Goal: Communication & Community: Connect with others

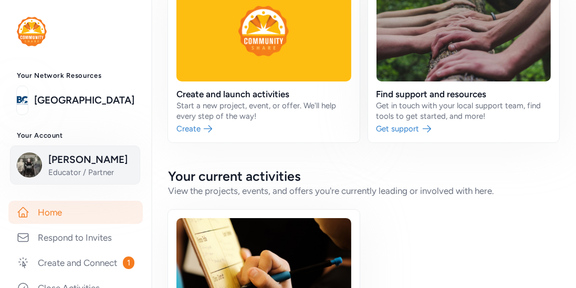
scroll to position [1, 0]
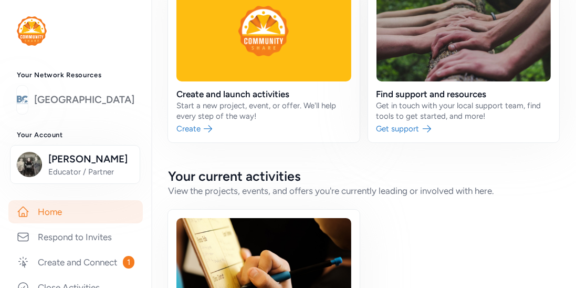
click at [108, 101] on link "[GEOGRAPHIC_DATA]" at bounding box center [84, 99] width 100 height 15
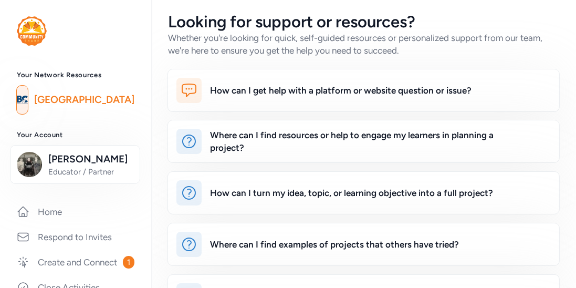
click at [108, 101] on link "[GEOGRAPHIC_DATA]" at bounding box center [84, 99] width 100 height 15
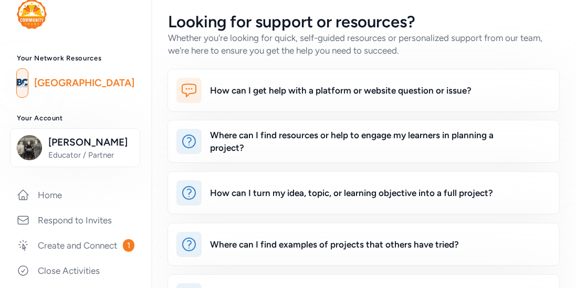
scroll to position [18, 0]
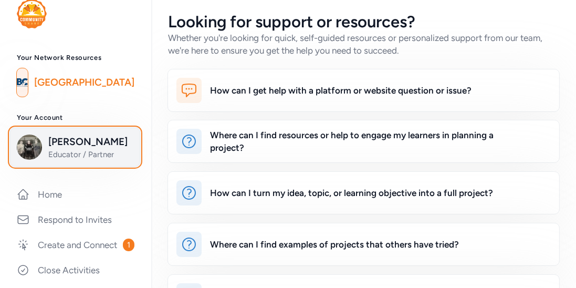
click at [79, 146] on span "[PERSON_NAME]" at bounding box center [90, 142] width 85 height 15
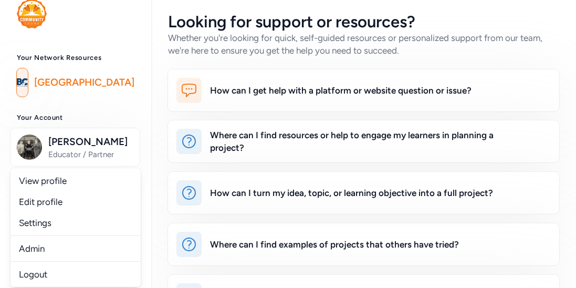
click at [102, 82] on link "[GEOGRAPHIC_DATA]" at bounding box center [84, 82] width 100 height 15
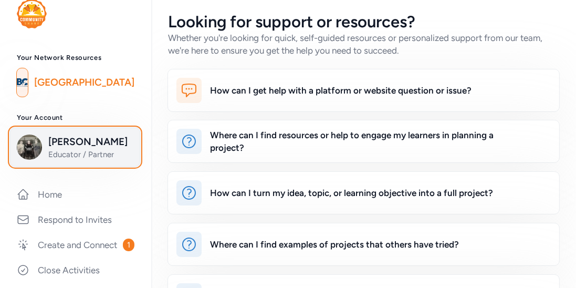
click at [84, 149] on span "[PERSON_NAME]" at bounding box center [90, 142] width 85 height 15
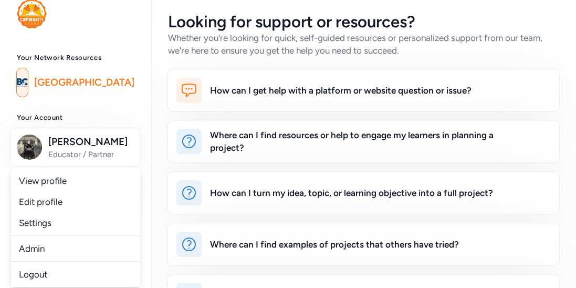
click at [109, 117] on h3 "Your Account" at bounding box center [76, 117] width 118 height 8
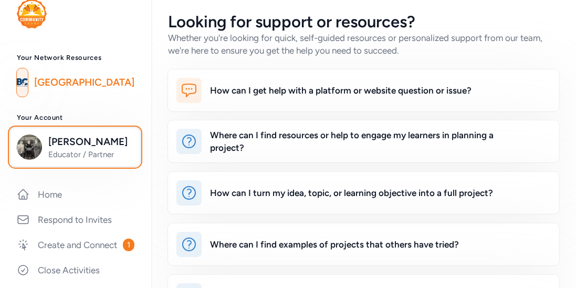
scroll to position [22, 0]
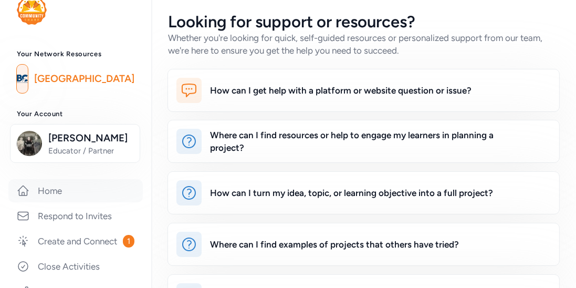
click at [52, 185] on link "Home" at bounding box center [75, 190] width 135 height 23
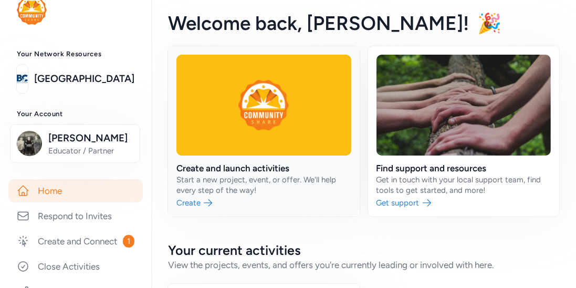
click at [191, 201] on link at bounding box center [264, 131] width 192 height 170
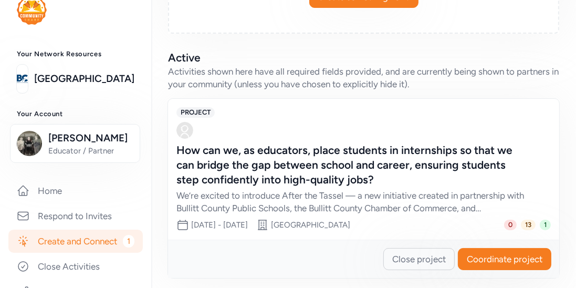
scroll to position [257, 0]
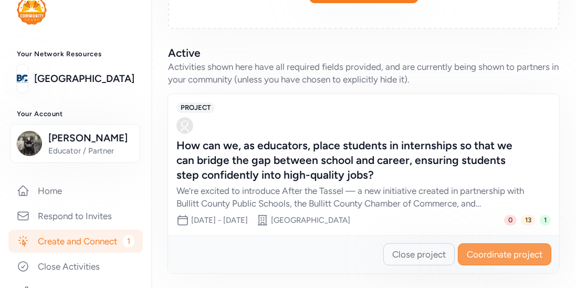
click at [487, 256] on span "Coordinate project" at bounding box center [505, 254] width 76 height 13
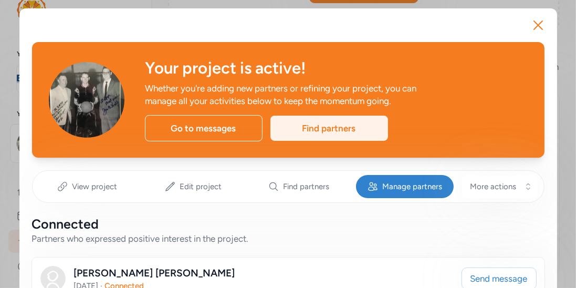
click at [339, 132] on div "Find partners" at bounding box center [330, 128] width 118 height 25
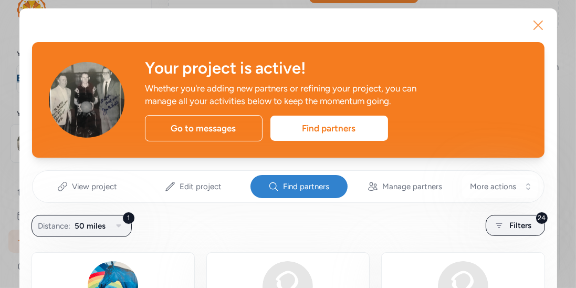
click at [540, 24] on icon "button" at bounding box center [538, 25] width 17 height 17
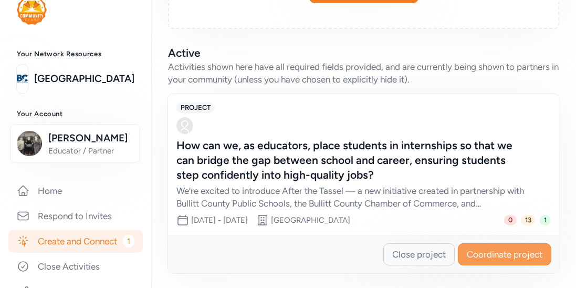
click at [473, 253] on span "Coordinate project" at bounding box center [505, 254] width 76 height 13
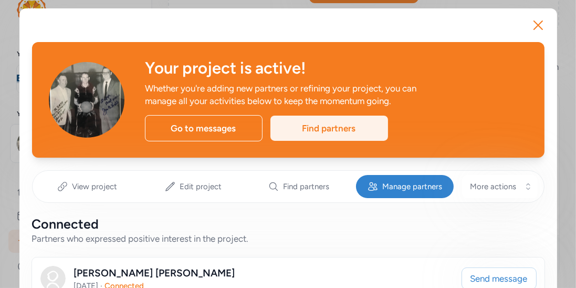
click at [350, 133] on div "Find partners" at bounding box center [330, 128] width 118 height 25
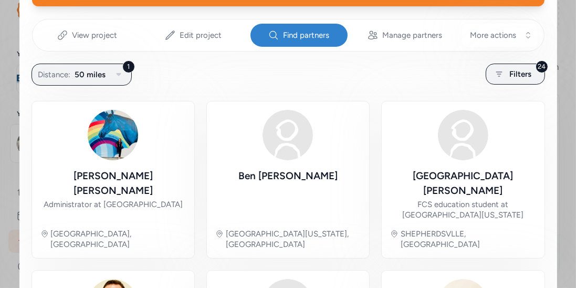
scroll to position [158, 0]
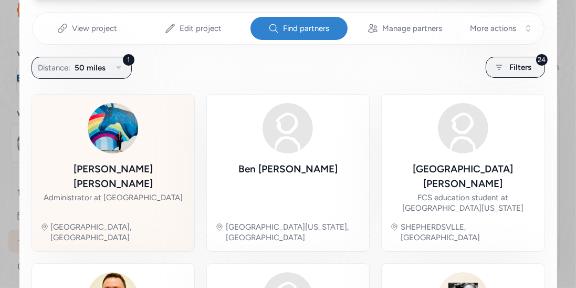
click at [125, 136] on img at bounding box center [113, 128] width 50 height 50
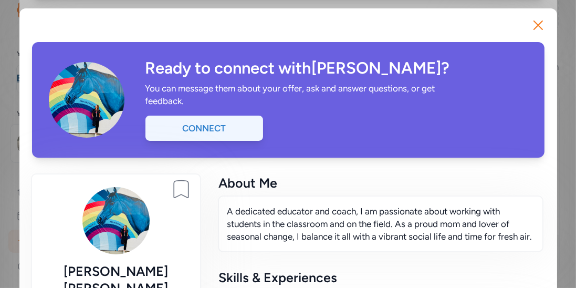
click at [209, 130] on div "Connect" at bounding box center [205, 128] width 118 height 25
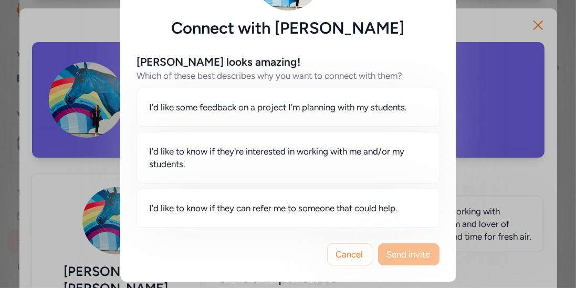
scroll to position [82, 0]
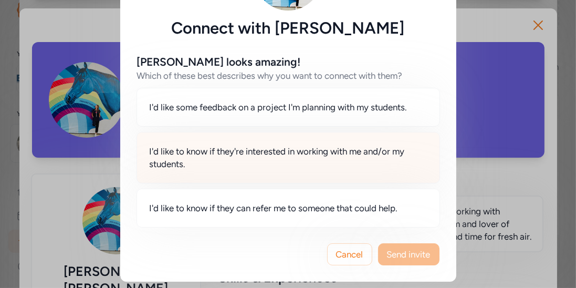
click at [254, 154] on span "I'd like to know if they're interested in working with me and/or my students." at bounding box center [288, 157] width 277 height 25
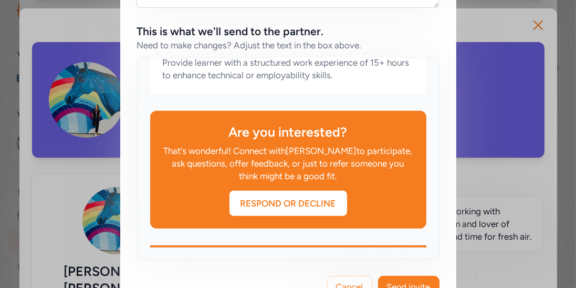
scroll to position [485, 0]
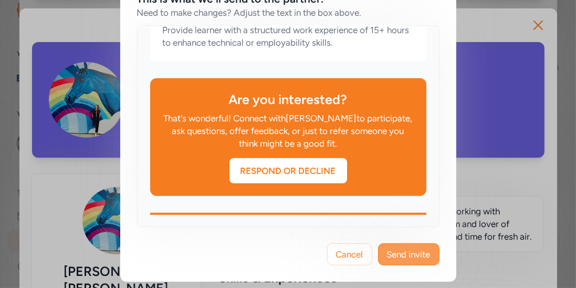
click at [405, 259] on button "Send invite" at bounding box center [408, 254] width 61 height 22
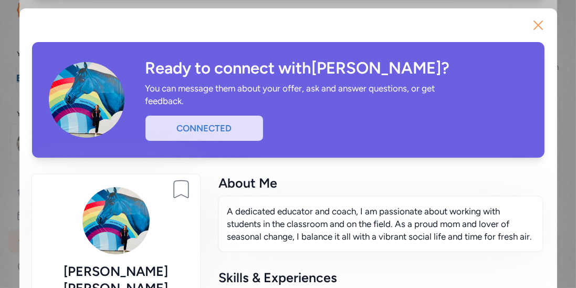
click at [543, 26] on icon "button" at bounding box center [538, 25] width 17 height 17
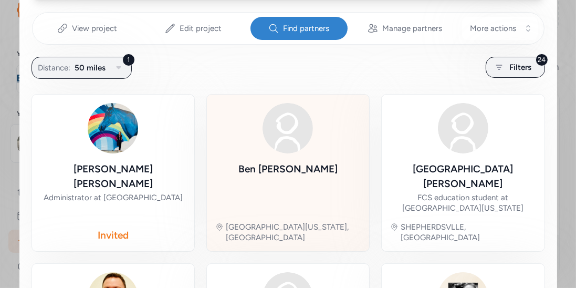
click at [287, 147] on img at bounding box center [288, 128] width 50 height 50
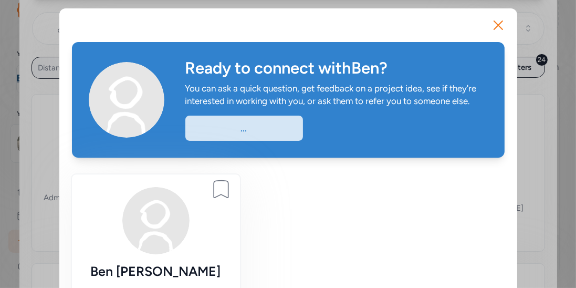
click at [287, 147] on div "Ready to connect with Ben ? You can ask a quick question, get feedback on a pro…" at bounding box center [288, 100] width 433 height 116
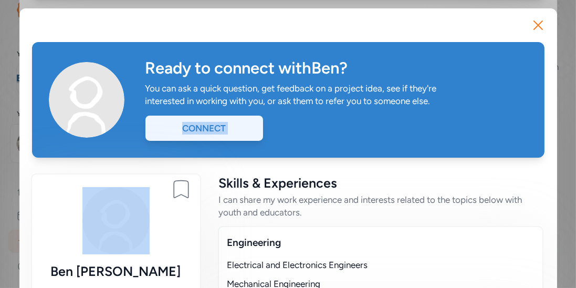
click at [199, 127] on div "Connect" at bounding box center [205, 128] width 118 height 25
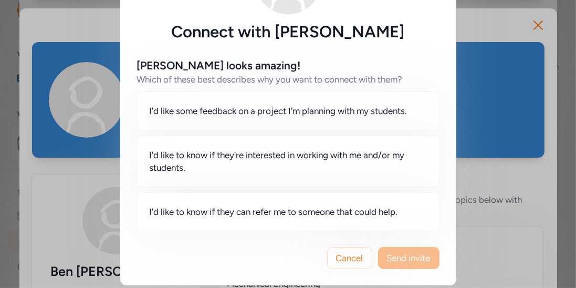
scroll to position [79, 0]
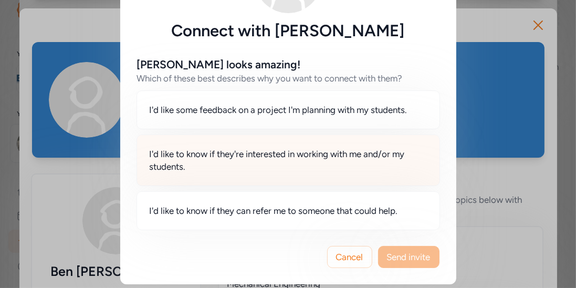
click at [242, 152] on span "I'd like to know if they're interested in working with me and/or my students." at bounding box center [288, 160] width 277 height 25
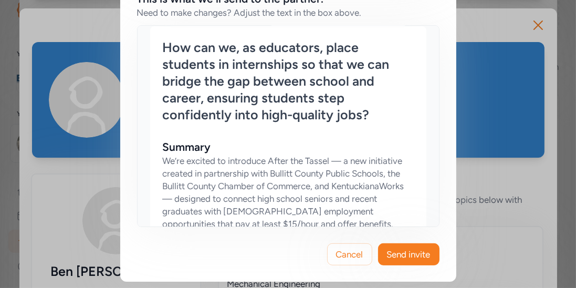
scroll to position [432, 0]
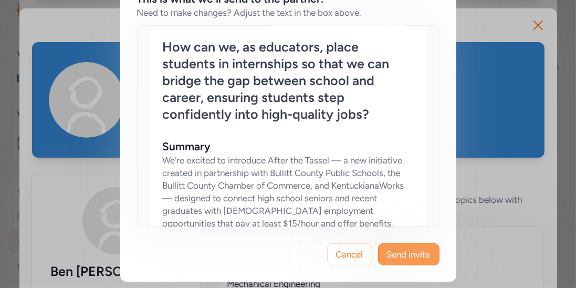
click at [399, 261] on button "Send invite" at bounding box center [408, 254] width 61 height 22
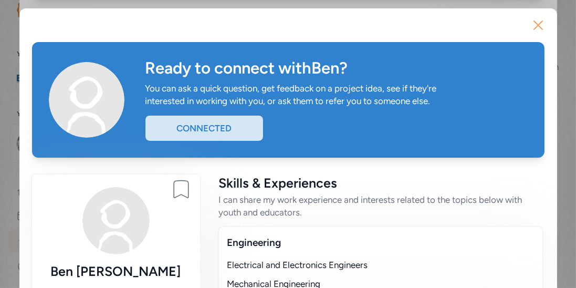
click at [537, 26] on icon "button" at bounding box center [538, 25] width 8 height 8
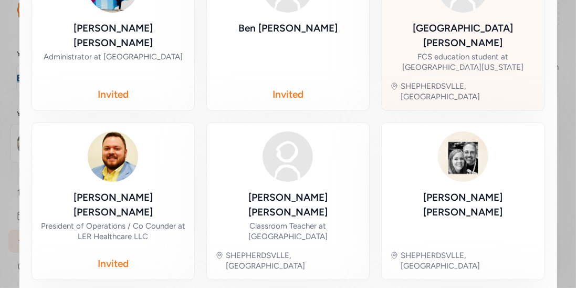
scroll to position [311, 0]
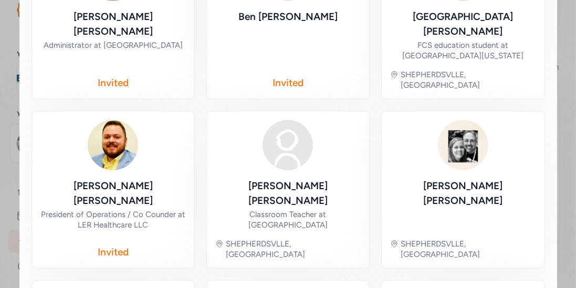
click at [109, 128] on img at bounding box center [113, 145] width 50 height 50
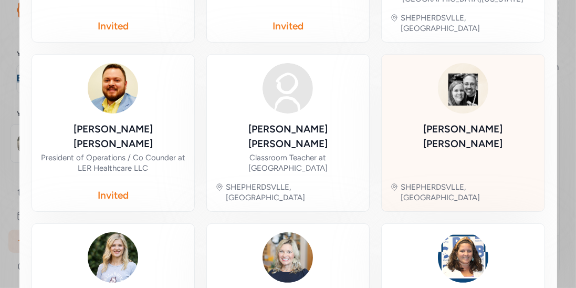
scroll to position [368, 0]
click at [459, 74] on img at bounding box center [463, 88] width 50 height 50
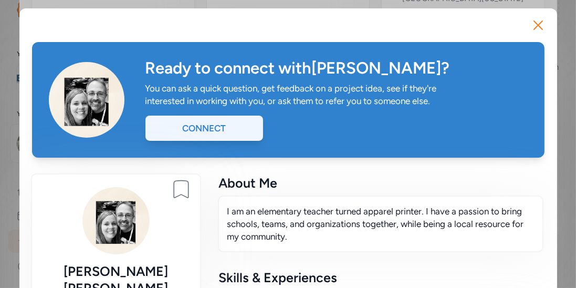
click at [203, 131] on div "Connect" at bounding box center [205, 128] width 118 height 25
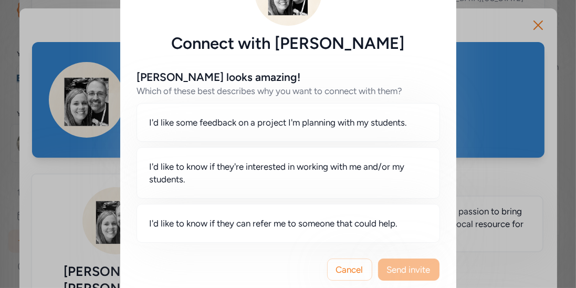
scroll to position [82, 0]
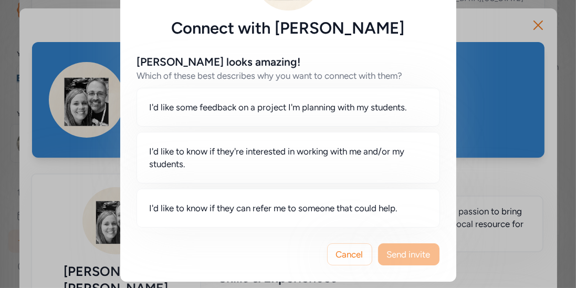
click at [397, 248] on span "Send invite" at bounding box center [409, 254] width 44 height 13
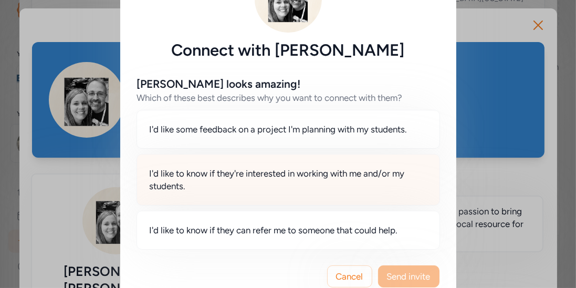
scroll to position [60, 0]
click at [275, 171] on span "I'd like to know if they're interested in working with me and/or my students." at bounding box center [288, 179] width 277 height 25
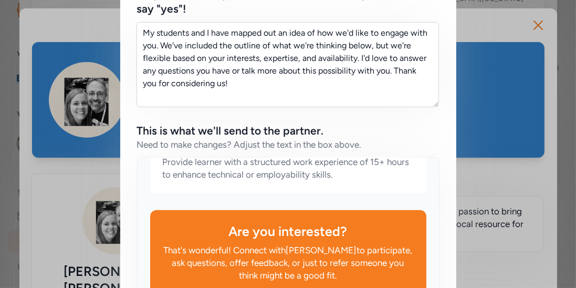
scroll to position [485, 0]
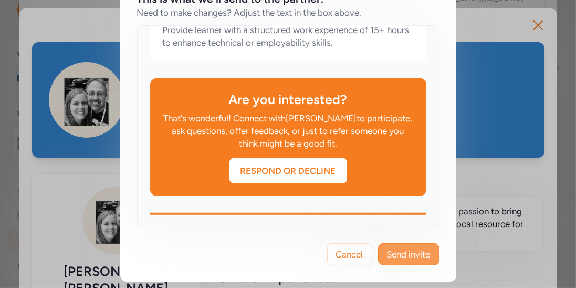
click at [393, 249] on span "Send invite" at bounding box center [409, 254] width 44 height 13
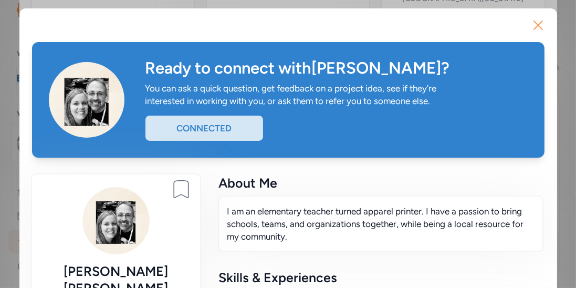
click at [534, 25] on icon "button" at bounding box center [538, 25] width 17 height 17
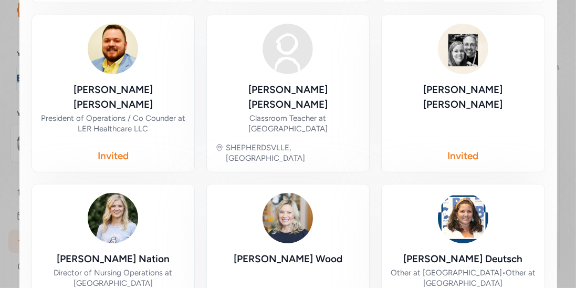
scroll to position [419, 0]
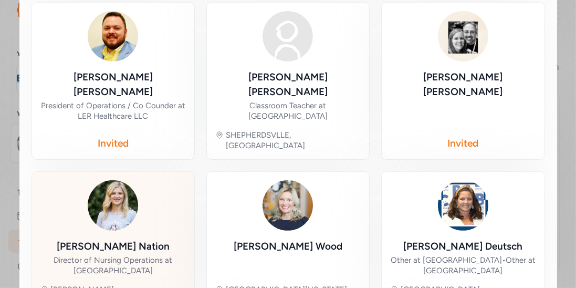
click at [123, 239] on div "Emily Nation" at bounding box center [113, 246] width 113 height 15
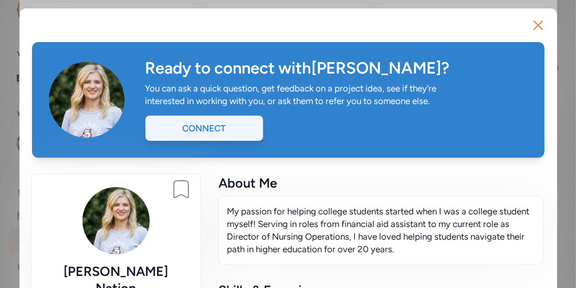
click at [214, 122] on div "Connect" at bounding box center [205, 128] width 118 height 25
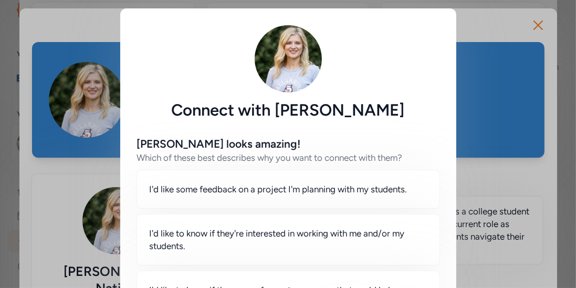
scroll to position [82, 0]
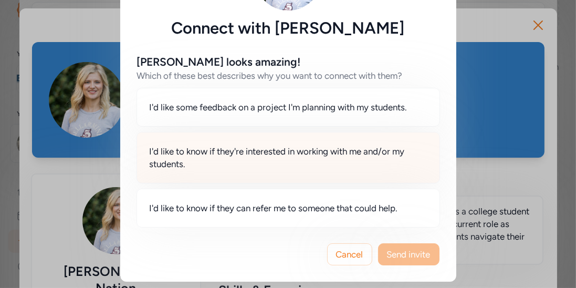
click at [275, 155] on span "I'd like to know if they're interested in working with me and/or my students." at bounding box center [288, 157] width 277 height 25
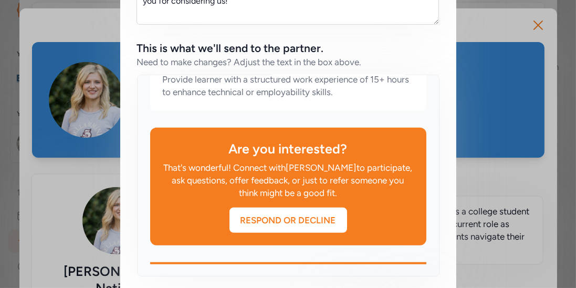
scroll to position [485, 0]
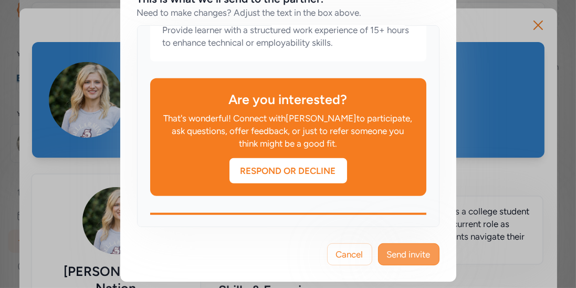
click at [400, 249] on span "Send invite" at bounding box center [409, 254] width 44 height 13
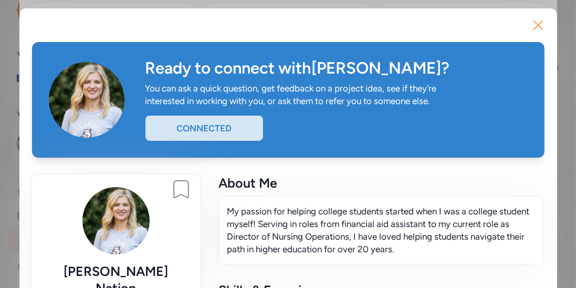
click at [538, 27] on icon "button" at bounding box center [538, 25] width 17 height 17
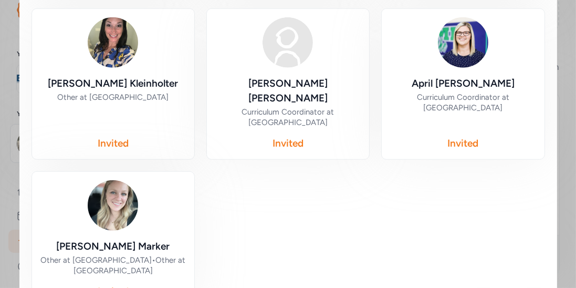
scroll to position [896, 0]
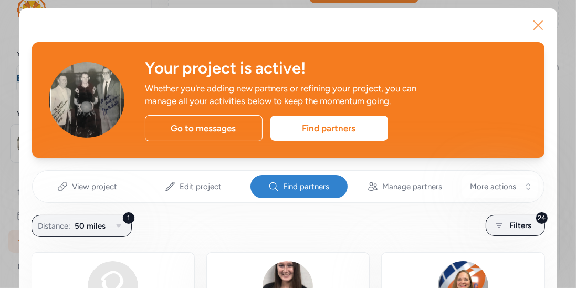
click at [541, 27] on icon "button" at bounding box center [538, 25] width 8 height 8
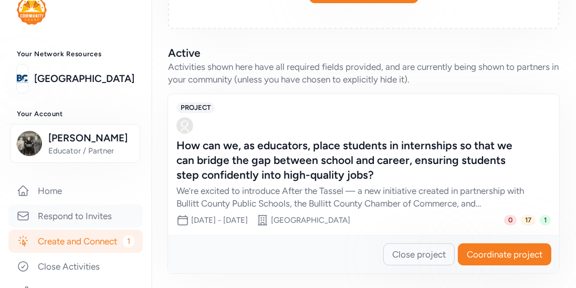
click at [71, 218] on link "Respond to Invites" at bounding box center [75, 215] width 135 height 23
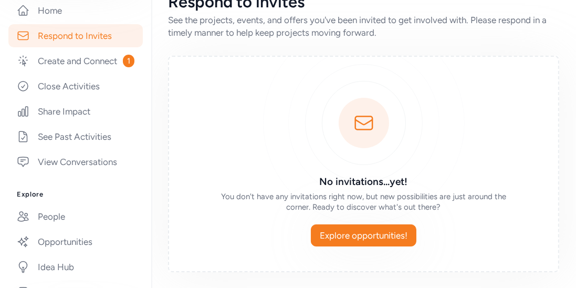
scroll to position [202, 0]
click at [50, 217] on link "People" at bounding box center [75, 215] width 135 height 23
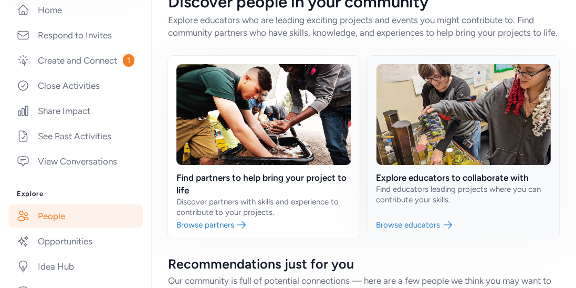
click at [419, 188] on link at bounding box center [464, 147] width 192 height 183
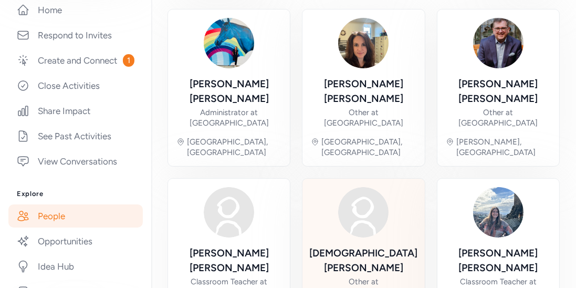
scroll to position [109, 0]
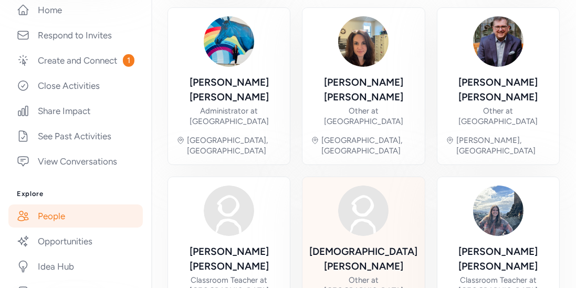
click at [360, 244] on div "Christi Abshire" at bounding box center [364, 258] width 108 height 29
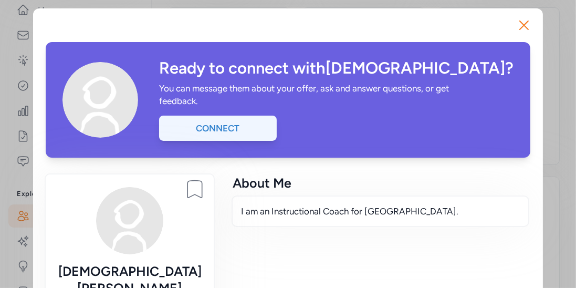
click at [244, 119] on div "Connect" at bounding box center [218, 128] width 118 height 25
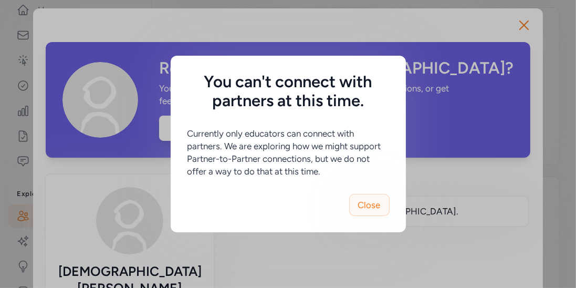
click at [374, 204] on span "Close" at bounding box center [369, 205] width 23 height 13
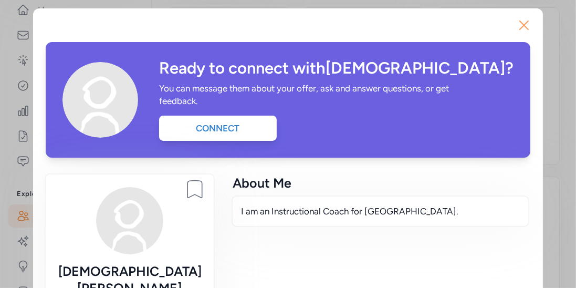
click at [520, 27] on icon "button" at bounding box center [524, 25] width 8 height 8
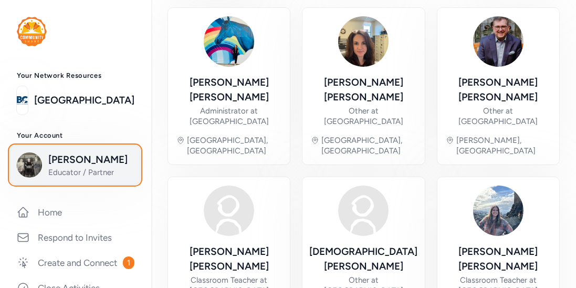
click at [98, 171] on span "Educator / Partner" at bounding box center [90, 172] width 85 height 11
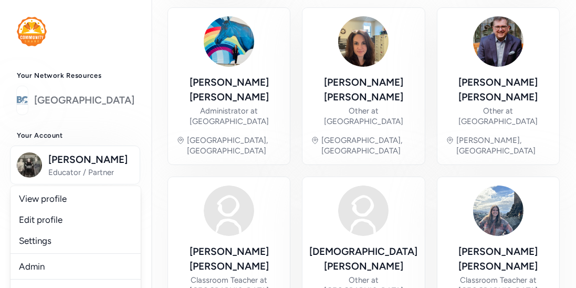
click at [115, 100] on link "[GEOGRAPHIC_DATA]" at bounding box center [84, 100] width 100 height 15
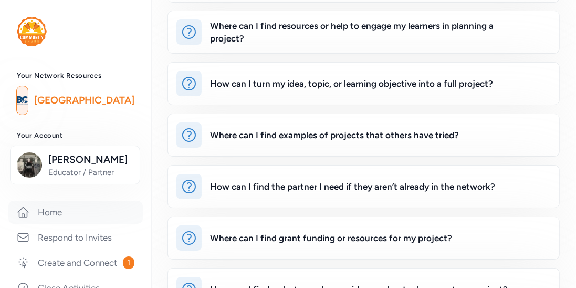
click at [49, 210] on link "Home" at bounding box center [75, 212] width 135 height 23
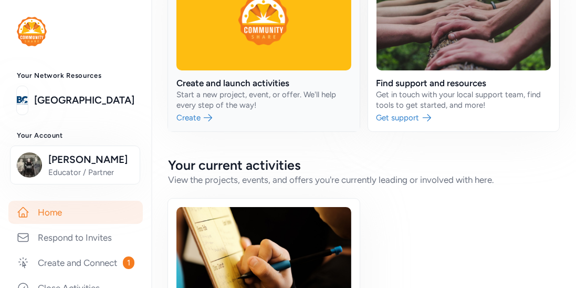
scroll to position [86, 0]
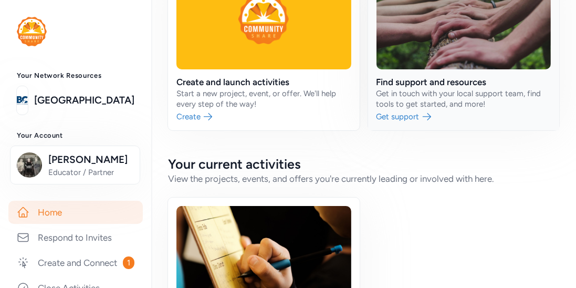
click at [425, 42] on link at bounding box center [464, 45] width 192 height 170
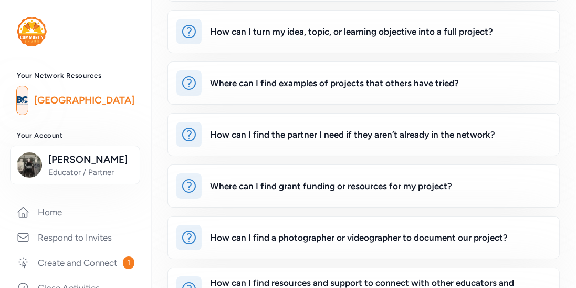
scroll to position [175, 0]
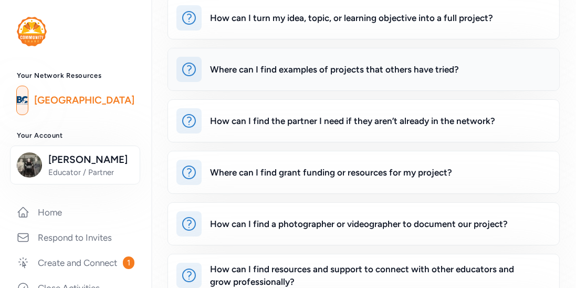
click at [375, 63] on div "Where can I find examples of projects that others have tried?" at bounding box center [334, 69] width 249 height 13
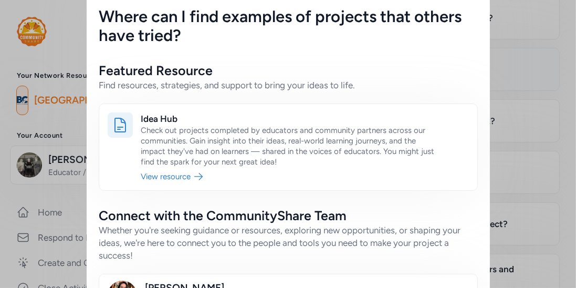
scroll to position [30, 0]
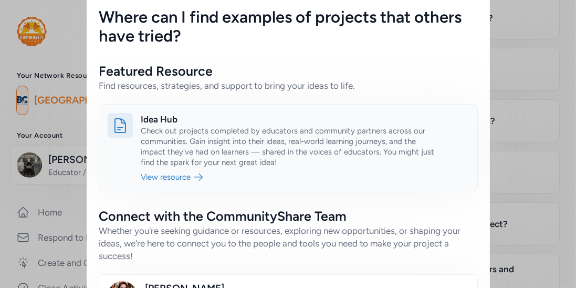
click at [157, 116] on link at bounding box center [288, 148] width 378 height 86
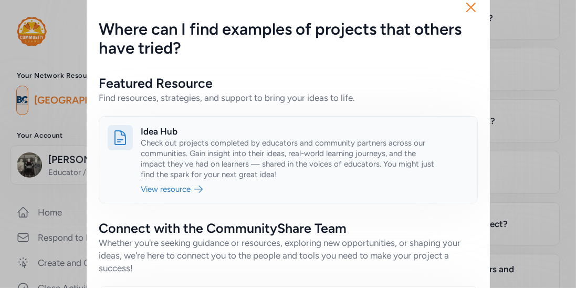
scroll to position [0, 0]
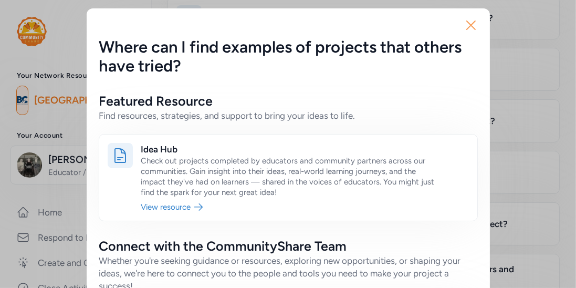
click at [474, 32] on icon "button" at bounding box center [471, 25] width 17 height 17
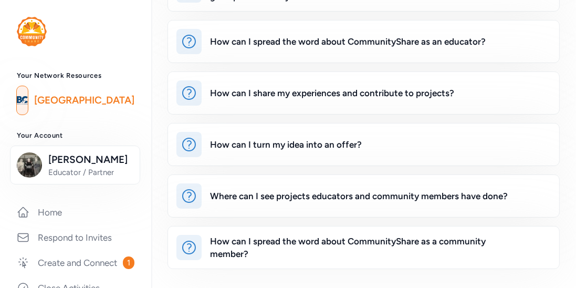
scroll to position [461, 0]
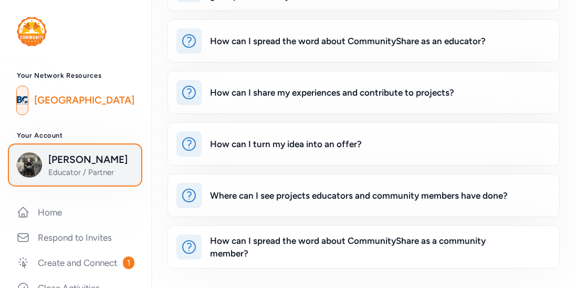
click at [66, 161] on span "[PERSON_NAME]" at bounding box center [90, 159] width 85 height 15
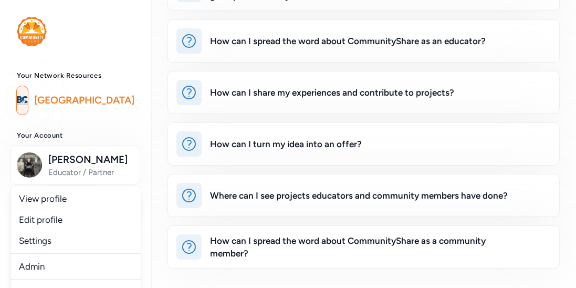
click at [101, 108] on link "[GEOGRAPHIC_DATA]" at bounding box center [84, 100] width 100 height 15
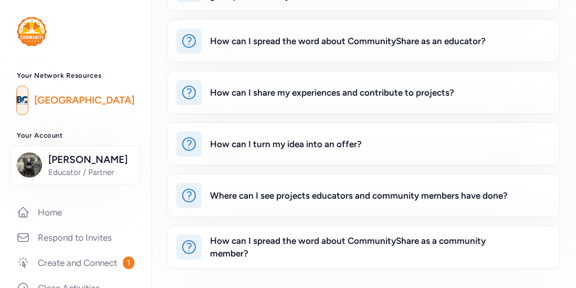
click at [74, 94] on link "[GEOGRAPHIC_DATA]" at bounding box center [84, 100] width 100 height 15
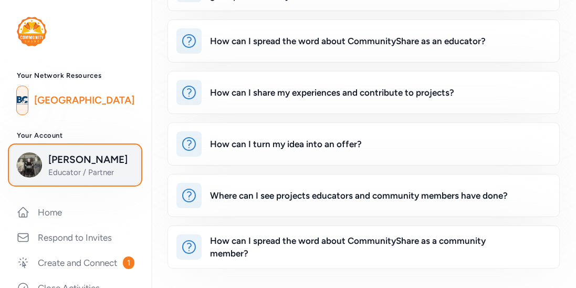
click at [57, 157] on span "[PERSON_NAME]" at bounding box center [90, 159] width 85 height 15
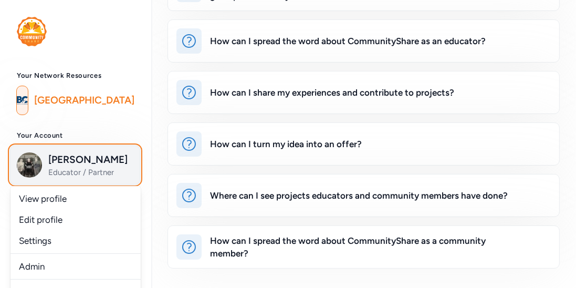
click at [66, 159] on span "[PERSON_NAME]" at bounding box center [90, 159] width 85 height 15
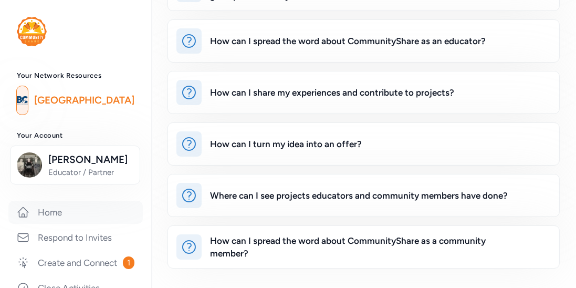
click at [45, 209] on link "Home" at bounding box center [75, 212] width 135 height 23
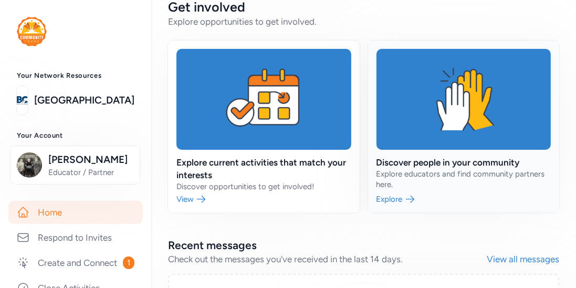
scroll to position [481, 0]
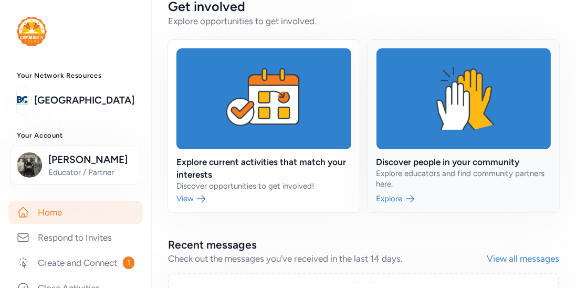
click at [408, 160] on link at bounding box center [464, 126] width 192 height 172
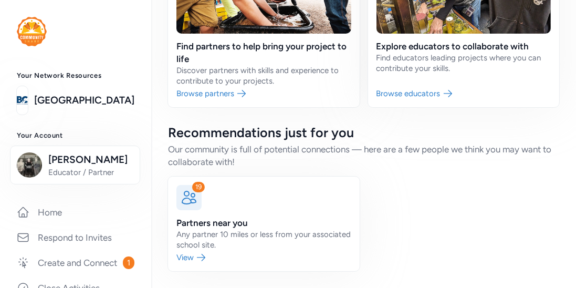
scroll to position [167, 0]
click at [195, 263] on link at bounding box center [264, 224] width 192 height 95
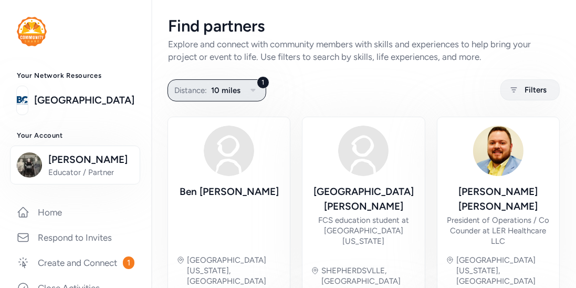
click at [251, 87] on icon "button" at bounding box center [253, 90] width 13 height 13
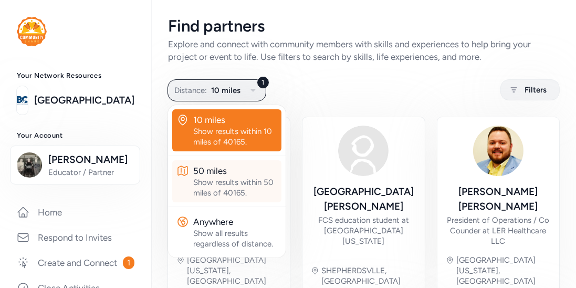
click at [218, 170] on div "50 miles" at bounding box center [235, 170] width 84 height 13
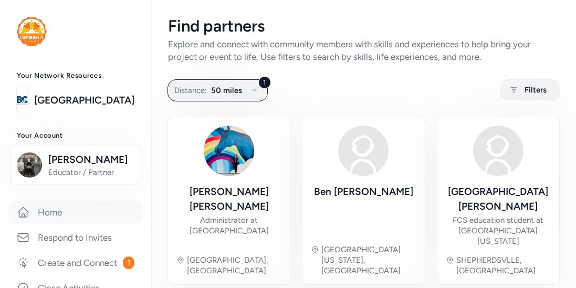
click at [54, 209] on link "Home" at bounding box center [75, 212] width 135 height 23
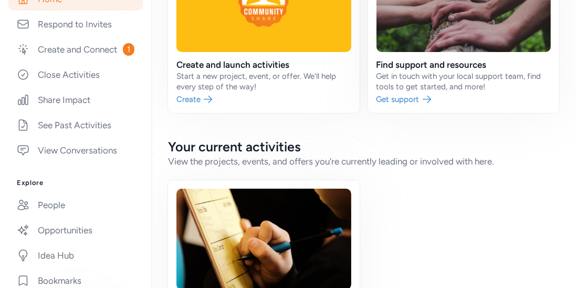
scroll to position [213, 0]
click at [38, 207] on link "People" at bounding box center [75, 205] width 135 height 23
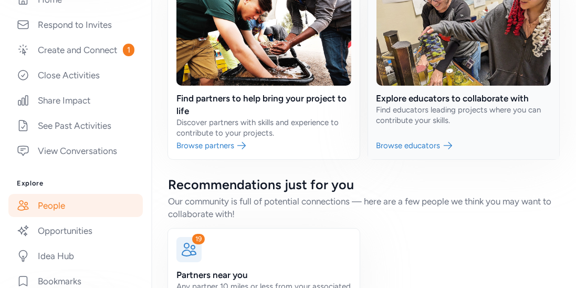
click at [408, 107] on link at bounding box center [464, 67] width 192 height 183
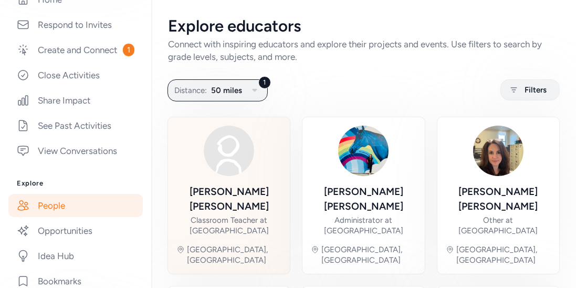
click at [244, 157] on img at bounding box center [229, 151] width 50 height 50
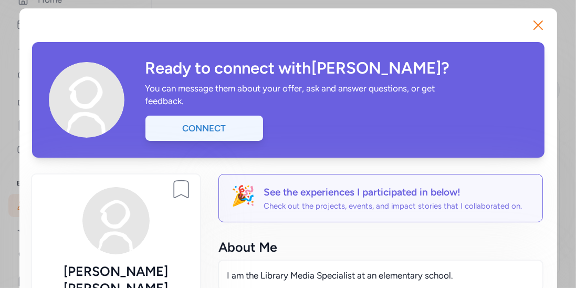
click at [251, 127] on div "Connect" at bounding box center [205, 128] width 118 height 25
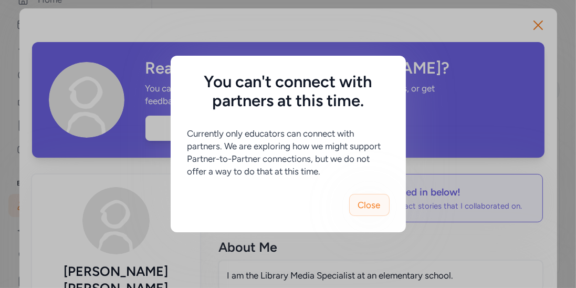
click at [369, 213] on button "Close" at bounding box center [369, 205] width 40 height 22
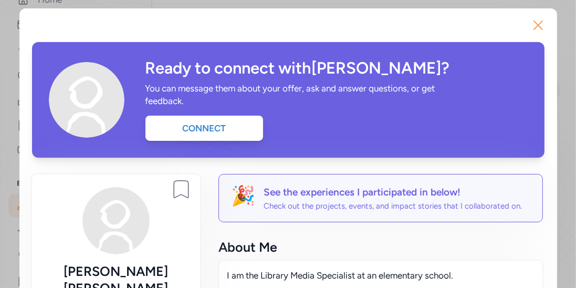
click at [545, 25] on icon "button" at bounding box center [538, 25] width 17 height 17
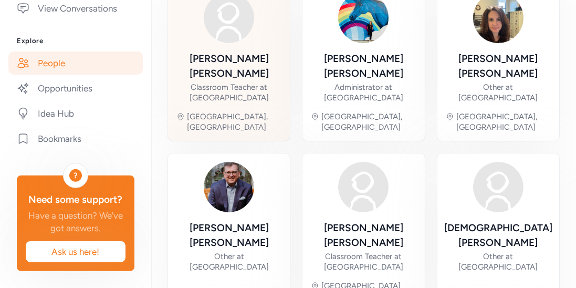
scroll to position [133, 0]
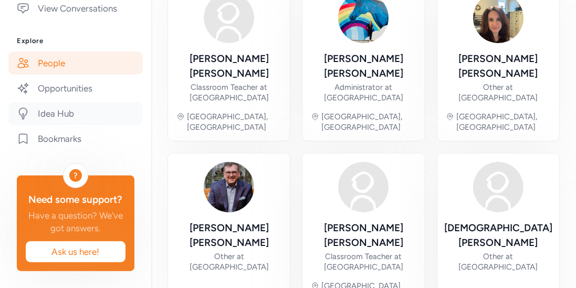
click at [42, 121] on link "Idea Hub" at bounding box center [75, 113] width 135 height 23
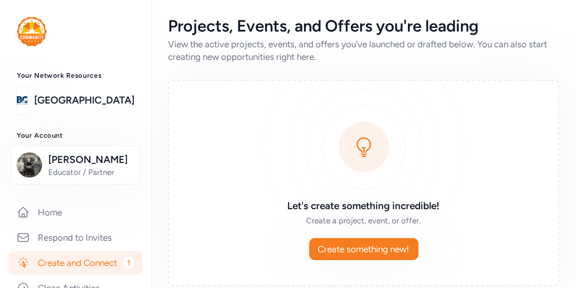
scroll to position [47, 0]
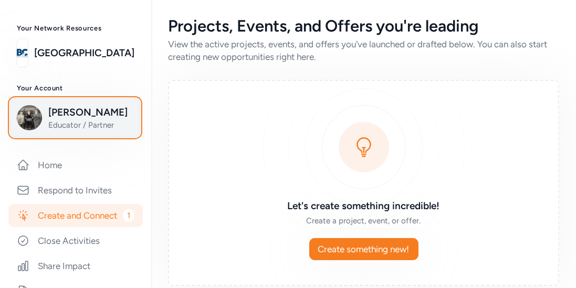
click at [103, 121] on span "Educator / Partner" at bounding box center [90, 125] width 85 height 11
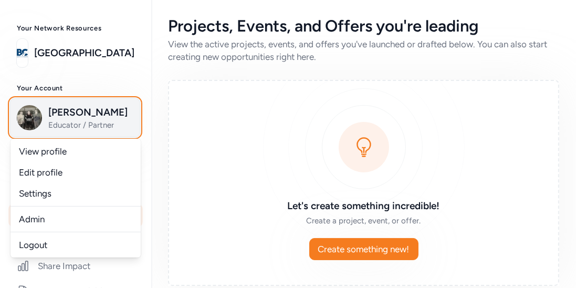
click at [85, 122] on span "Educator / Partner" at bounding box center [90, 125] width 85 height 11
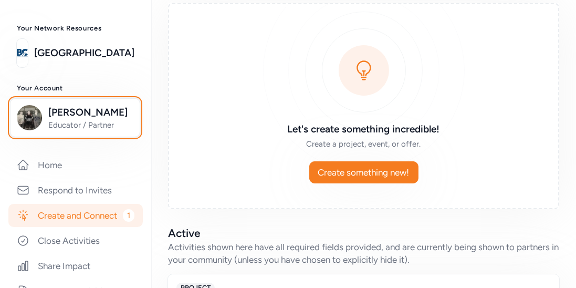
scroll to position [0, 0]
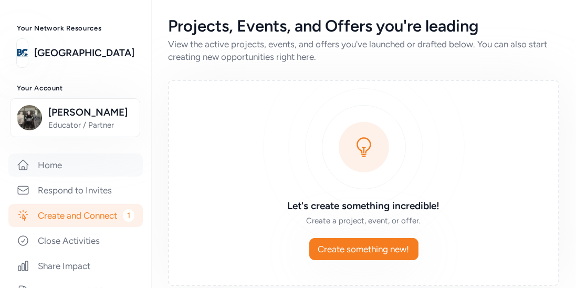
click at [87, 168] on link "Home" at bounding box center [75, 164] width 135 height 23
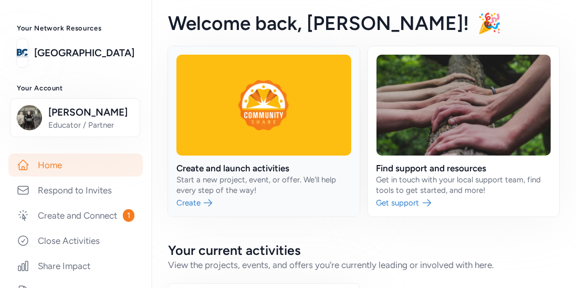
click at [287, 118] on link at bounding box center [264, 131] width 192 height 170
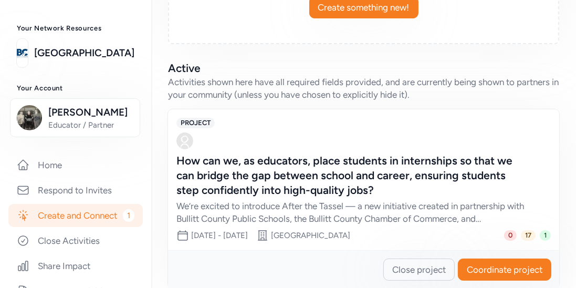
scroll to position [257, 0]
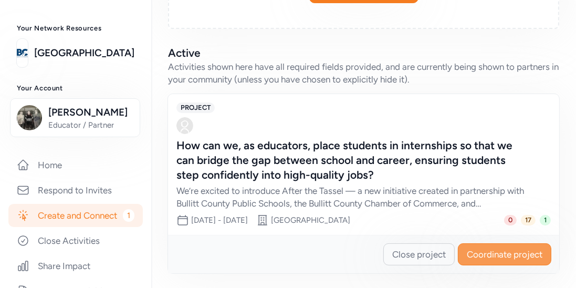
click at [481, 260] on button "Coordinate project" at bounding box center [505, 254] width 94 height 22
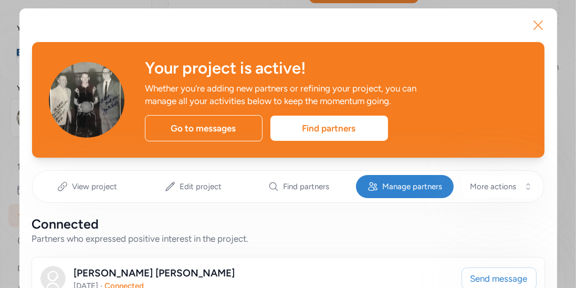
click at [525, 25] on button "Close" at bounding box center [539, 25] width 34 height 34
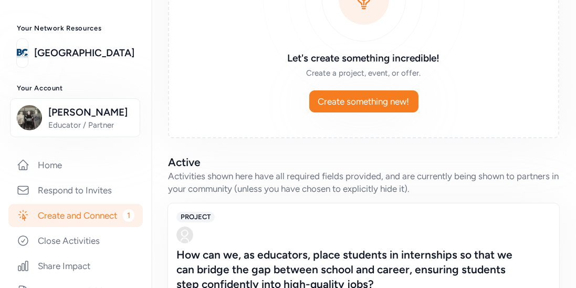
scroll to position [64, 0]
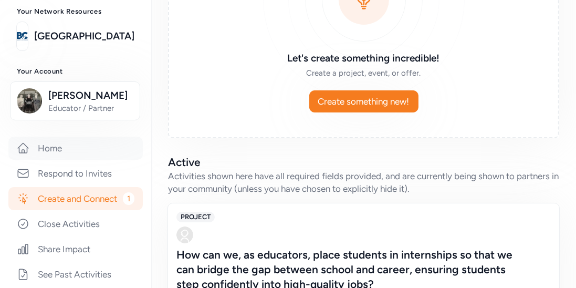
click at [71, 152] on link "Home" at bounding box center [75, 148] width 135 height 23
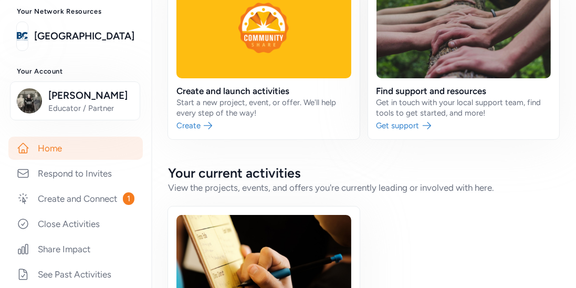
scroll to position [42, 0]
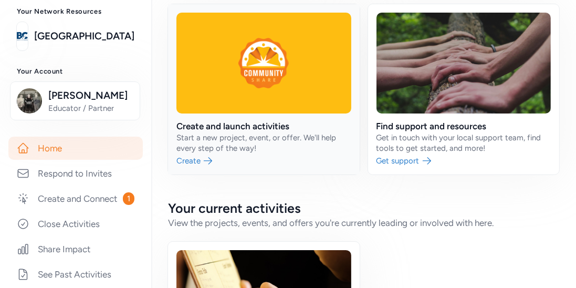
click at [231, 124] on link at bounding box center [264, 89] width 192 height 170
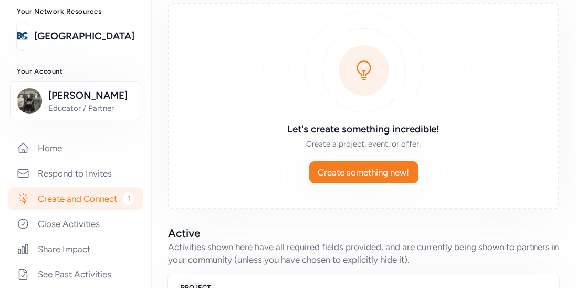
scroll to position [76, 0]
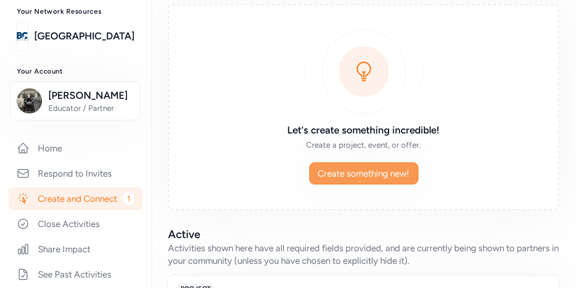
click at [342, 177] on span "Create something new!" at bounding box center [363, 173] width 91 height 13
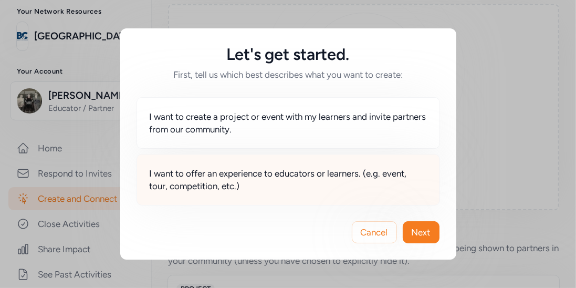
click at [348, 176] on span "I want to offer an experience to educators or learners. (e.g. event, tour, comp…" at bounding box center [288, 179] width 277 height 25
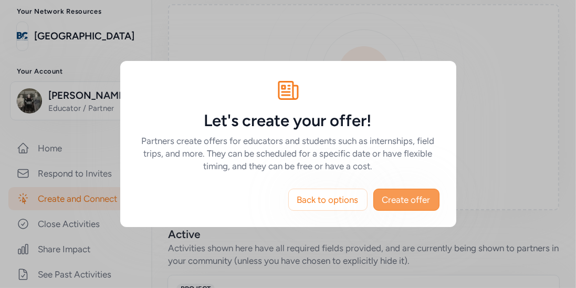
click at [402, 198] on span "Create offer" at bounding box center [406, 199] width 48 height 13
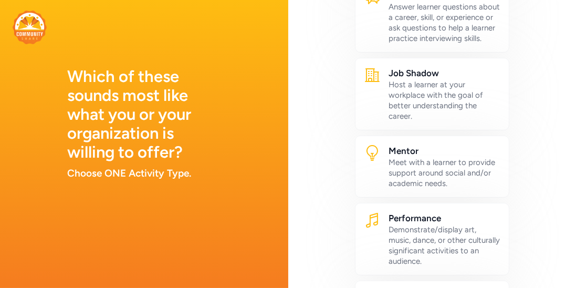
scroll to position [545, 0]
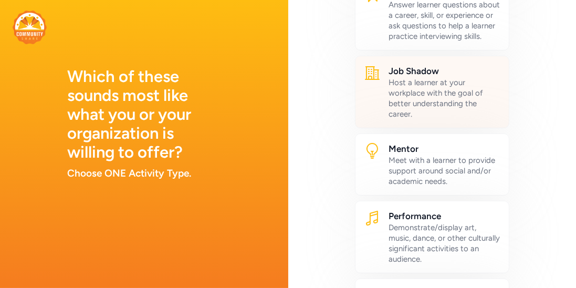
click at [440, 92] on div "Host a learner at your workplace with the goal of better understanding the care…" at bounding box center [445, 98] width 112 height 42
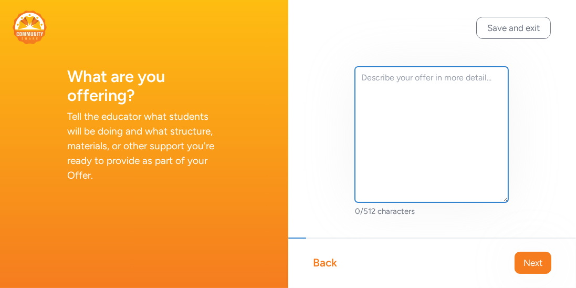
click at [435, 81] on textarea at bounding box center [432, 135] width 154 height 136
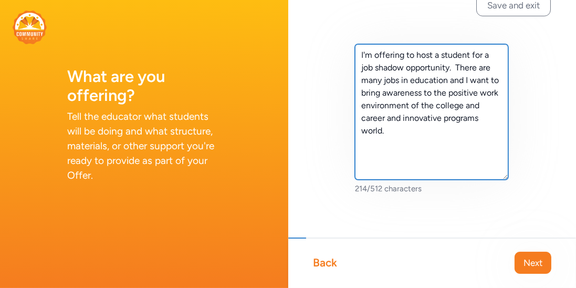
scroll to position [29, 0]
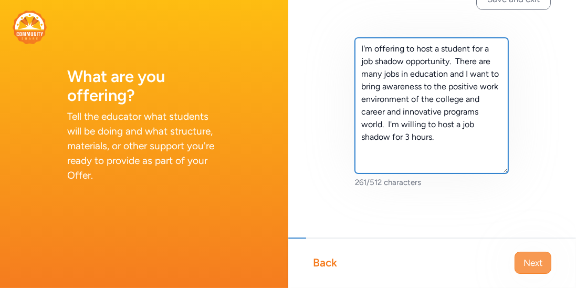
type textarea "I'm offering to host a student for a job shadow opportunity. There are many job…"
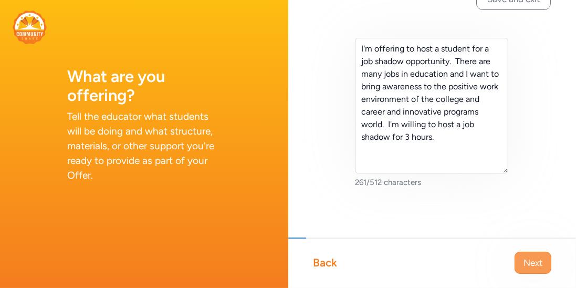
click at [524, 254] on button "Next" at bounding box center [533, 263] width 37 height 22
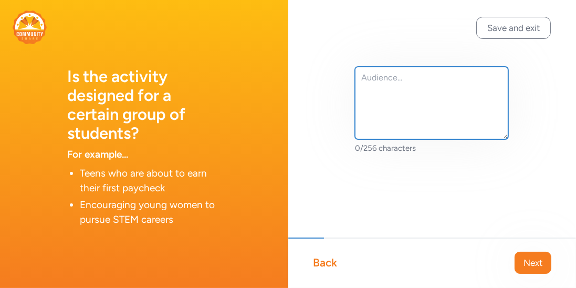
click at [394, 73] on textarea at bounding box center [432, 103] width 154 height 73
type textarea "S"
click at [389, 75] on textarea "Senior Students" at bounding box center [432, 103] width 154 height 73
type textarea "Senior High School Students"
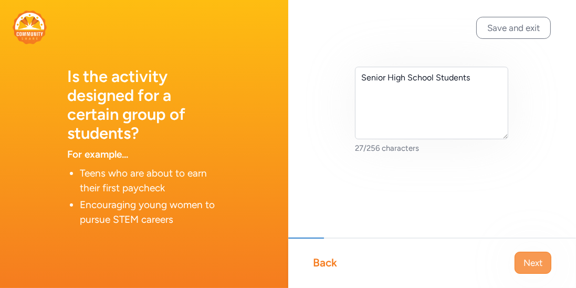
click at [535, 261] on span "Next" at bounding box center [533, 262] width 19 height 13
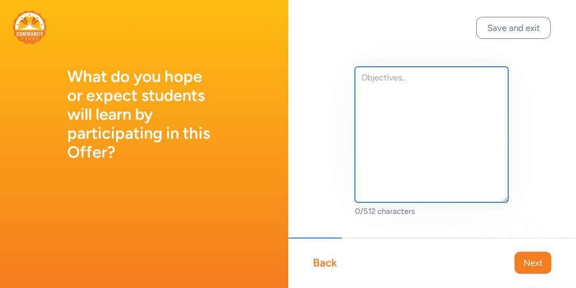
click at [410, 78] on textarea at bounding box center [432, 135] width 154 height 136
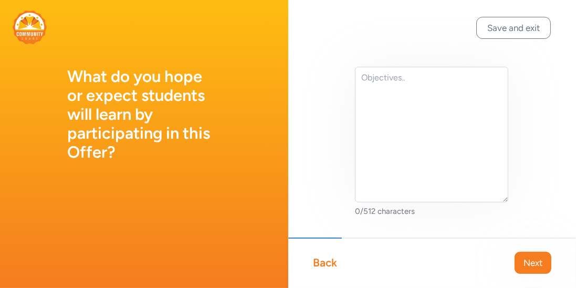
click at [326, 258] on div "Back" at bounding box center [326, 262] width 24 height 15
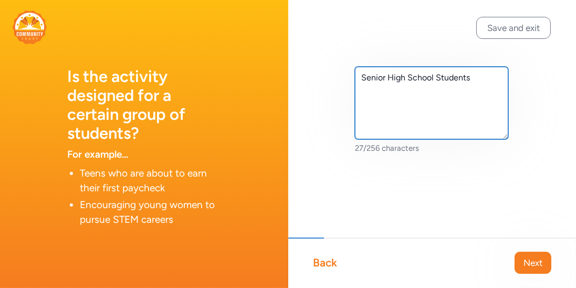
click at [488, 78] on textarea "Senior High School Students" at bounding box center [432, 103] width 154 height 73
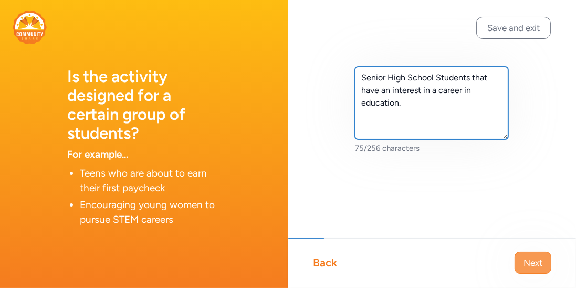
type textarea "Senior High School Students that have an interest in a career in education."
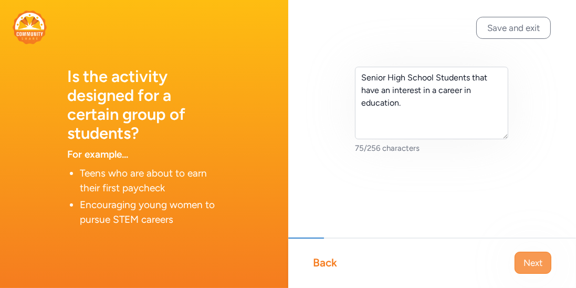
click at [527, 255] on button "Next" at bounding box center [533, 263] width 37 height 22
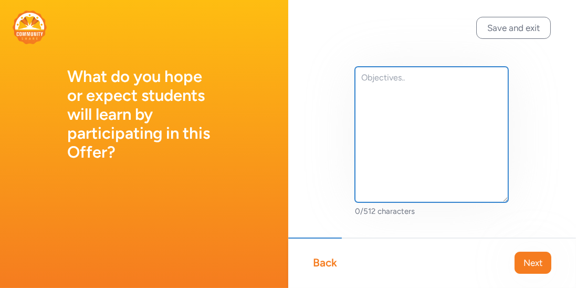
click at [411, 82] on textarea at bounding box center [432, 135] width 154 height 136
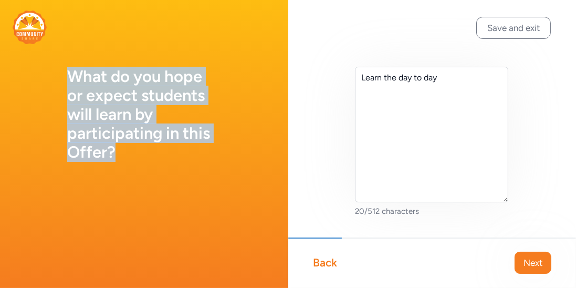
drag, startPoint x: 132, startPoint y: 150, endPoint x: 71, endPoint y: 75, distance: 96.8
click at [71, 75] on h1 "What do you hope or expect students will learn by participating in this Offer?" at bounding box center [144, 114] width 154 height 95
copy h1 "What do you hope or expect students will learn by participating in this Offer?"
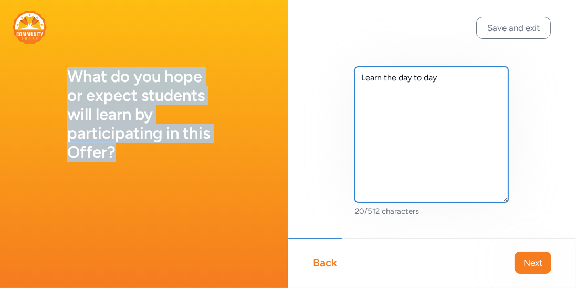
click at [451, 81] on textarea "Learn the day to day" at bounding box center [432, 135] width 154 height 136
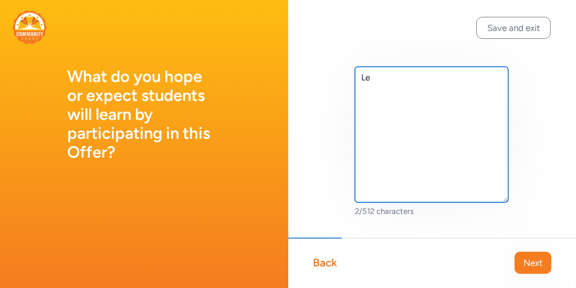
type textarea "L"
paste textarea "By participating in this offer, I hope students will gain meaningful, hands-on …"
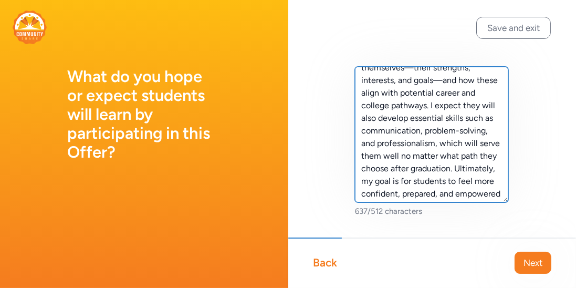
scroll to position [101, 0]
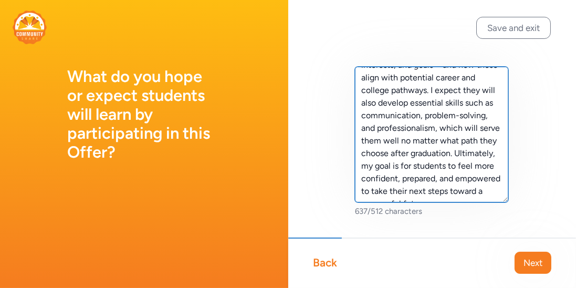
drag, startPoint x: 447, startPoint y: 159, endPoint x: 475, endPoint y: 206, distance: 55.4
click at [475, 206] on div "By participating in this offer, I hope students will gain meaningful, hands-on …" at bounding box center [433, 141] width 154 height 149
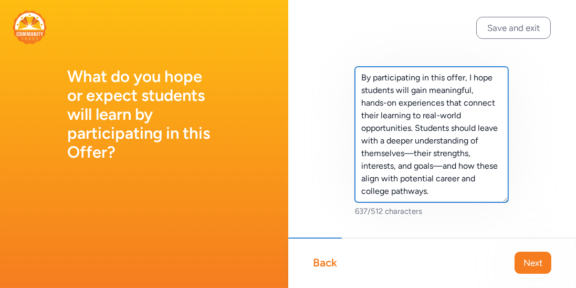
scroll to position [0, 0]
click at [478, 166] on textarea "By participating in this offer, I hope students will gain meaningful, hands-on …" at bounding box center [432, 135] width 154 height 136
click at [502, 165] on textarea "By participating in this offer, I hope students will gain meaningful, hands-on …" at bounding box center [432, 135] width 154 height 136
click at [477, 166] on textarea "By participating in this offer, I hope students will gain meaningful, hands-on …" at bounding box center [432, 135] width 154 height 136
drag, startPoint x: 414, startPoint y: 193, endPoint x: 430, endPoint y: 182, distance: 19.2
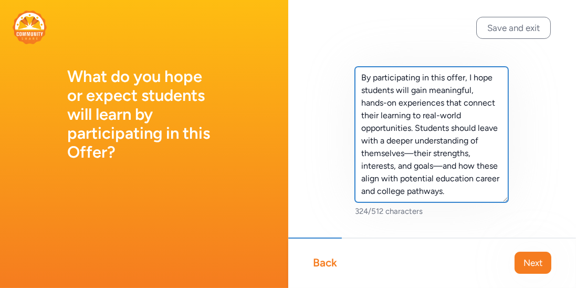
click at [430, 182] on textarea "By participating in this offer, I hope students will gain meaningful, hands-on …" at bounding box center [432, 135] width 154 height 136
type textarea "By participating in this offer, I hope students will gain meaningful, hands-on …"
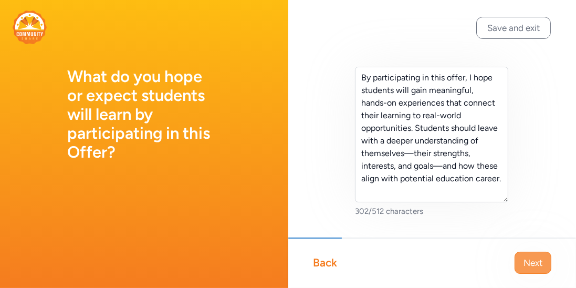
click at [520, 254] on button "Next" at bounding box center [533, 263] width 37 height 22
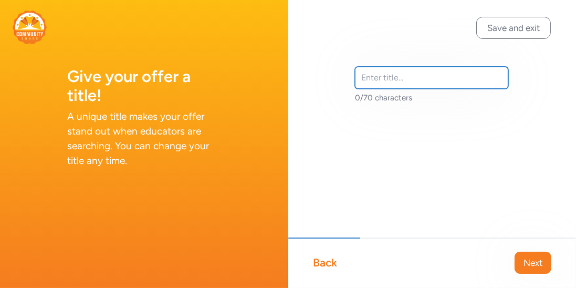
click at [407, 83] on input "text" at bounding box center [432, 78] width 154 height 22
type input "Job Shadow Opportunity"
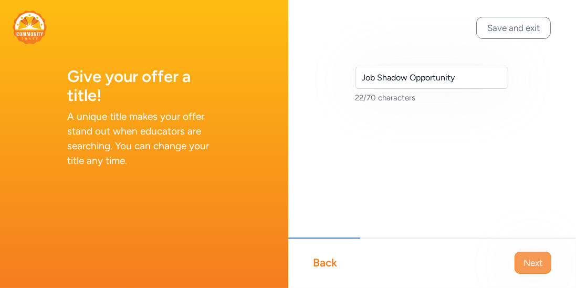
click at [525, 257] on span "Next" at bounding box center [533, 262] width 19 height 13
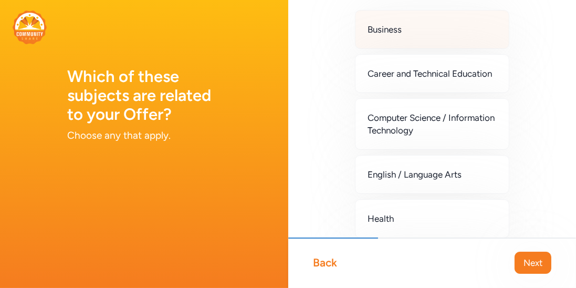
scroll to position [56, 0]
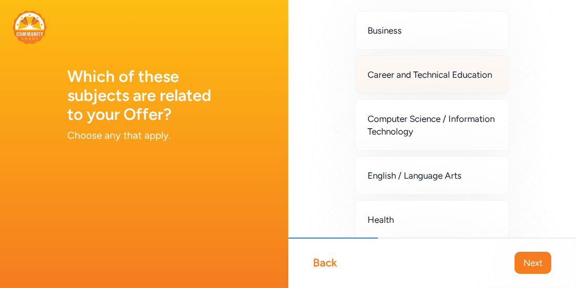
click at [470, 77] on span "Career and Technical Education" at bounding box center [430, 74] width 125 height 13
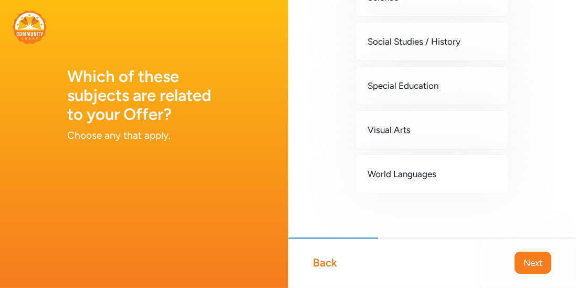
scroll to position [454, 0]
click at [531, 262] on span "Next" at bounding box center [533, 262] width 19 height 13
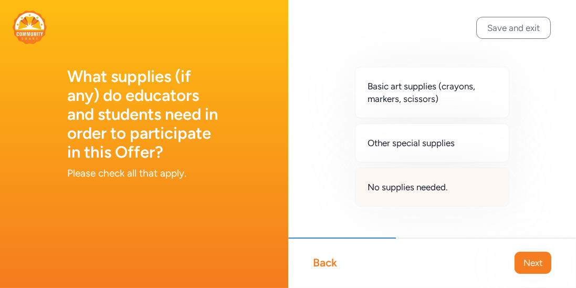
click at [433, 187] on span "No supplies needed." at bounding box center [408, 187] width 80 height 13
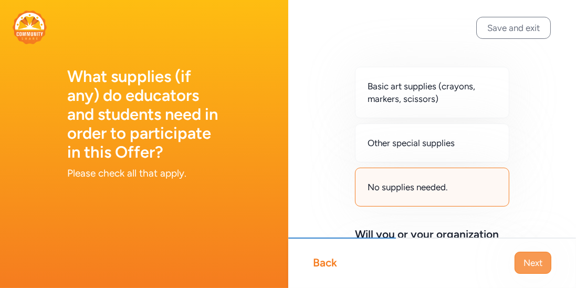
click at [531, 265] on span "Next" at bounding box center [533, 262] width 19 height 13
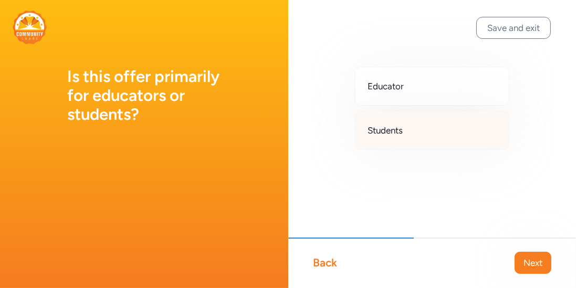
click at [432, 132] on div "Students" at bounding box center [432, 130] width 155 height 39
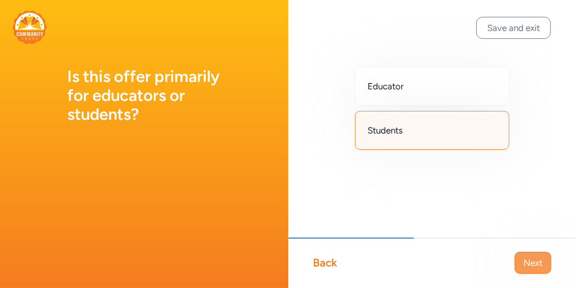
click at [534, 252] on button "Next" at bounding box center [533, 263] width 37 height 22
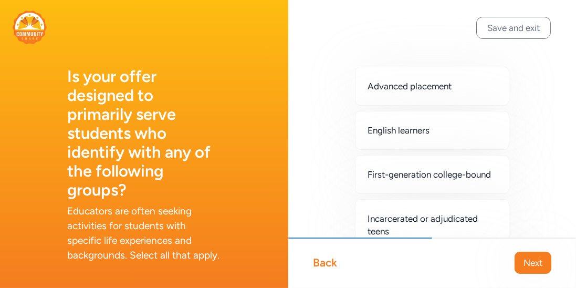
click at [337, 267] on div "Back" at bounding box center [326, 262] width 24 height 15
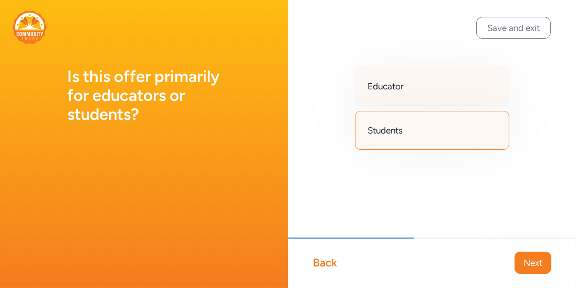
click at [421, 82] on div "Educator" at bounding box center [432, 86] width 155 height 39
click at [417, 88] on div "Educator" at bounding box center [432, 86] width 155 height 39
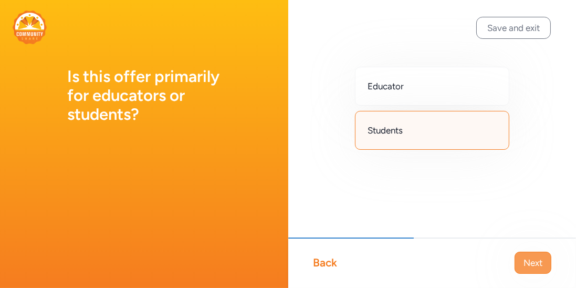
click at [535, 266] on span "Next" at bounding box center [533, 262] width 19 height 13
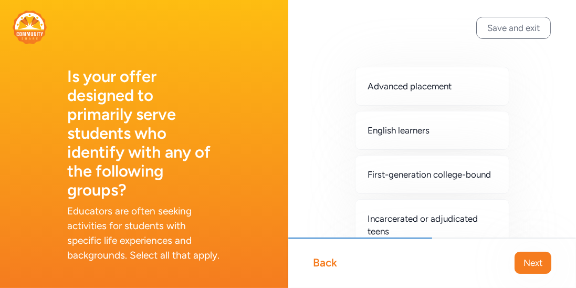
scroll to position [64, 0]
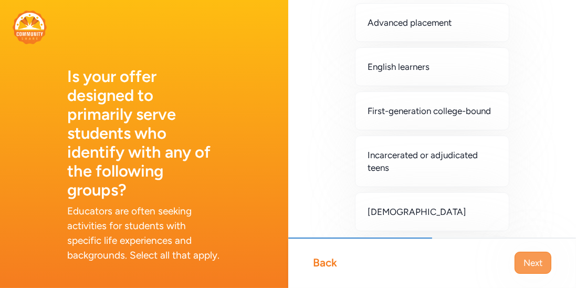
click at [549, 261] on button "Next" at bounding box center [533, 263] width 37 height 22
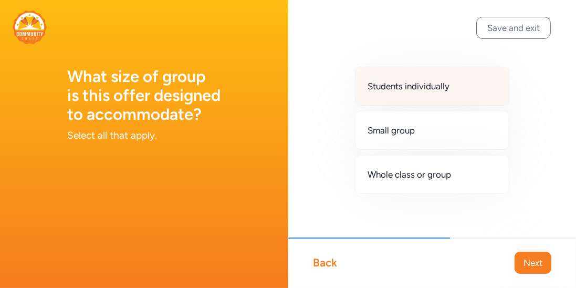
click at [484, 102] on div "Students individually" at bounding box center [432, 86] width 155 height 39
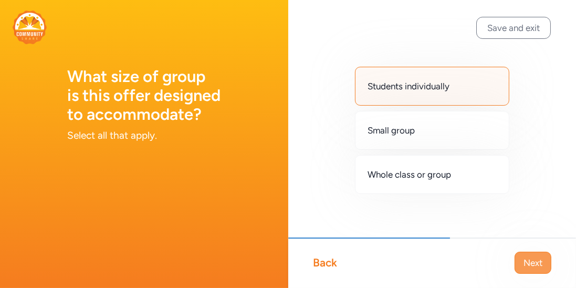
click at [526, 260] on span "Next" at bounding box center [533, 262] width 19 height 13
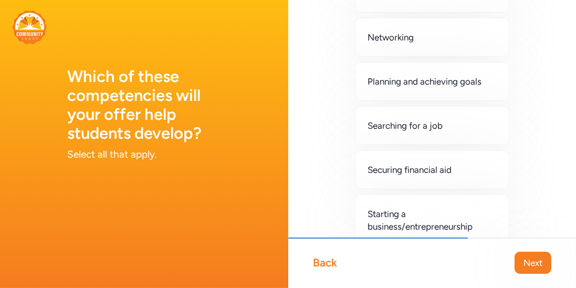
scroll to position [705, 0]
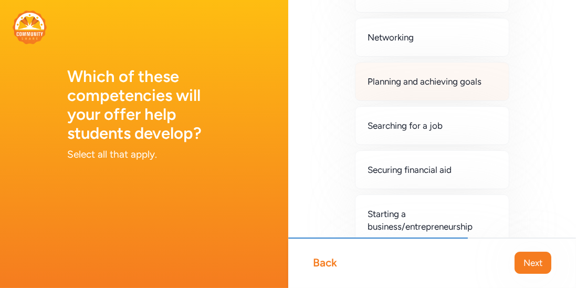
click at [429, 88] on div "Planning and achieving goals" at bounding box center [432, 81] width 155 height 39
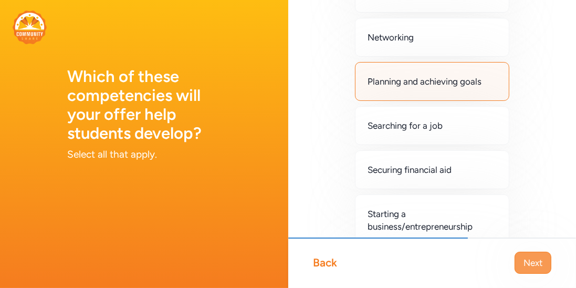
click at [539, 267] on span "Next" at bounding box center [533, 262] width 19 height 13
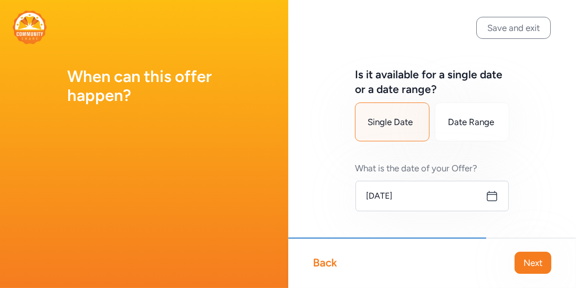
click at [497, 197] on icon at bounding box center [492, 195] width 9 height 9
click at [488, 129] on div "Date Range" at bounding box center [472, 121] width 75 height 39
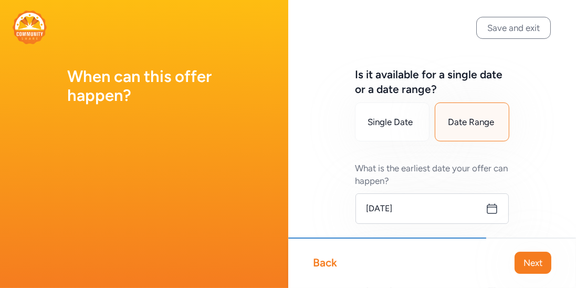
click at [492, 208] on icon at bounding box center [492, 208] width 13 height 13
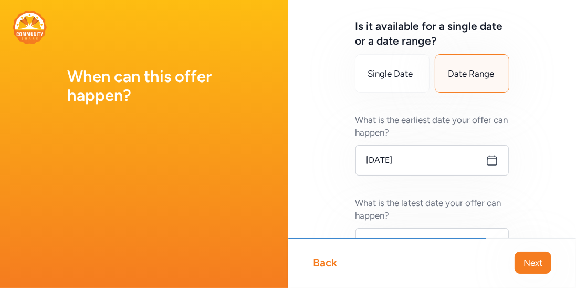
scroll to position [53, 0]
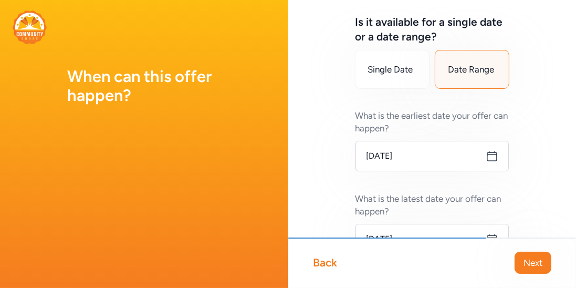
click at [492, 160] on icon at bounding box center [492, 155] width 9 height 9
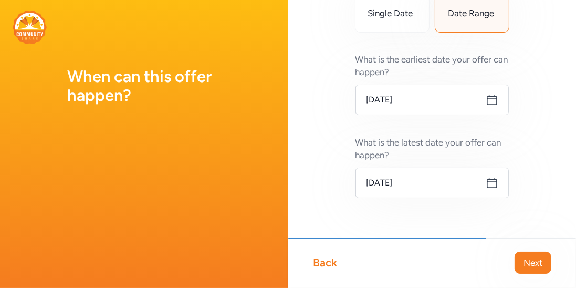
scroll to position [113, 0]
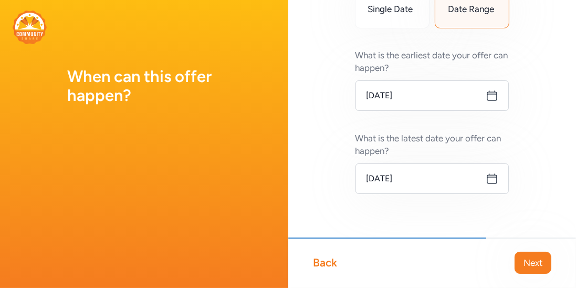
click at [491, 176] on icon at bounding box center [492, 178] width 13 height 13
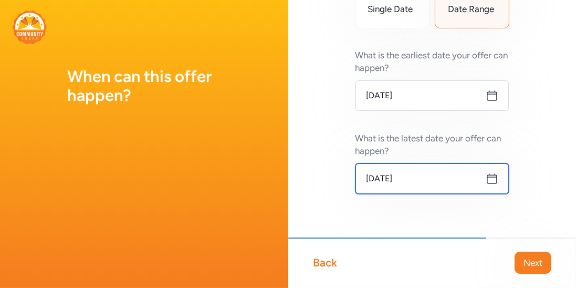
click at [423, 181] on input "Aug 31, 2025" at bounding box center [433, 178] width 154 height 30
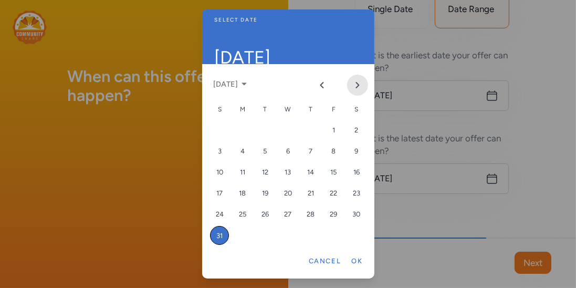
click at [361, 87] on icon "Next month" at bounding box center [358, 85] width 8 height 8
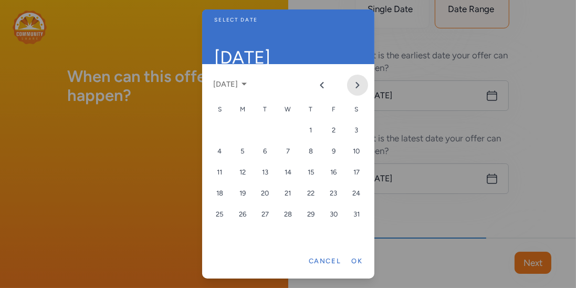
click at [361, 87] on icon "Next month" at bounding box center [358, 85] width 8 height 8
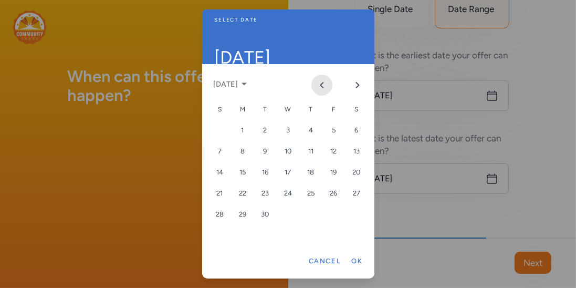
click at [327, 88] on button "Previous month" at bounding box center [322, 85] width 21 height 21
click at [332, 136] on div "1" at bounding box center [333, 130] width 19 height 19
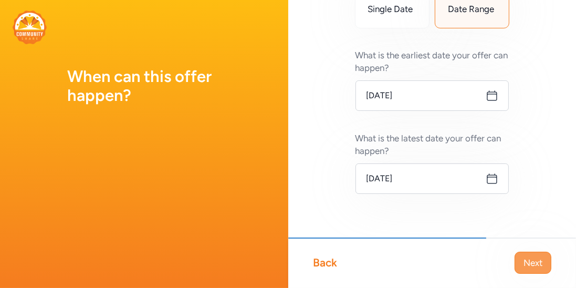
click at [530, 257] on span "Next" at bounding box center [533, 262] width 19 height 13
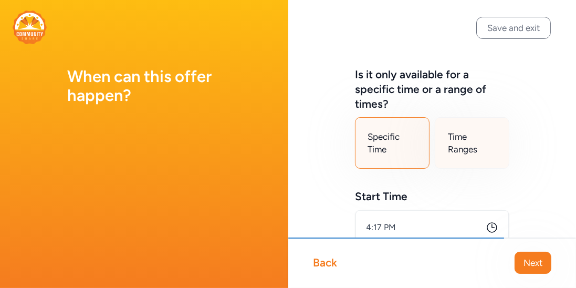
click at [488, 141] on span "Time Ranges" at bounding box center [472, 142] width 48 height 25
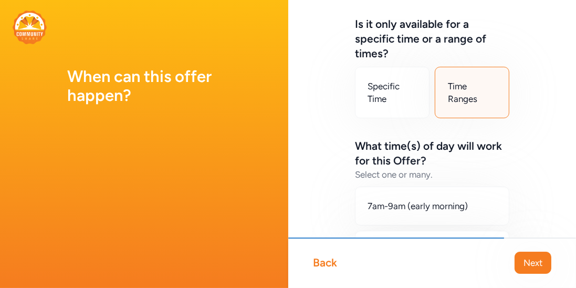
scroll to position [51, 0]
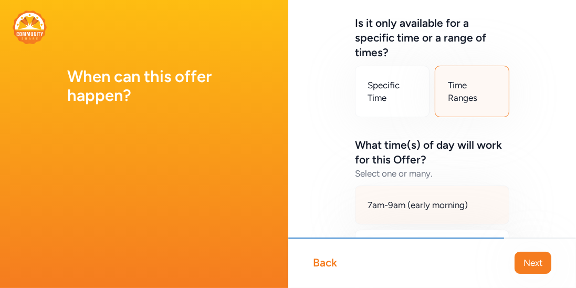
click at [456, 204] on span "7am-9am (early morning)" at bounding box center [418, 205] width 100 height 13
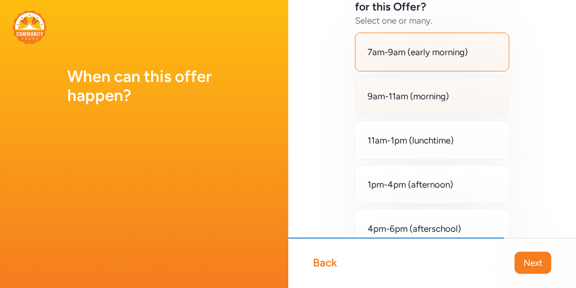
scroll to position [205, 0]
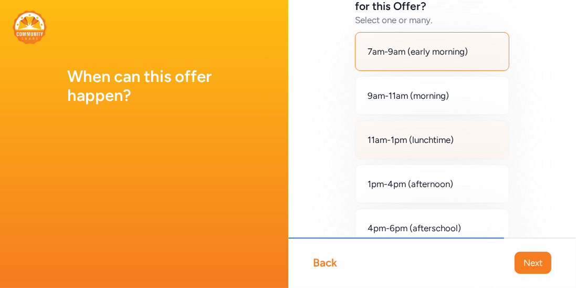
click at [450, 151] on div "11am-1pm (lunchtime)" at bounding box center [432, 139] width 155 height 39
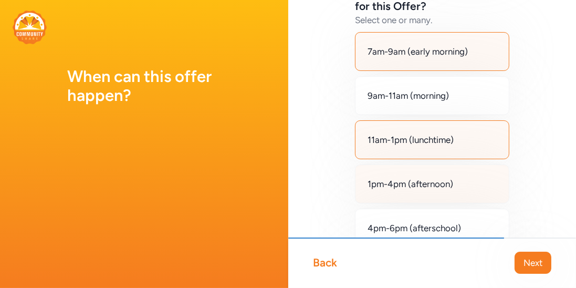
click at [429, 187] on span "1pm-4pm (afternoon)" at bounding box center [411, 184] width 86 height 13
click at [441, 126] on div "11am-1pm (lunchtime)" at bounding box center [432, 139] width 155 height 39
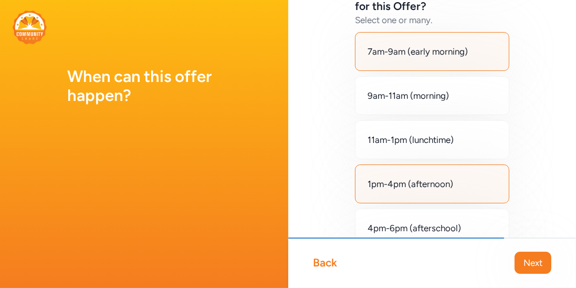
click at [469, 67] on div "7am-9am (early morning)" at bounding box center [432, 51] width 155 height 39
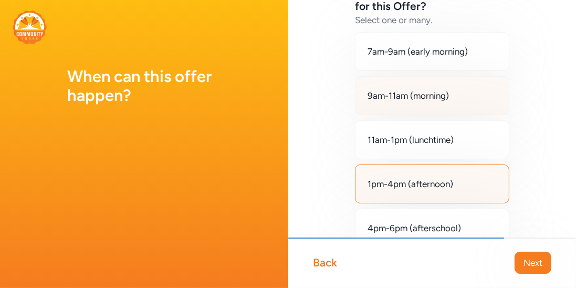
click at [456, 90] on div "9am-11am (morning)" at bounding box center [432, 95] width 155 height 39
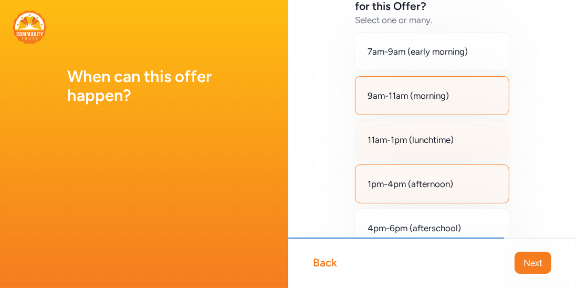
click at [442, 135] on span "11am-1pm (lunchtime)" at bounding box center [411, 139] width 86 height 13
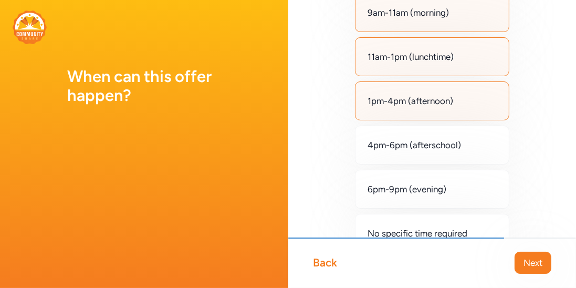
scroll to position [292, 0]
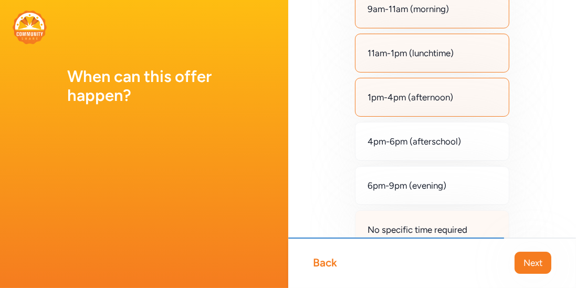
click at [468, 227] on span "No specific time required" at bounding box center [418, 229] width 100 height 13
click at [463, 108] on div "1pm-4pm (afternoon)" at bounding box center [432, 97] width 155 height 39
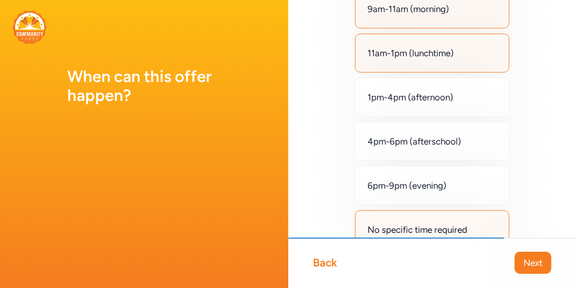
click at [453, 66] on div "11am-1pm (lunchtime)" at bounding box center [432, 53] width 155 height 39
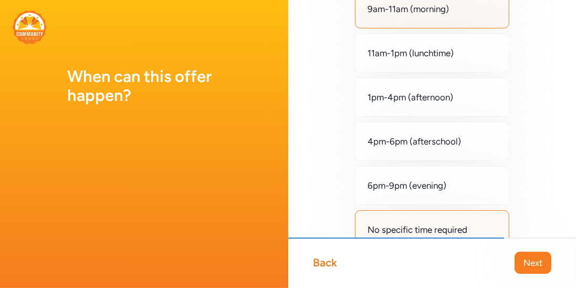
click at [449, 19] on div "9am-11am (morning)" at bounding box center [432, 8] width 155 height 39
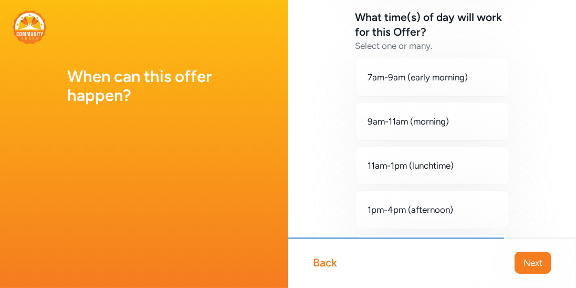
scroll to position [253, 0]
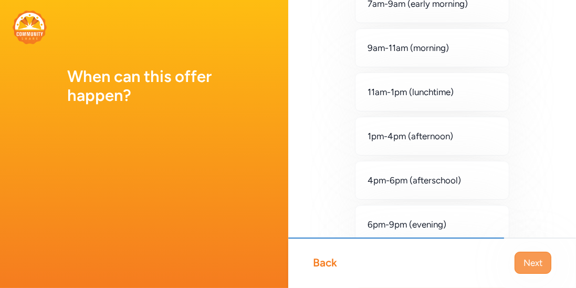
click at [535, 258] on span "Next" at bounding box center [533, 262] width 19 height 13
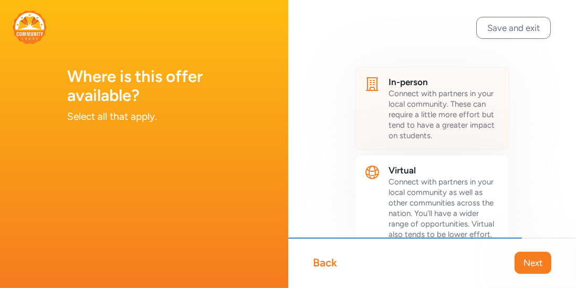
click at [477, 98] on div "Connect with partners in your local community. These can require a little more …" at bounding box center [445, 114] width 112 height 53
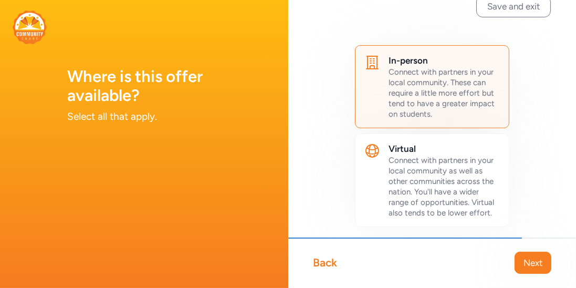
scroll to position [24, 0]
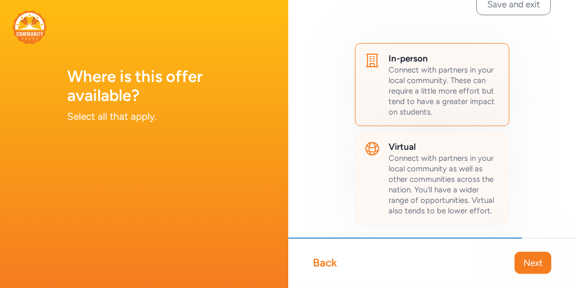
click at [449, 180] on span "Connect with partners in your local community as well as other communities acro…" at bounding box center [442, 184] width 106 height 62
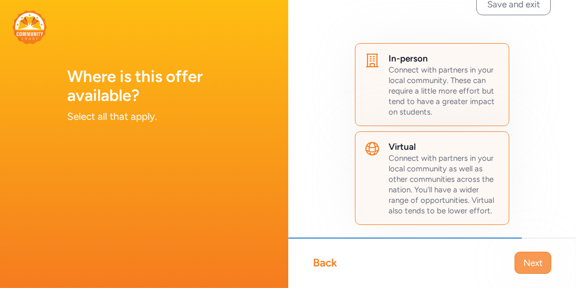
click at [527, 262] on span "Next" at bounding box center [533, 262] width 19 height 13
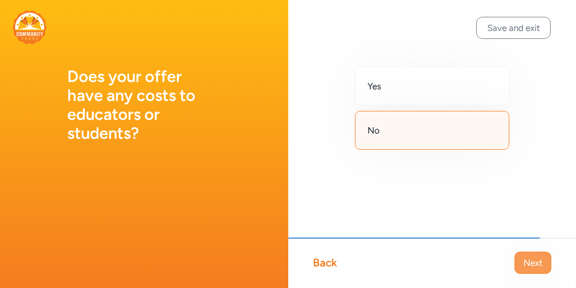
click at [522, 256] on button "Next" at bounding box center [533, 263] width 37 height 22
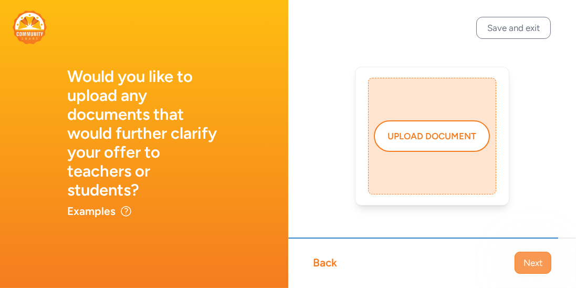
click at [530, 264] on span "Next" at bounding box center [533, 262] width 19 height 13
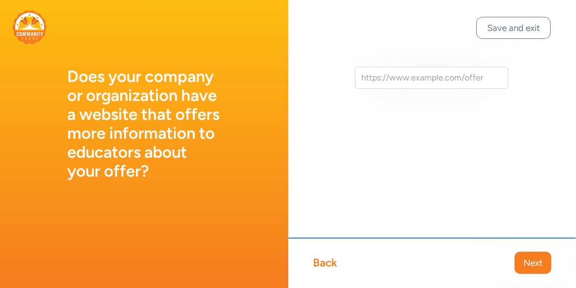
click at [530, 264] on span "Next" at bounding box center [533, 262] width 19 height 13
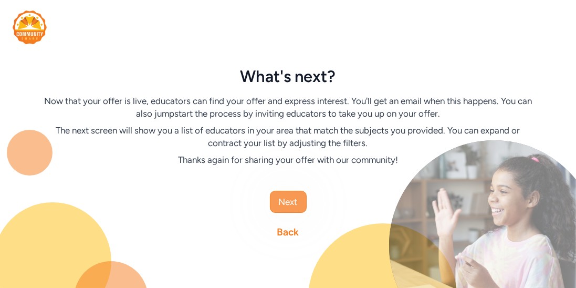
click at [292, 198] on span "Next" at bounding box center [288, 201] width 19 height 13
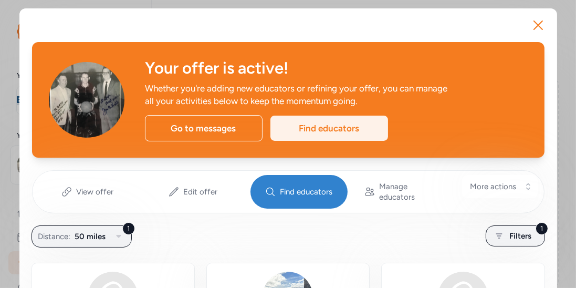
click at [353, 126] on div "Find educators" at bounding box center [330, 128] width 118 height 25
click at [338, 128] on div "Find educators" at bounding box center [330, 128] width 118 height 25
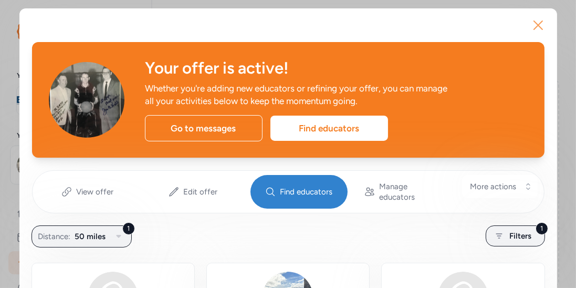
click at [545, 25] on icon "button" at bounding box center [538, 25] width 17 height 17
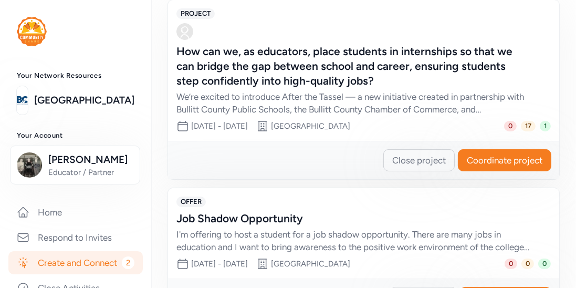
scroll to position [350, 0]
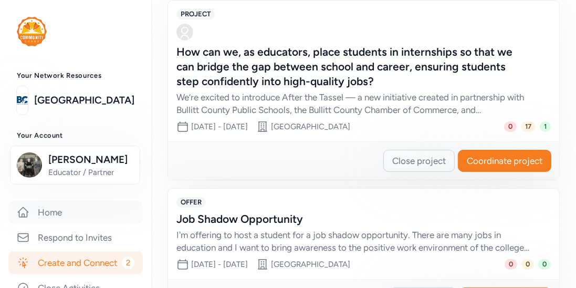
click at [65, 216] on link "Home" at bounding box center [75, 212] width 135 height 23
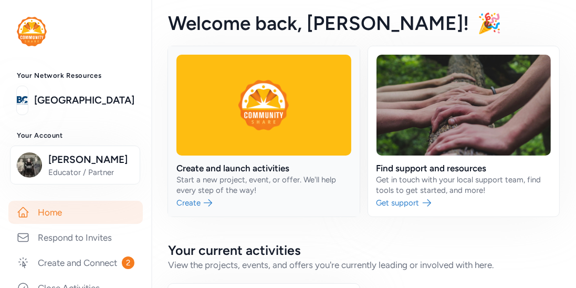
click at [234, 168] on link at bounding box center [264, 131] width 192 height 170
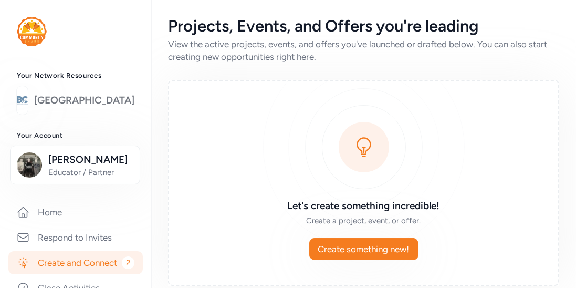
click at [79, 107] on link "[GEOGRAPHIC_DATA]" at bounding box center [84, 100] width 100 height 15
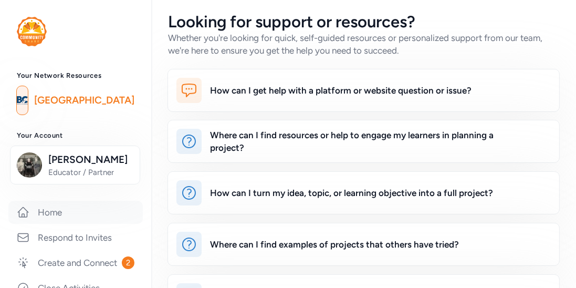
click at [46, 215] on link "Home" at bounding box center [75, 212] width 135 height 23
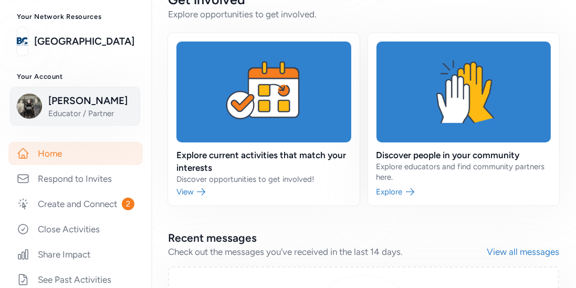
scroll to position [63, 0]
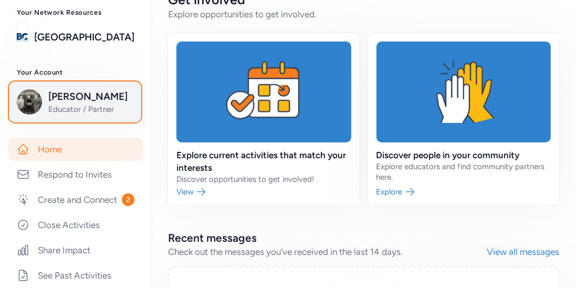
click at [78, 90] on span "[PERSON_NAME]" at bounding box center [90, 96] width 85 height 15
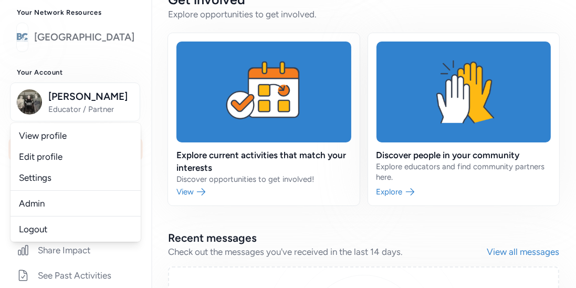
click at [86, 40] on link "[GEOGRAPHIC_DATA]" at bounding box center [84, 37] width 100 height 15
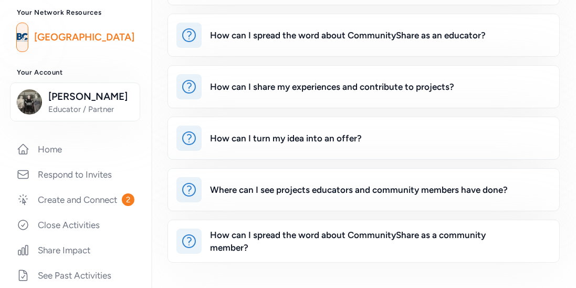
scroll to position [461, 0]
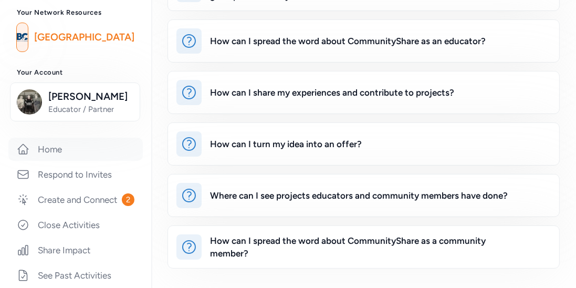
click at [48, 143] on link "Home" at bounding box center [75, 149] width 135 height 23
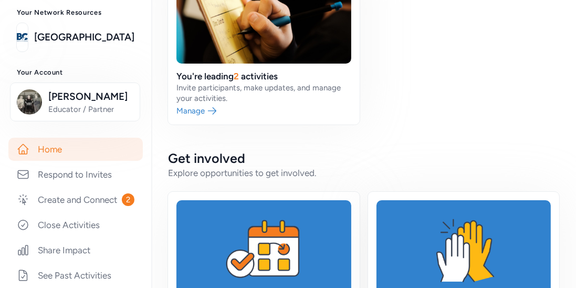
scroll to position [188, 0]
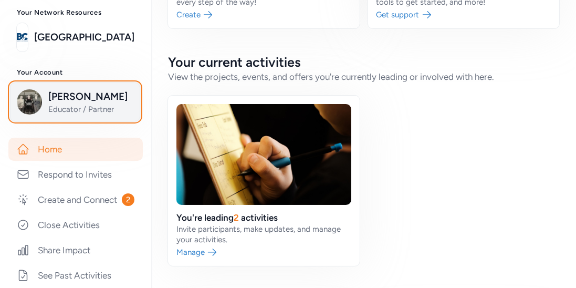
click at [71, 100] on span "[PERSON_NAME]" at bounding box center [90, 96] width 85 height 15
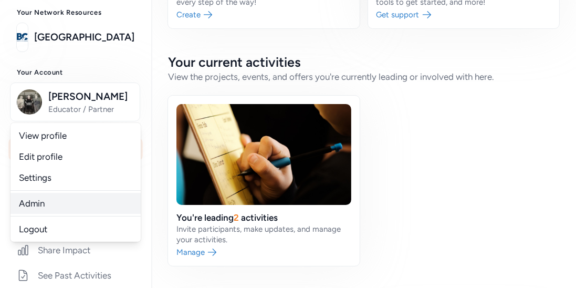
click at [36, 197] on link "Admin" at bounding box center [76, 203] width 130 height 21
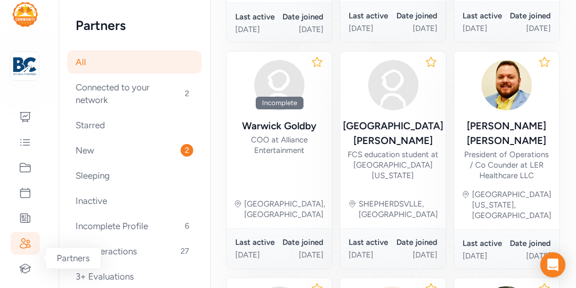
scroll to position [16, 0]
click at [20, 268] on icon at bounding box center [25, 267] width 13 height 13
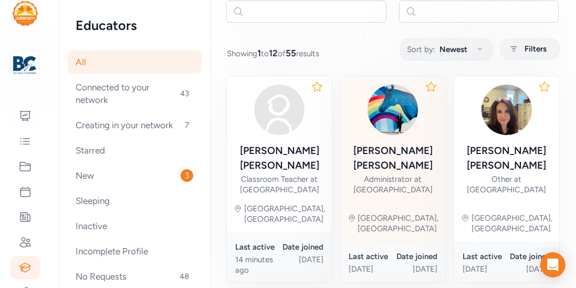
scroll to position [106, 0]
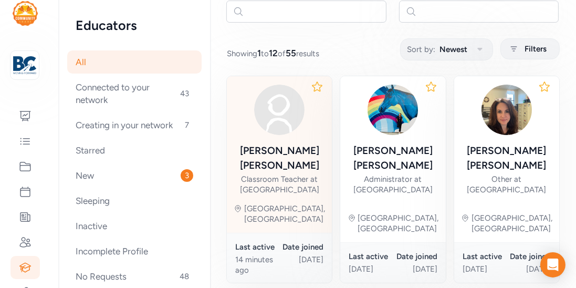
click at [288, 174] on div "Classroom Teacher at [GEOGRAPHIC_DATA]" at bounding box center [279, 184] width 88 height 21
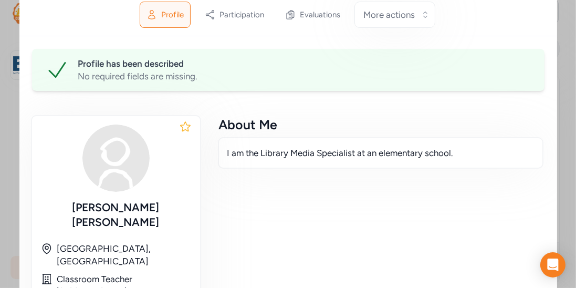
scroll to position [57, 0]
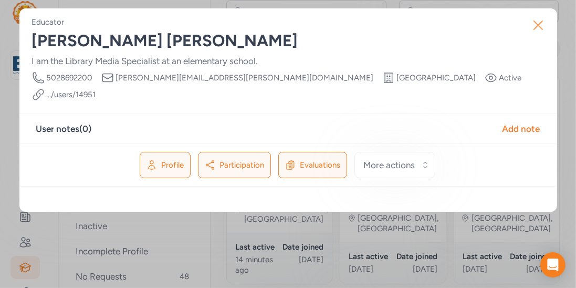
click at [535, 23] on icon "button" at bounding box center [538, 25] width 17 height 17
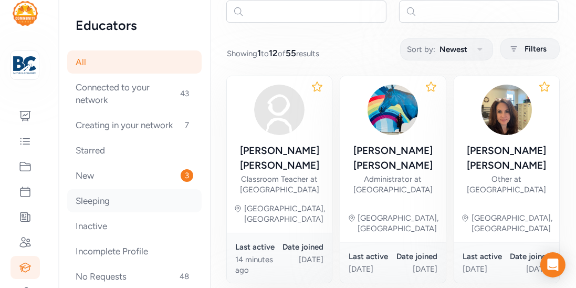
scroll to position [42, 0]
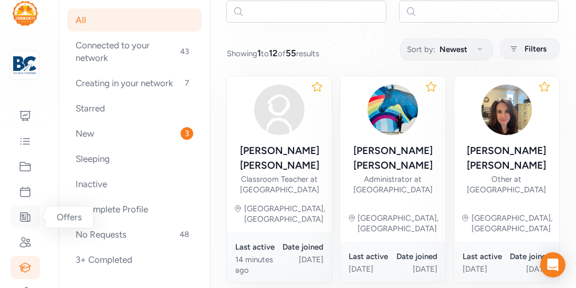
click at [30, 214] on icon at bounding box center [25, 217] width 13 height 13
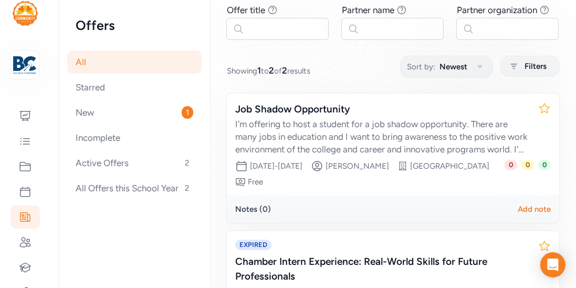
scroll to position [89, 0]
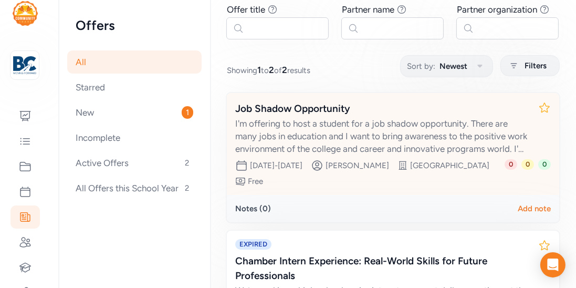
click at [478, 140] on div "I'm offering to host a student for a job shadow opportunity. There are many job…" at bounding box center [382, 136] width 295 height 38
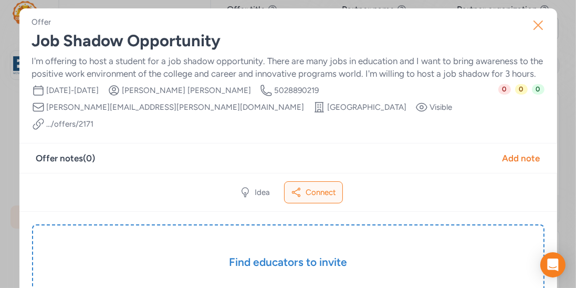
click at [541, 32] on icon "button" at bounding box center [538, 25] width 17 height 17
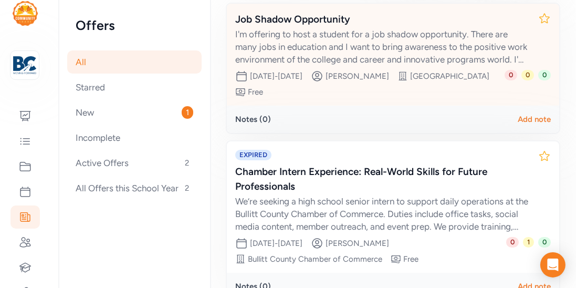
scroll to position [188, 0]
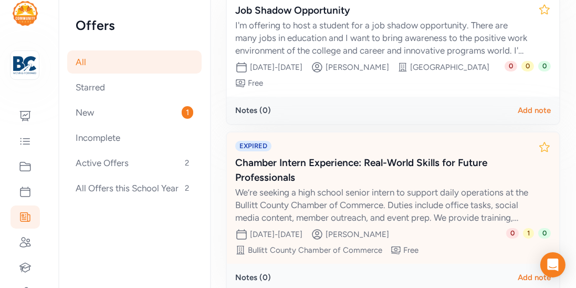
click at [333, 211] on div "We’re seeking a high school senior intern to support daily operations at the Bu…" at bounding box center [382, 205] width 295 height 38
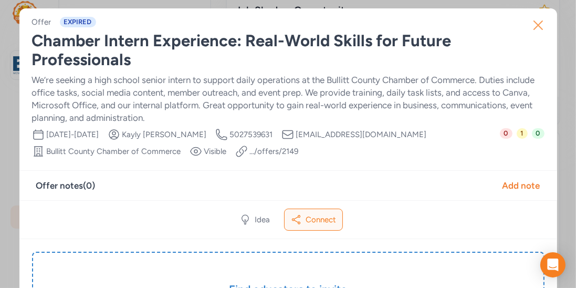
click at [537, 26] on icon "button" at bounding box center [538, 25] width 8 height 8
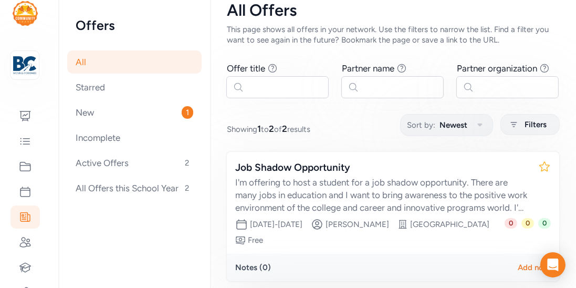
scroll to position [36, 0]
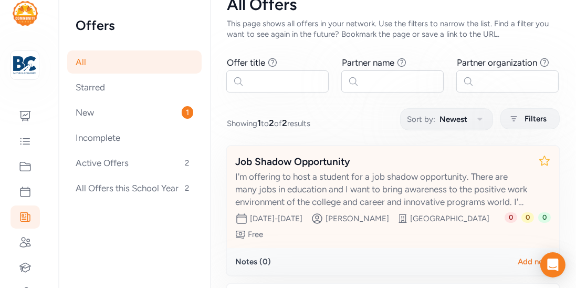
click at [390, 194] on div "I'm offering to host a student for a job shadow opportunity. There are many job…" at bounding box center [382, 189] width 295 height 38
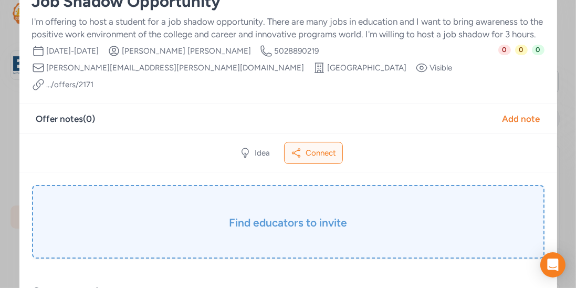
scroll to position [44, 0]
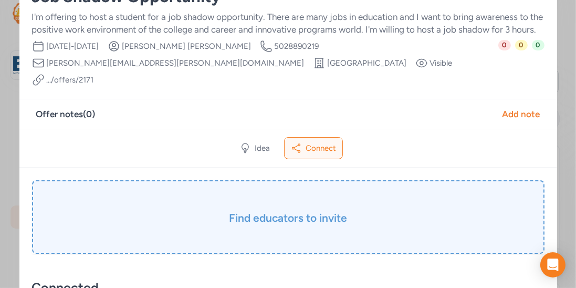
click at [306, 211] on h3 "Find educators to invite" at bounding box center [288, 218] width 460 height 15
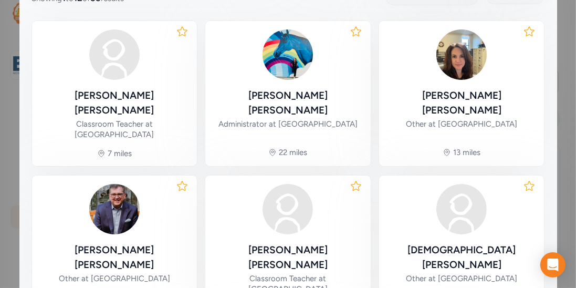
scroll to position [227, 0]
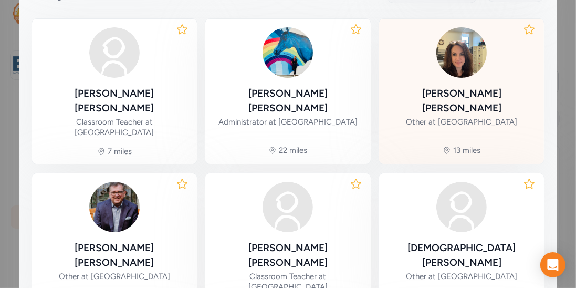
click at [442, 80] on div "Gina Weber Other at Bullitt County Public Schools" at bounding box center [462, 77] width 149 height 100
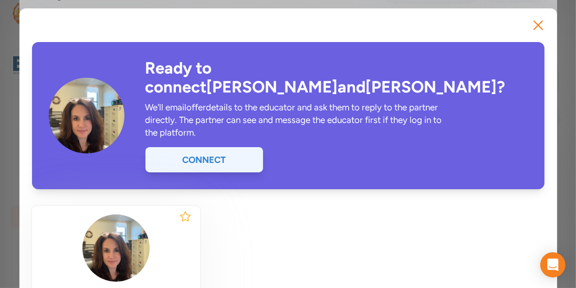
click at [263, 147] on div "Connect" at bounding box center [205, 159] width 118 height 25
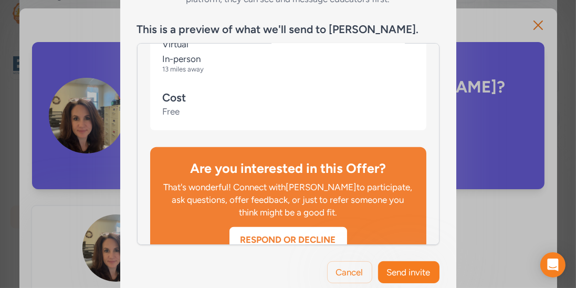
scroll to position [780, 0]
click at [391, 245] on div "Cancel Send invite" at bounding box center [288, 272] width 336 height 55
click at [391, 261] on button "Send invite" at bounding box center [408, 272] width 61 height 22
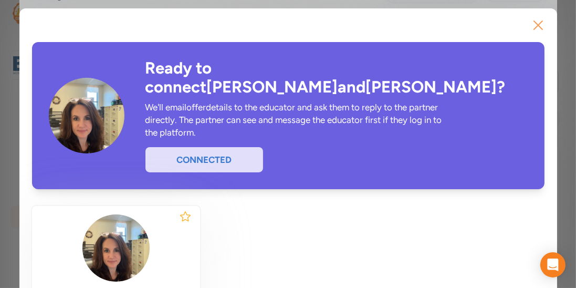
click at [530, 32] on icon "button" at bounding box center [538, 25] width 17 height 17
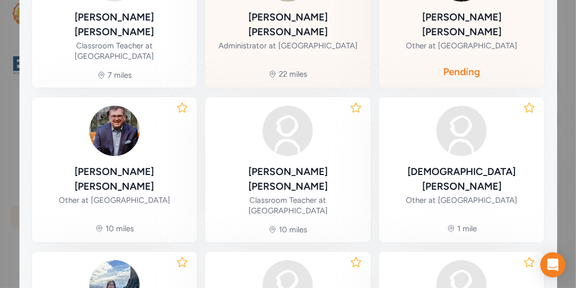
scroll to position [305, 0]
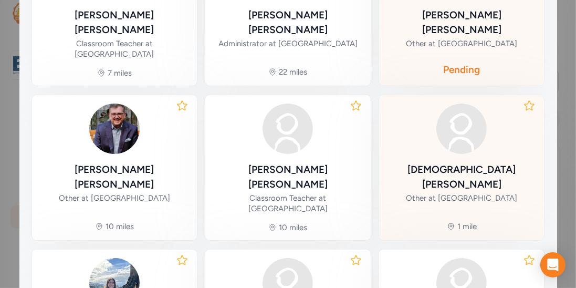
click at [470, 162] on div "Christi Abshire" at bounding box center [462, 176] width 149 height 29
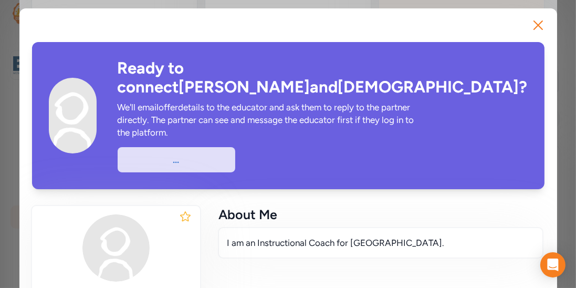
click at [470, 149] on div "Ready to connect Lee and Christi ? We'll email offer details to the educator an…" at bounding box center [323, 115] width 410 height 113
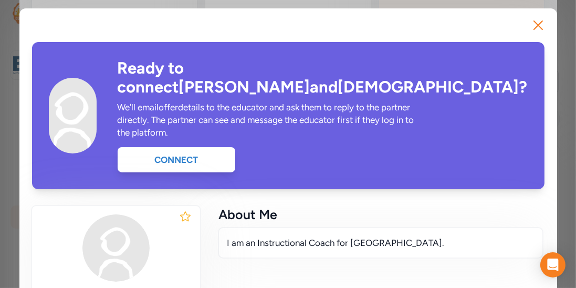
scroll to position [51, 0]
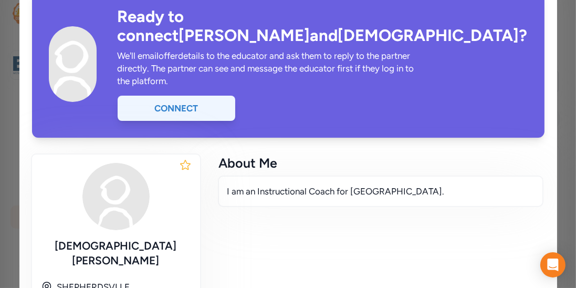
click at [235, 96] on div "Connect" at bounding box center [177, 108] width 118 height 25
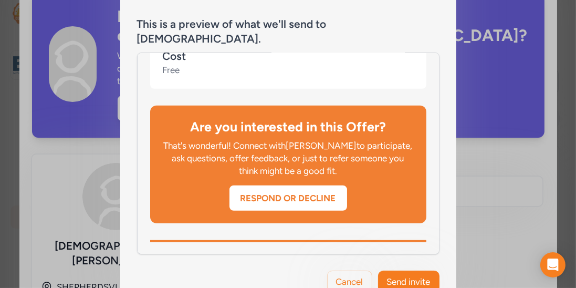
scroll to position [198, 0]
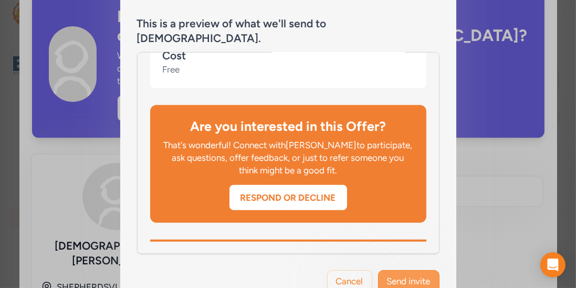
click at [394, 275] on span "Send invite" at bounding box center [409, 281] width 44 height 13
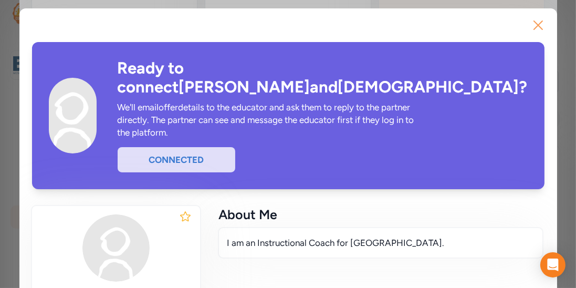
click at [530, 28] on icon "button" at bounding box center [538, 25] width 17 height 17
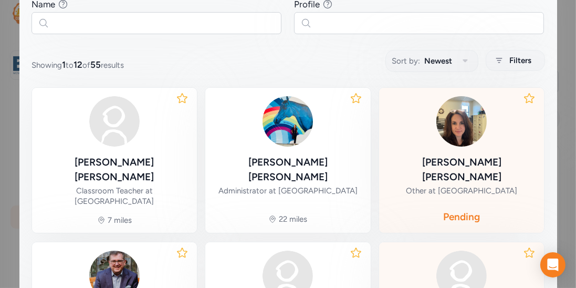
scroll to position [161, 0]
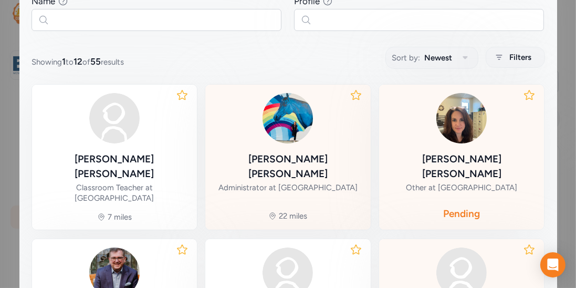
click at [309, 182] on div "Administrator at [GEOGRAPHIC_DATA]" at bounding box center [288, 187] width 139 height 11
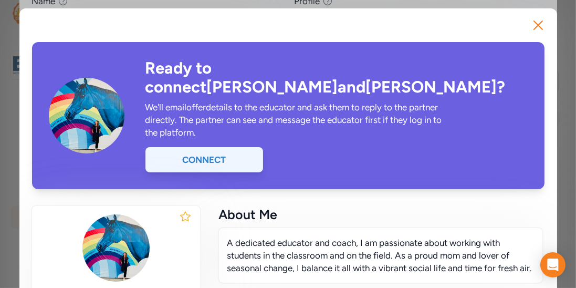
click at [249, 147] on div "Connect" at bounding box center [205, 159] width 118 height 25
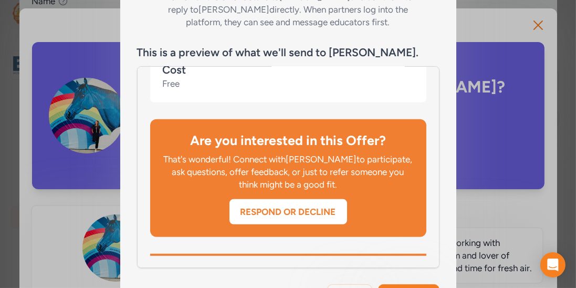
scroll to position [212, 0]
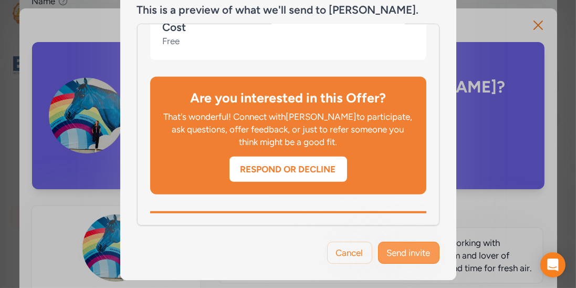
click at [391, 244] on button "Send invite" at bounding box center [408, 253] width 61 height 22
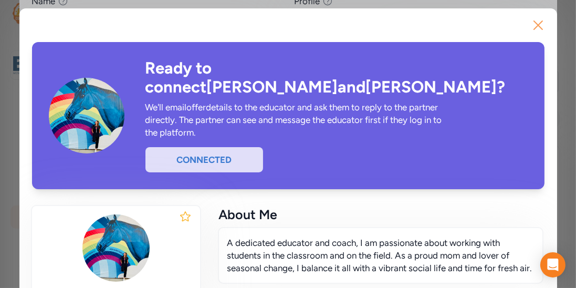
click at [536, 26] on icon "button" at bounding box center [538, 25] width 8 height 8
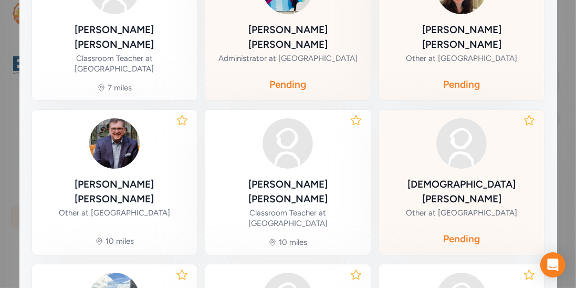
scroll to position [291, 0]
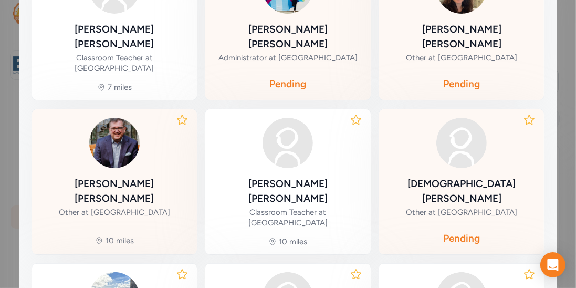
click at [114, 141] on img at bounding box center [114, 143] width 50 height 50
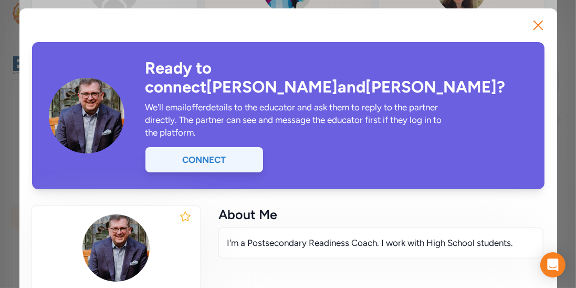
click at [244, 148] on div "Connect" at bounding box center [205, 159] width 118 height 25
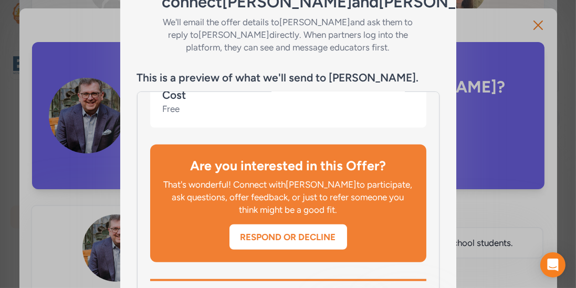
scroll to position [193, 0]
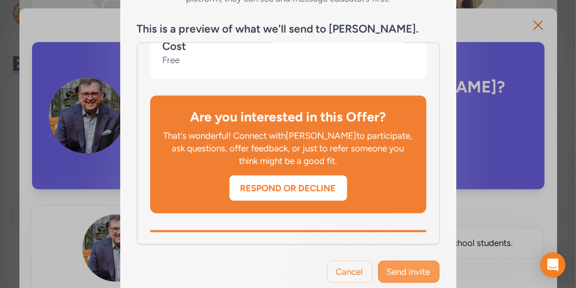
click at [402, 265] on span "Send invite" at bounding box center [409, 271] width 44 height 13
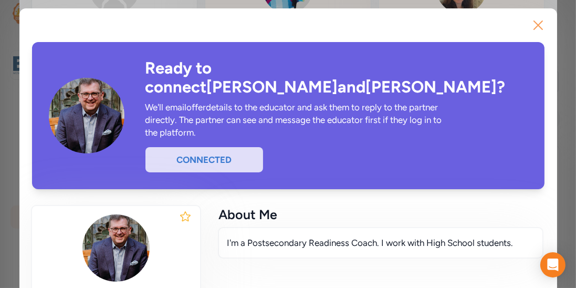
click at [530, 26] on icon "button" at bounding box center [538, 25] width 17 height 17
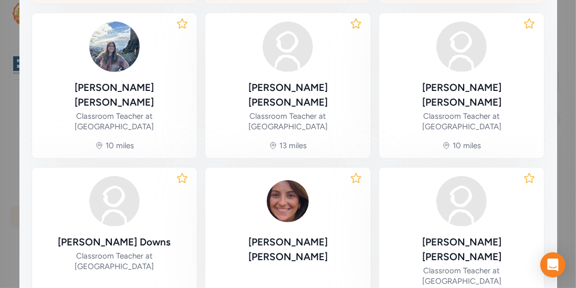
scroll to position [588, 0]
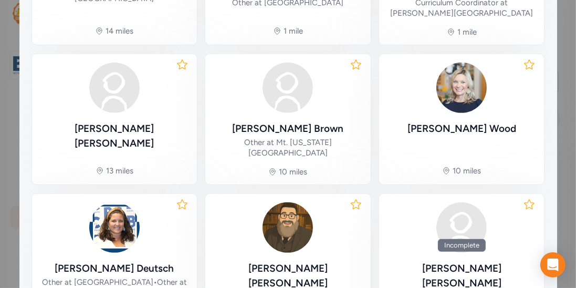
scroll to position [578, 0]
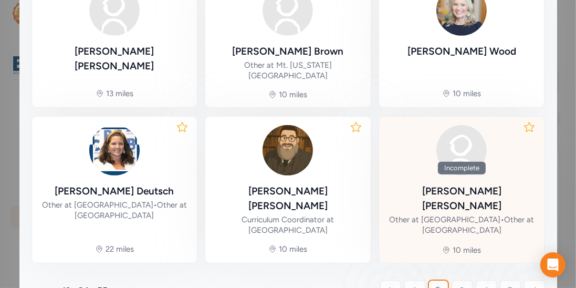
click at [481, 184] on div "Jennifer Fletcher" at bounding box center [462, 198] width 149 height 29
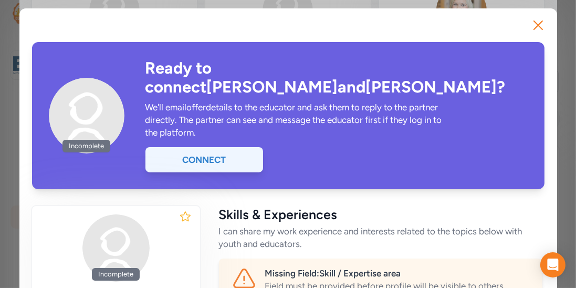
click at [242, 147] on div "Connect" at bounding box center [205, 159] width 118 height 25
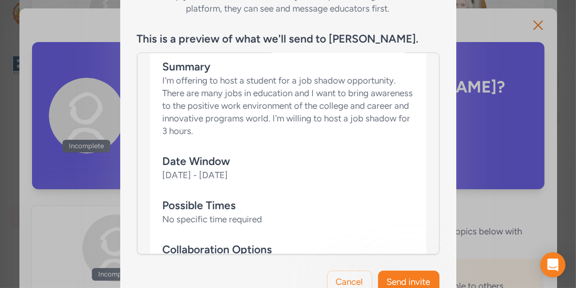
scroll to position [606, 0]
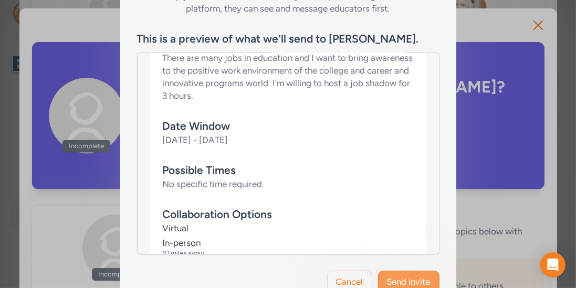
click at [391, 273] on button "Send invite" at bounding box center [408, 282] width 61 height 22
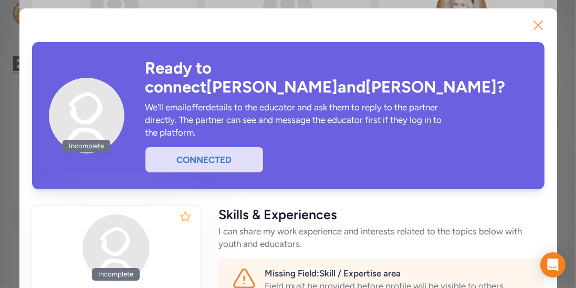
click at [534, 26] on icon "button" at bounding box center [538, 25] width 17 height 17
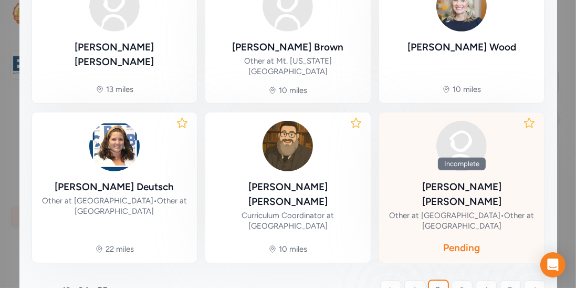
scroll to position [582, 0]
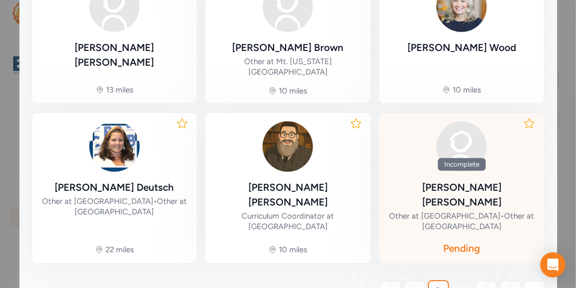
click at [456, 281] on link "3" at bounding box center [462, 291] width 21 height 21
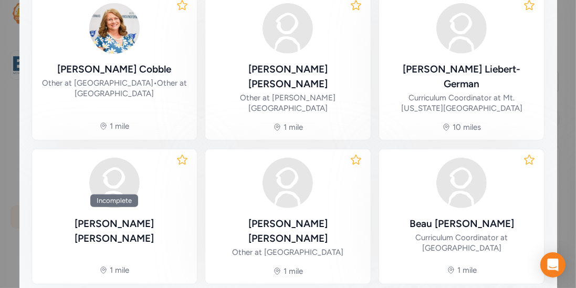
scroll to position [588, 0]
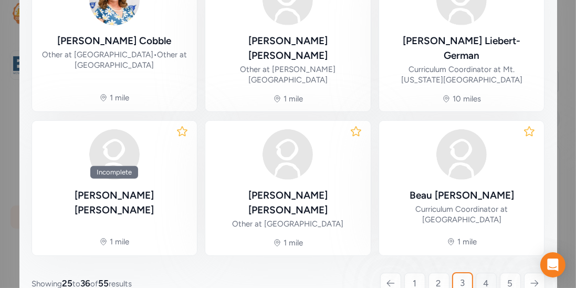
click at [484, 277] on span "4" at bounding box center [486, 283] width 6 height 13
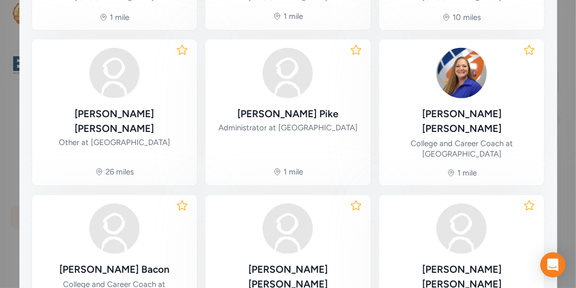
scroll to position [506, 0]
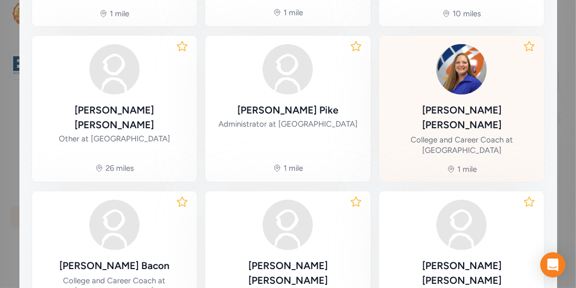
click at [480, 135] on div "College and Career Coach at Riverview Opportunity Center" at bounding box center [462, 145] width 149 height 21
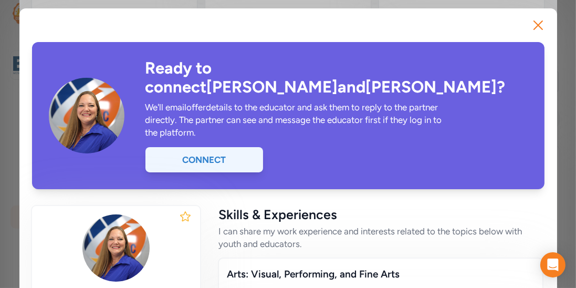
click at [223, 147] on div "Connect" at bounding box center [205, 159] width 118 height 25
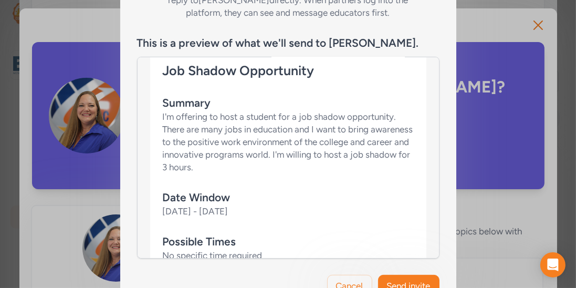
scroll to position [690, 0]
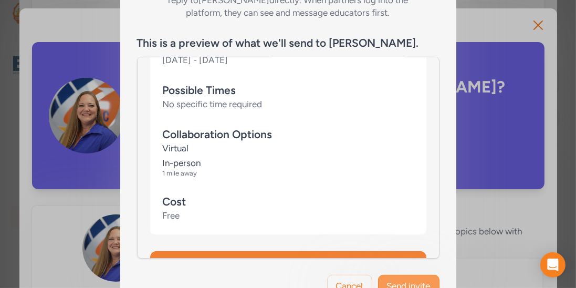
click at [408, 282] on span "Send invite" at bounding box center [409, 286] width 44 height 13
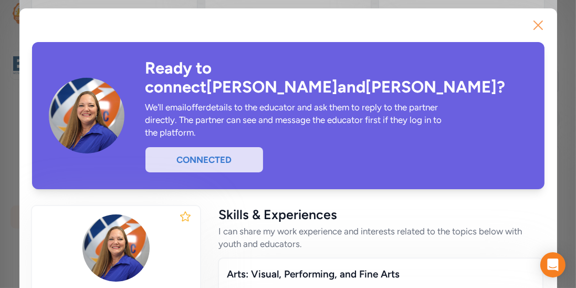
click at [541, 29] on icon "button" at bounding box center [538, 25] width 17 height 17
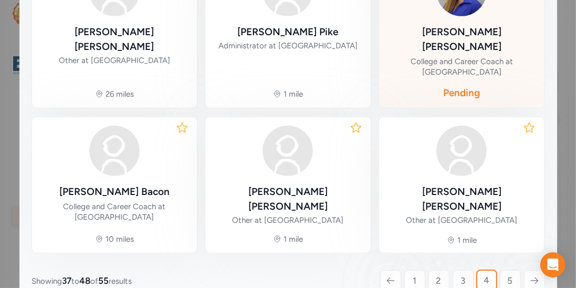
scroll to position [596, 0]
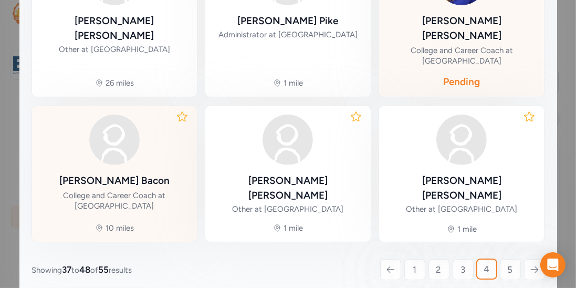
click at [162, 173] on div "Johna Bacon College and Career Coach at Bullitt East High School" at bounding box center [114, 192] width 149 height 38
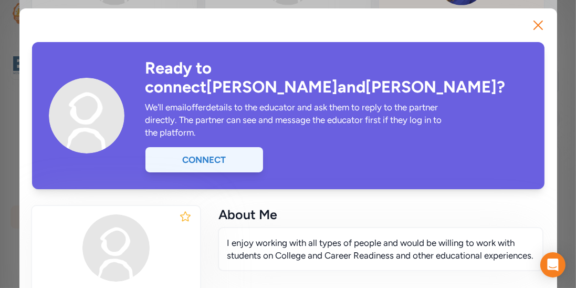
click at [225, 147] on div "Connect" at bounding box center [205, 159] width 118 height 25
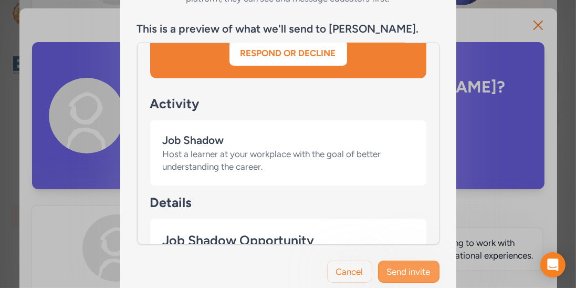
scroll to position [363, 0]
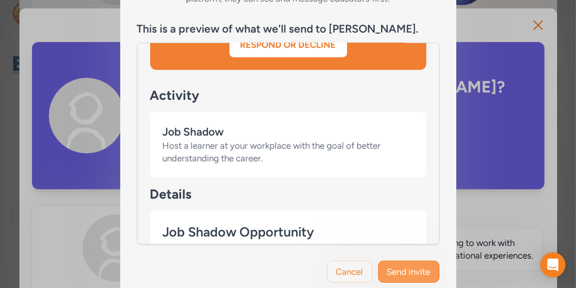
click at [401, 265] on span "Send invite" at bounding box center [409, 271] width 44 height 13
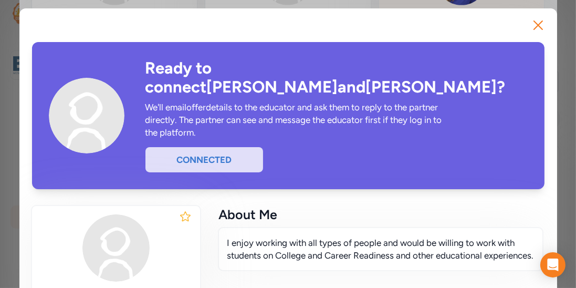
click at [499, 89] on div "Ready to connect Lee and Johna ? We'll email offer details to the educator and …" at bounding box center [337, 115] width 382 height 113
click at [541, 21] on icon "button" at bounding box center [538, 25] width 17 height 17
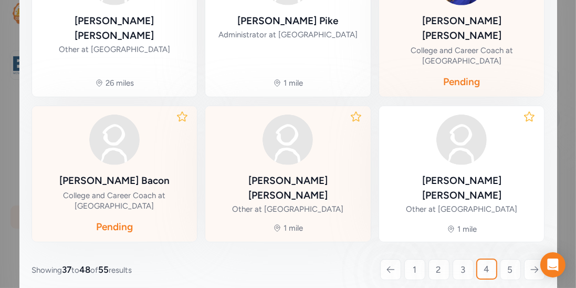
click at [299, 173] on div "Kristen Goins" at bounding box center [288, 187] width 149 height 29
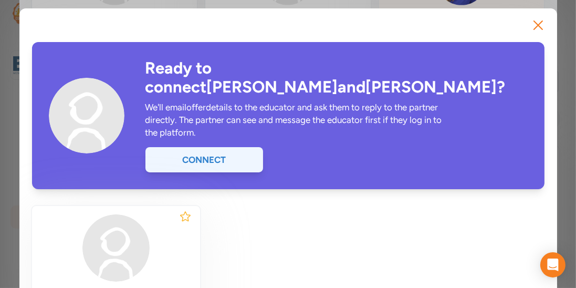
click at [263, 147] on div "Connect" at bounding box center [205, 159] width 118 height 25
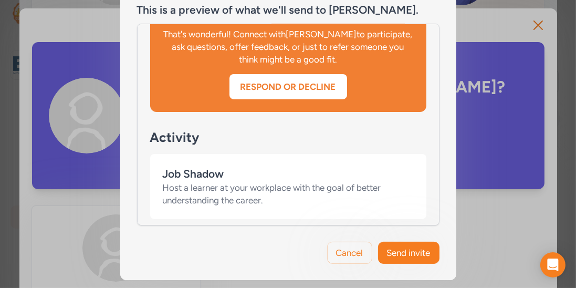
scroll to position [327, 0]
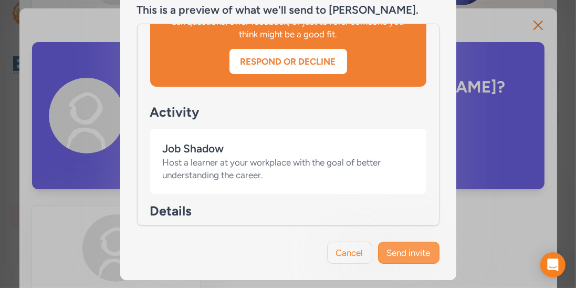
click at [407, 245] on button "Send invite" at bounding box center [408, 253] width 61 height 22
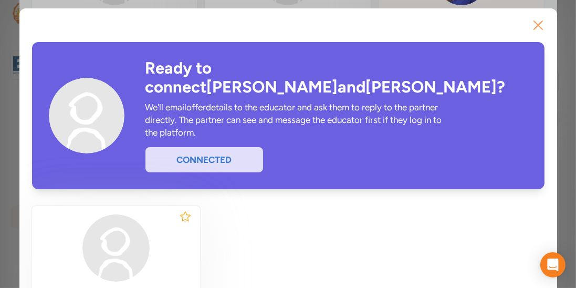
click at [530, 28] on icon "button" at bounding box center [538, 25] width 17 height 17
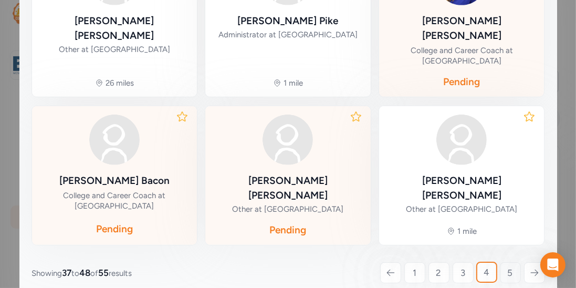
click at [504, 262] on link "5" at bounding box center [510, 272] width 21 height 21
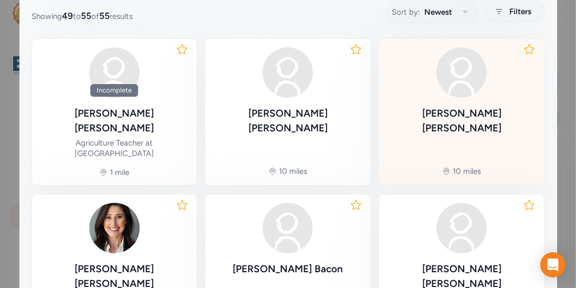
scroll to position [210, 0]
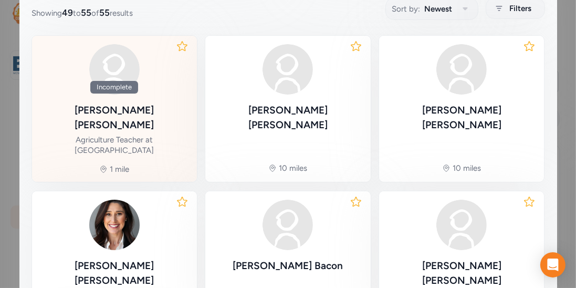
click at [139, 135] on div "Agriculture Teacher at Bullitt East High School" at bounding box center [114, 145] width 149 height 21
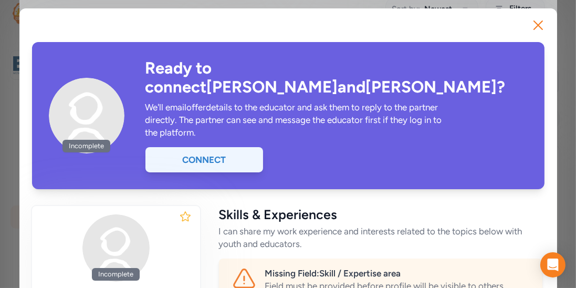
click at [229, 147] on div "Connect" at bounding box center [205, 159] width 118 height 25
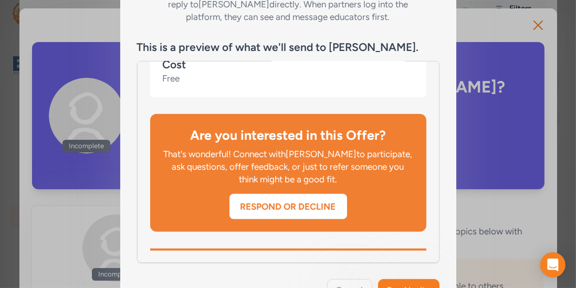
scroll to position [212, 0]
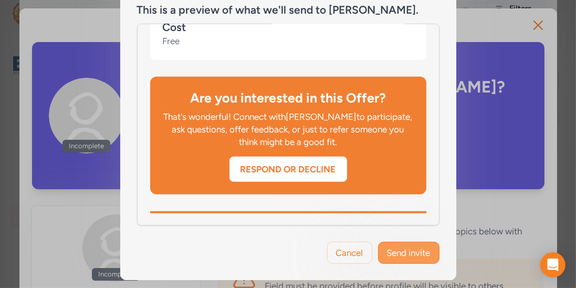
click at [403, 248] on span "Send invite" at bounding box center [409, 252] width 44 height 13
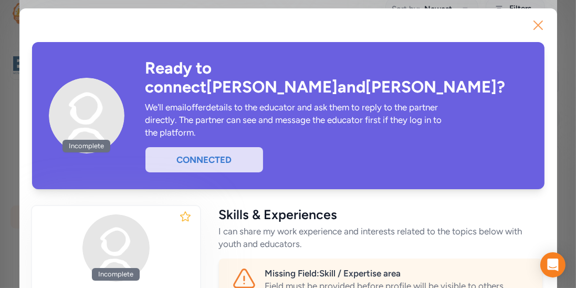
click at [536, 24] on icon "button" at bounding box center [538, 25] width 8 height 8
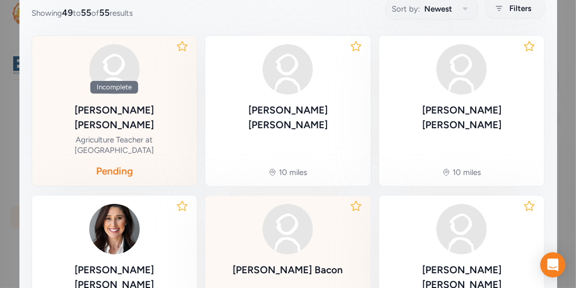
click at [305, 204] on img at bounding box center [288, 229] width 50 height 50
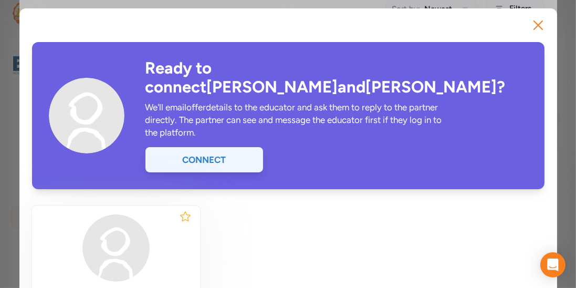
click at [263, 147] on div "Connect" at bounding box center [205, 159] width 118 height 25
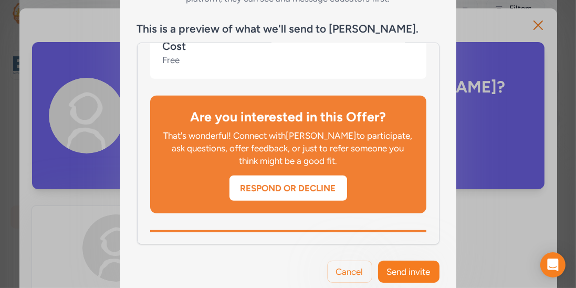
scroll to position [831, 0]
click at [398, 265] on span "Send invite" at bounding box center [409, 271] width 44 height 13
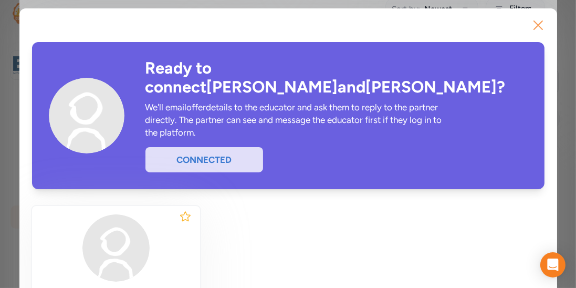
click at [534, 25] on icon "button" at bounding box center [538, 25] width 8 height 8
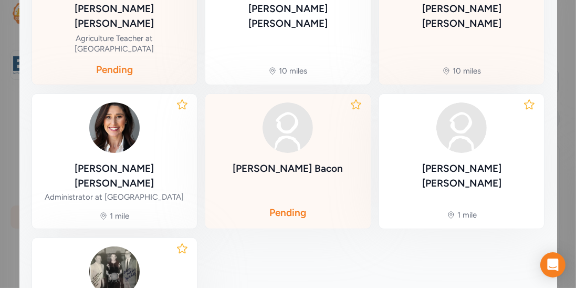
scroll to position [312, 0]
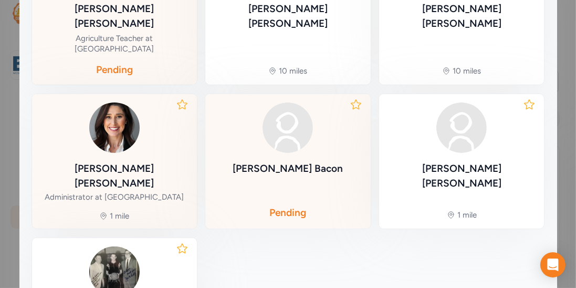
click at [80, 161] on div "Brandy Howard" at bounding box center [114, 175] width 149 height 29
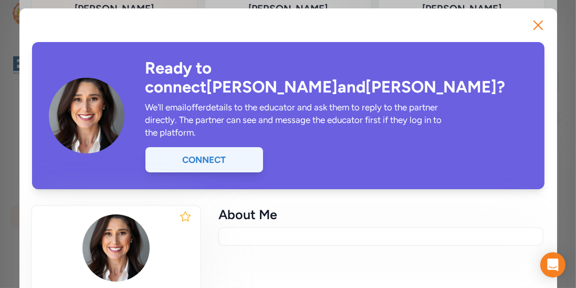
click at [263, 147] on div "Connect" at bounding box center [205, 159] width 118 height 25
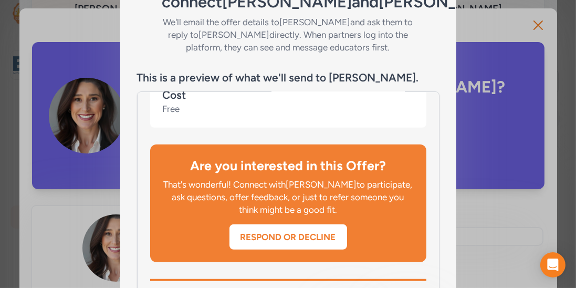
scroll to position [212, 0]
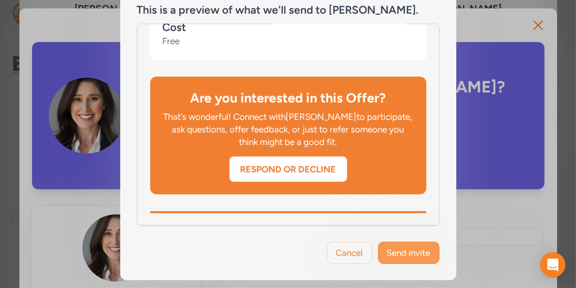
click at [395, 246] on span "Send invite" at bounding box center [409, 252] width 44 height 13
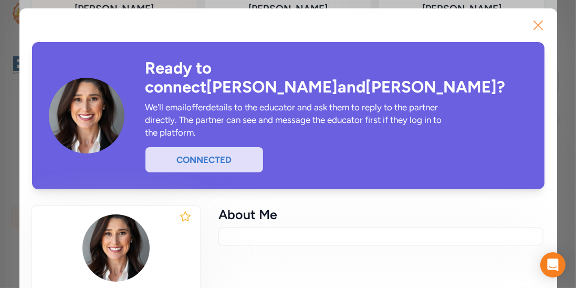
click at [530, 23] on icon "button" at bounding box center [538, 25] width 17 height 17
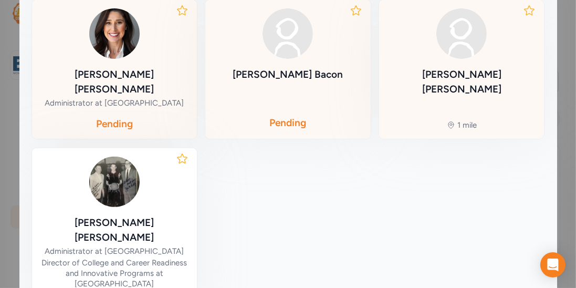
scroll to position [406, 0]
click at [453, 67] on div "Adrienne Usher" at bounding box center [462, 81] width 149 height 29
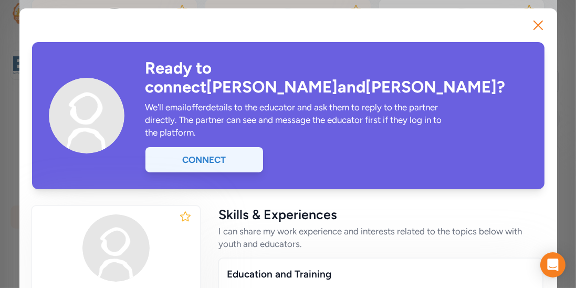
click at [250, 148] on div "Connect" at bounding box center [205, 159] width 118 height 25
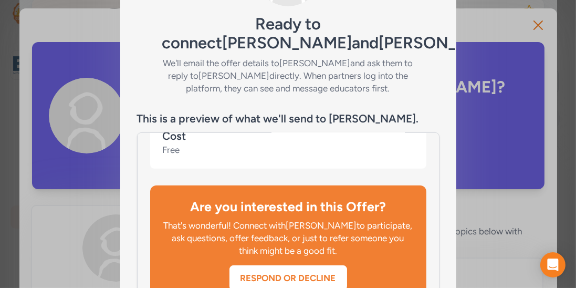
scroll to position [212, 0]
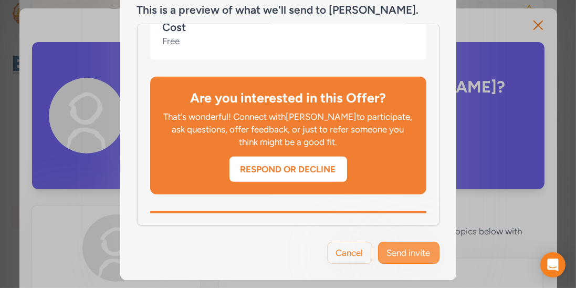
click at [405, 257] on span "Send invite" at bounding box center [409, 252] width 44 height 13
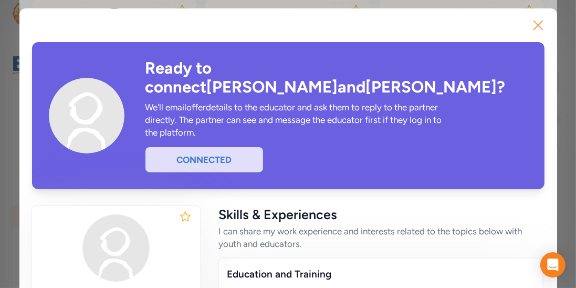
click at [537, 15] on button "Close" at bounding box center [539, 25] width 34 height 34
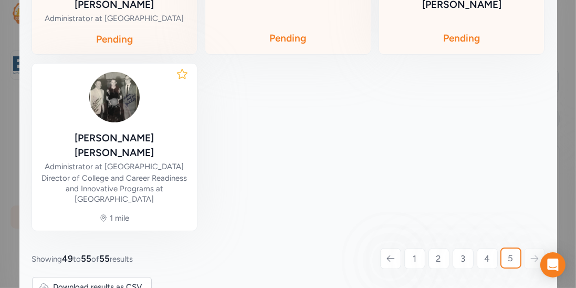
scroll to position [484, 0]
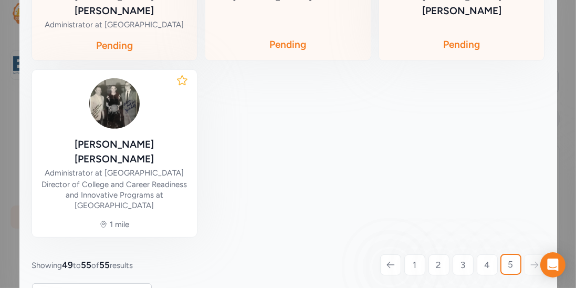
click at [533, 254] on div at bounding box center [534, 264] width 21 height 21
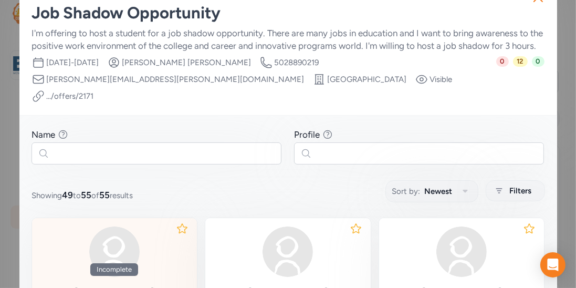
scroll to position [0, 0]
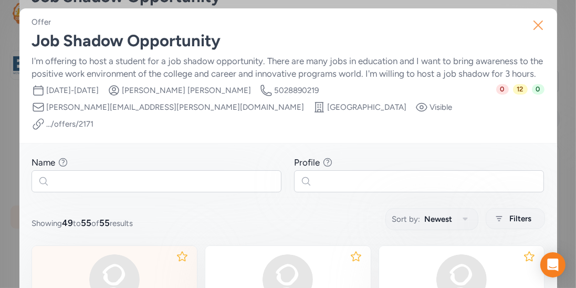
click at [542, 29] on icon "button" at bounding box center [538, 25] width 8 height 8
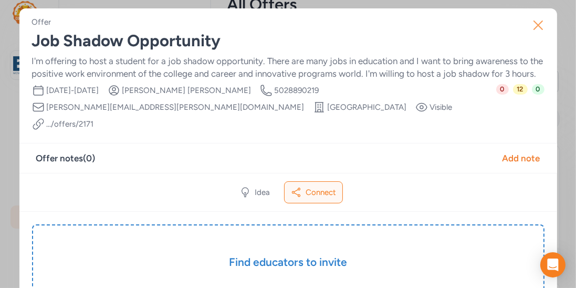
click at [534, 24] on icon "button" at bounding box center [538, 25] width 17 height 17
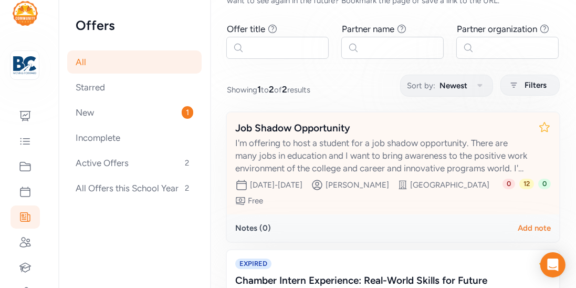
scroll to position [69, 0]
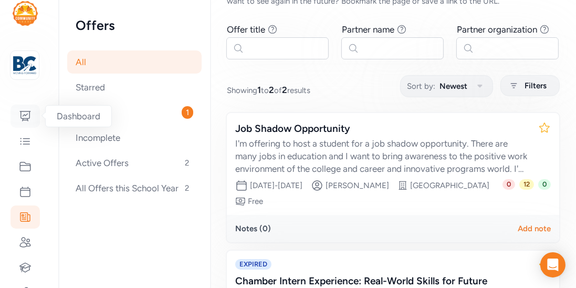
click at [27, 109] on div at bounding box center [25, 116] width 29 height 23
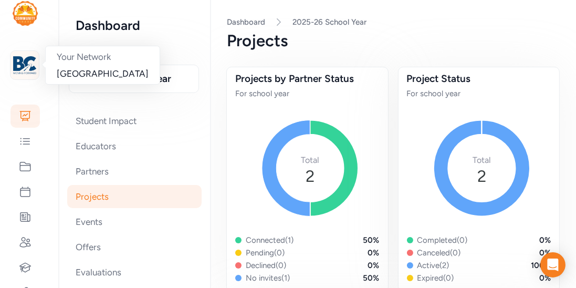
click at [29, 71] on img at bounding box center [24, 65] width 23 height 23
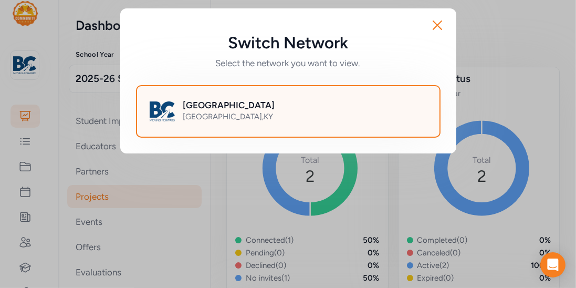
click at [284, 136] on div "Bullitt County Public Schools Bullitt County , KY" at bounding box center [288, 111] width 305 height 53
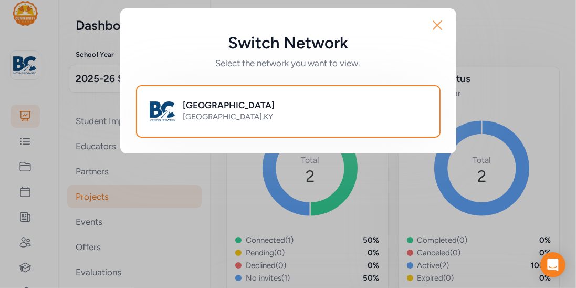
click at [429, 28] on icon "button" at bounding box center [437, 25] width 17 height 17
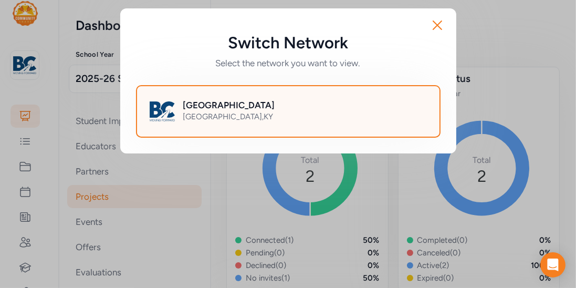
click at [213, 113] on div "Bullitt County , KY" at bounding box center [305, 116] width 244 height 11
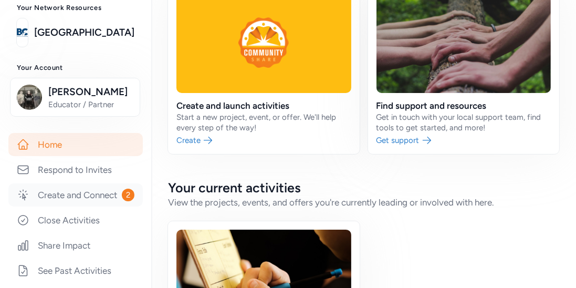
scroll to position [82, 0]
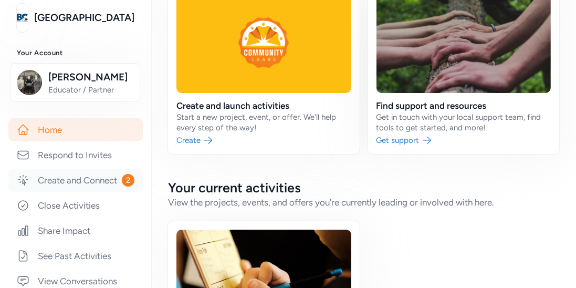
click at [77, 188] on link "Create and Connect 2" at bounding box center [75, 180] width 135 height 23
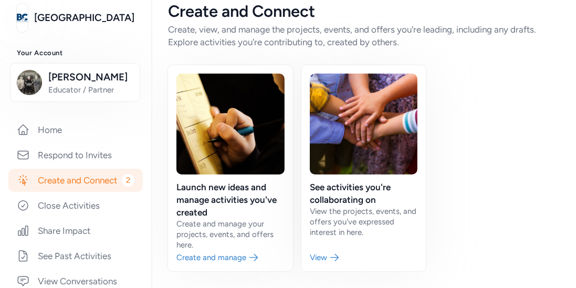
scroll to position [14, 0]
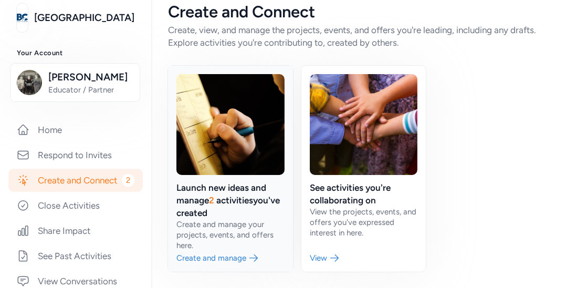
click at [200, 256] on link at bounding box center [230, 169] width 125 height 206
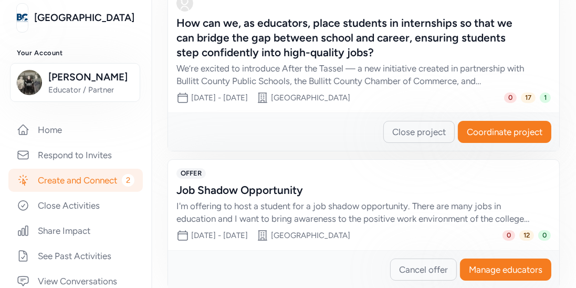
scroll to position [394, 0]
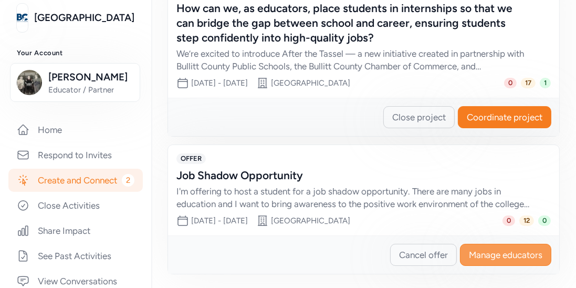
click at [486, 249] on span "Manage educators" at bounding box center [506, 255] width 74 height 13
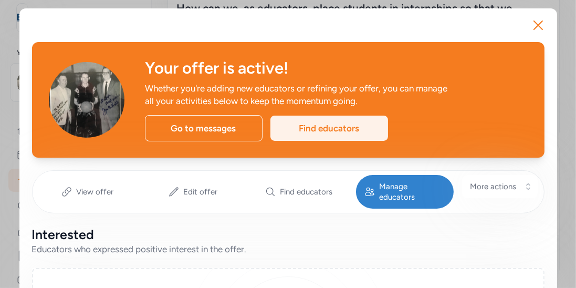
click at [362, 137] on div "Find educators" at bounding box center [330, 128] width 118 height 25
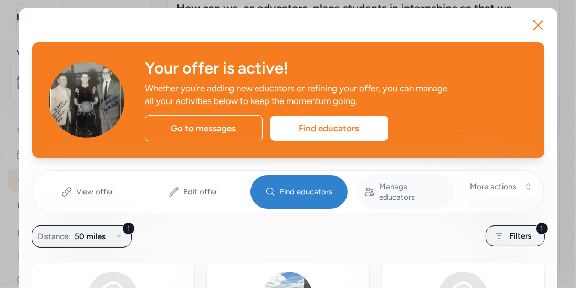
click at [419, 182] on span "Manage educators" at bounding box center [412, 191] width 66 height 21
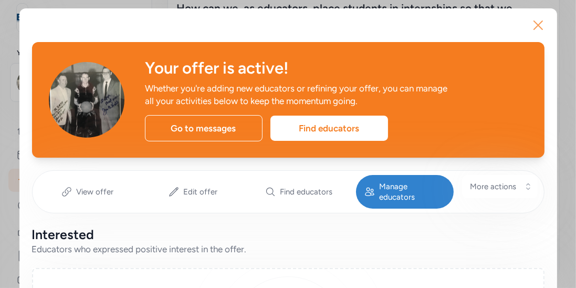
click at [543, 24] on icon "button" at bounding box center [538, 25] width 17 height 17
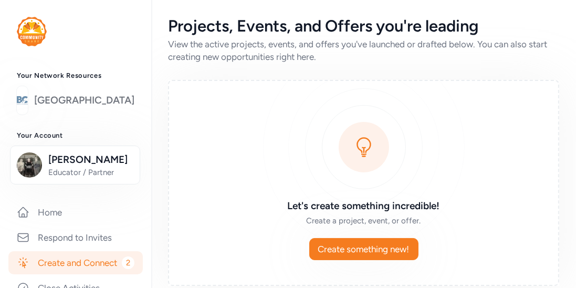
click at [64, 97] on link "[GEOGRAPHIC_DATA]" at bounding box center [84, 100] width 100 height 15
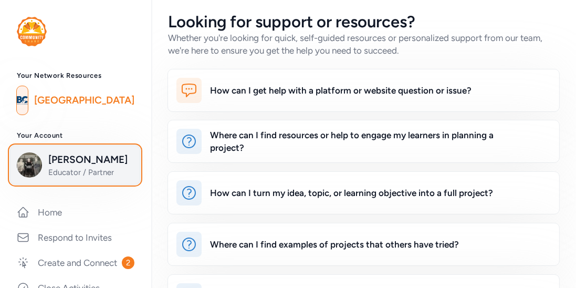
click at [63, 158] on span "[PERSON_NAME]" at bounding box center [90, 159] width 85 height 15
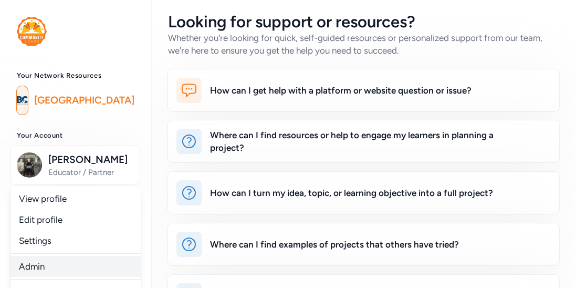
click at [34, 260] on link "Admin" at bounding box center [76, 266] width 130 height 21
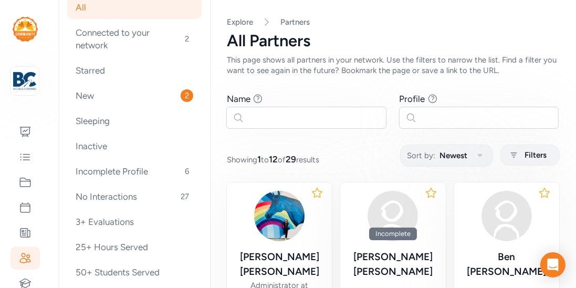
scroll to position [47, 0]
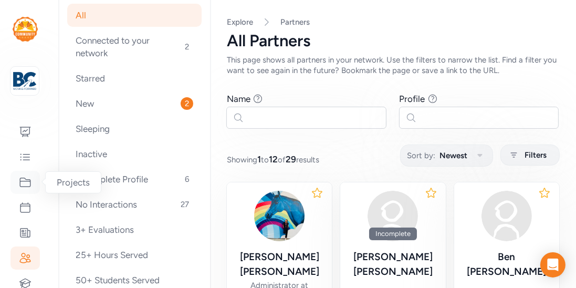
click at [30, 190] on div at bounding box center [25, 182] width 29 height 23
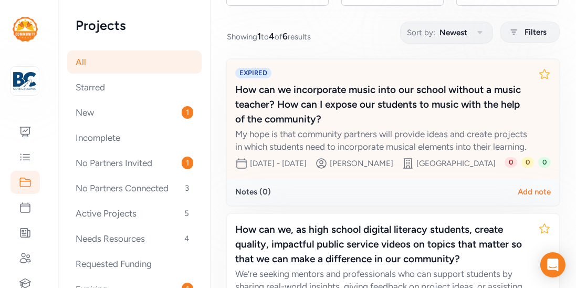
scroll to position [130, 0]
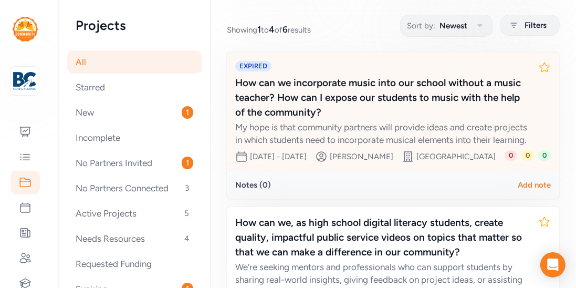
click at [411, 139] on div "My hope is that community partners will provide ideas and create projects in wh…" at bounding box center [382, 133] width 295 height 25
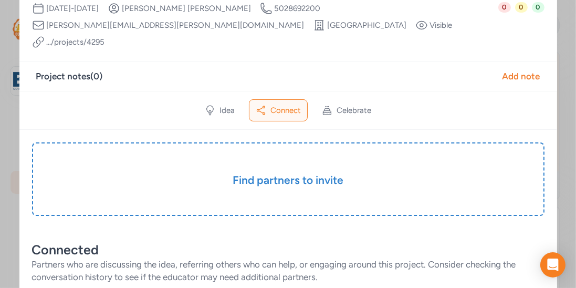
scroll to position [129, 0]
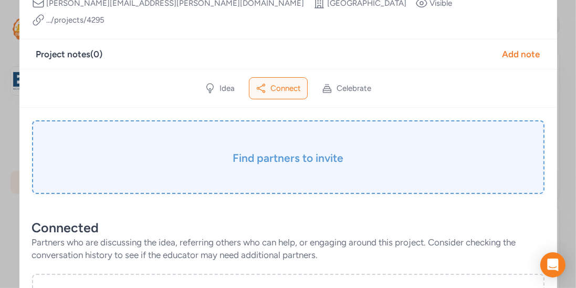
click at [331, 151] on h3 "Find partners to invite" at bounding box center [288, 158] width 460 height 15
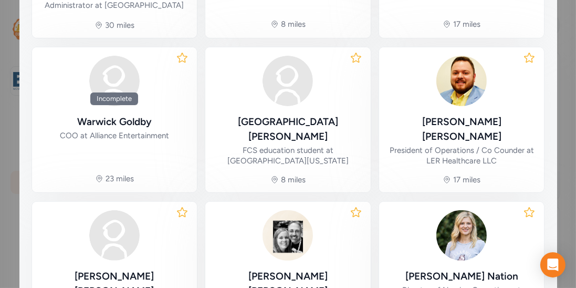
scroll to position [370, 0]
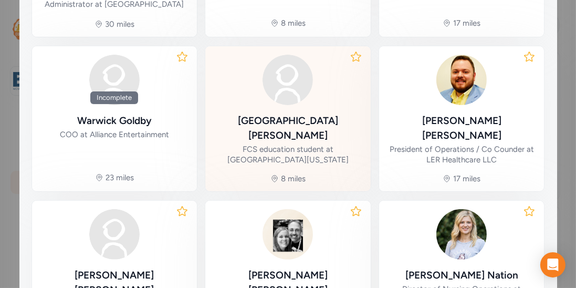
click at [273, 113] on div "[PERSON_NAME]" at bounding box center [288, 127] width 149 height 29
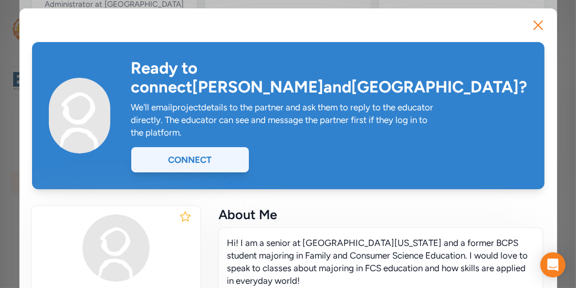
click at [232, 147] on div "Connect" at bounding box center [190, 159] width 118 height 25
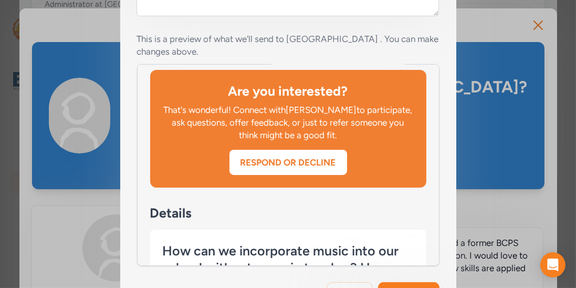
scroll to position [369, 0]
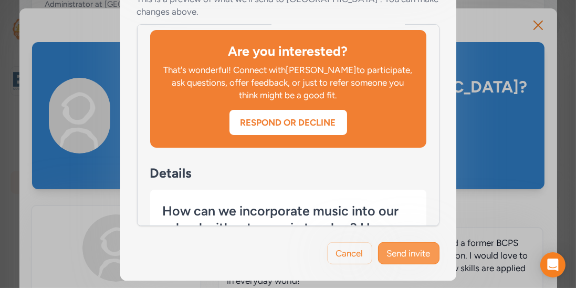
click at [420, 251] on span "Send invite" at bounding box center [409, 253] width 44 height 13
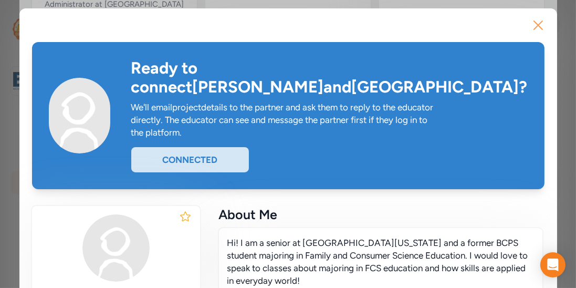
click at [539, 26] on icon "button" at bounding box center [538, 25] width 8 height 8
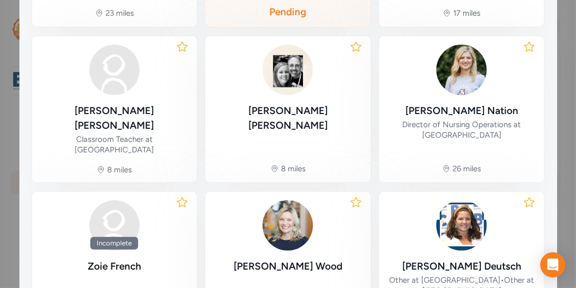
scroll to position [597, 0]
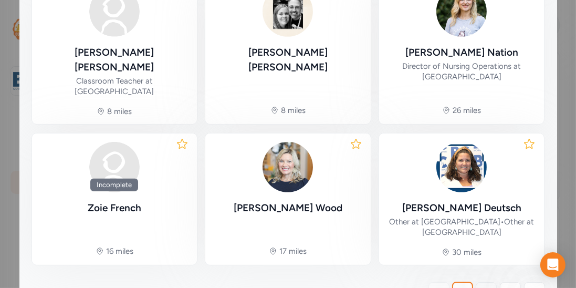
click at [483, 282] on link "2" at bounding box center [486, 292] width 21 height 21
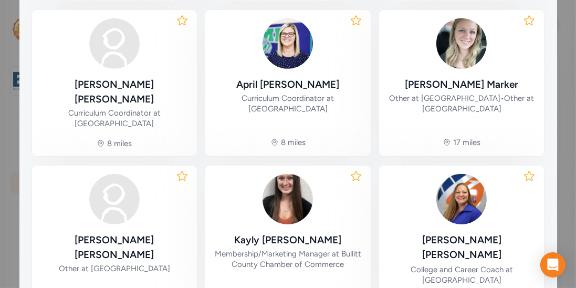
scroll to position [560, 0]
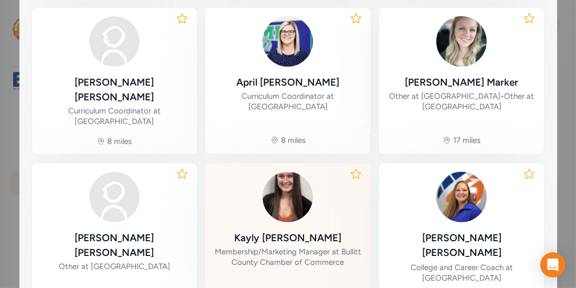
click at [291, 231] on div "Kayly Norris" at bounding box center [287, 238] width 107 height 15
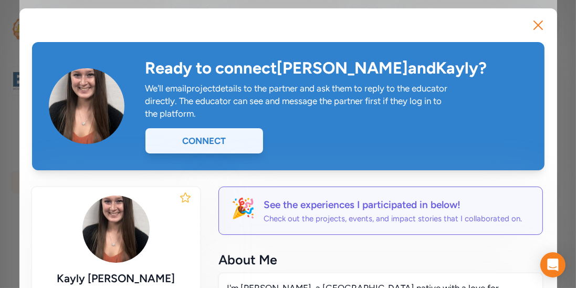
click at [228, 143] on div "Connect" at bounding box center [205, 140] width 118 height 25
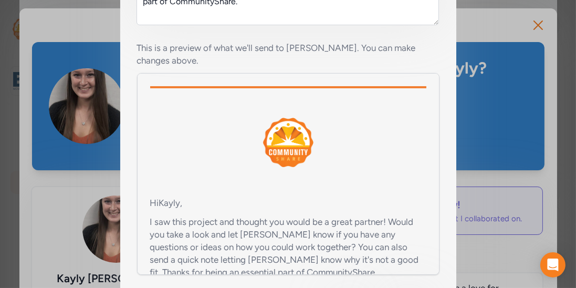
scroll to position [356, 0]
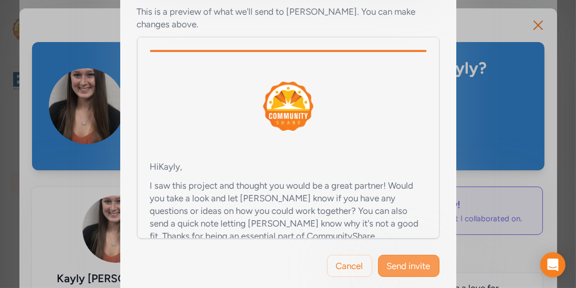
click at [405, 260] on span "Send invite" at bounding box center [409, 266] width 44 height 13
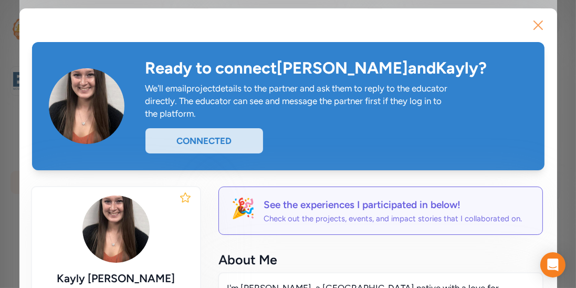
click at [536, 23] on icon "button" at bounding box center [538, 25] width 8 height 8
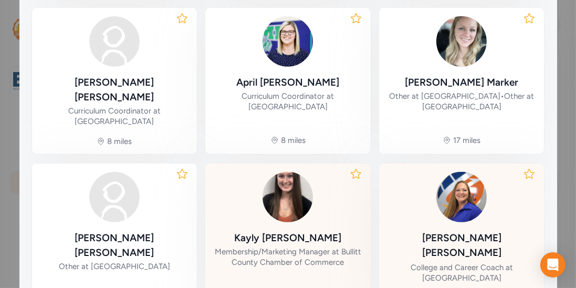
scroll to position [607, 0]
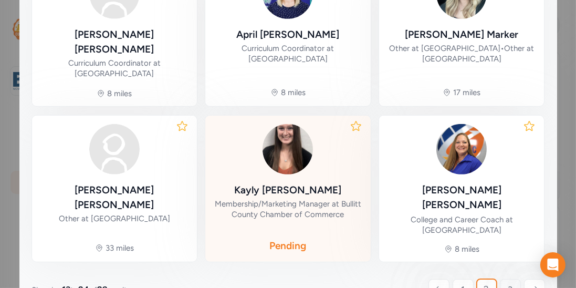
click at [509, 283] on span "3" at bounding box center [510, 289] width 5 height 13
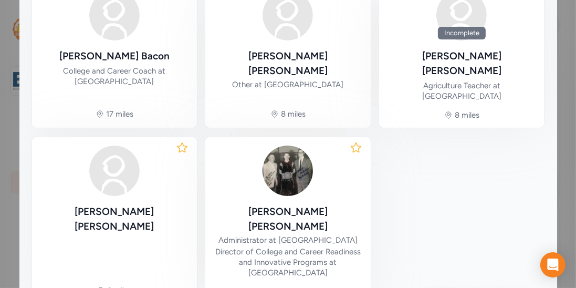
scroll to position [355, 0]
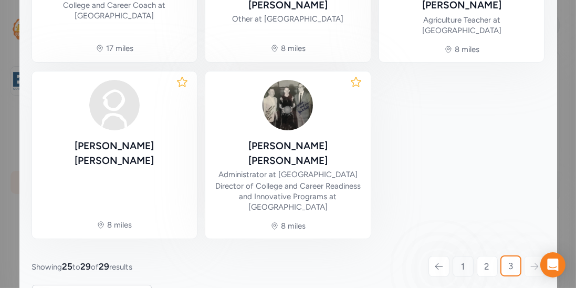
click at [454, 256] on link "1" at bounding box center [463, 266] width 21 height 21
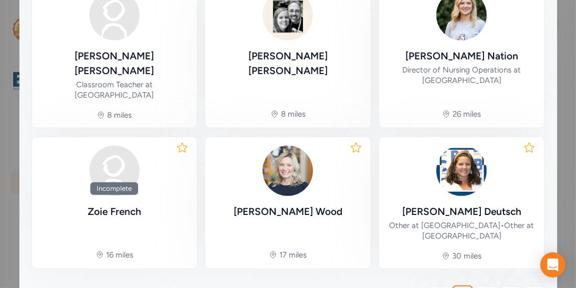
scroll to position [597, 0]
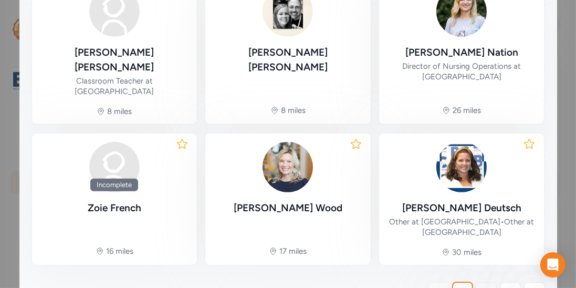
click at [480, 282] on link "2" at bounding box center [486, 292] width 21 height 21
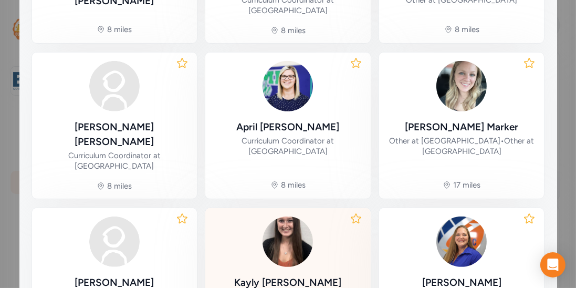
scroll to position [607, 0]
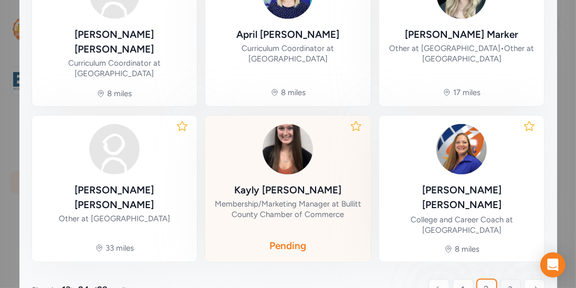
click at [505, 279] on link "3" at bounding box center [510, 289] width 21 height 21
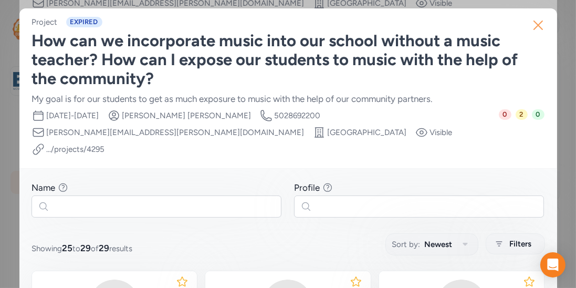
click at [536, 22] on icon "button" at bounding box center [538, 25] width 8 height 8
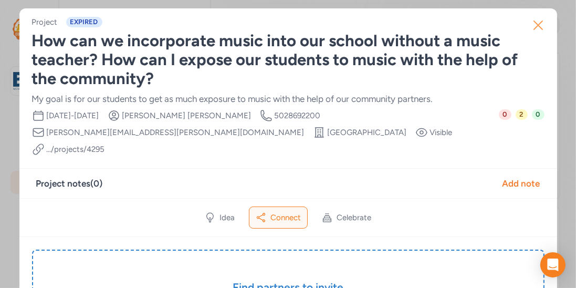
click at [535, 23] on icon "button" at bounding box center [538, 25] width 17 height 17
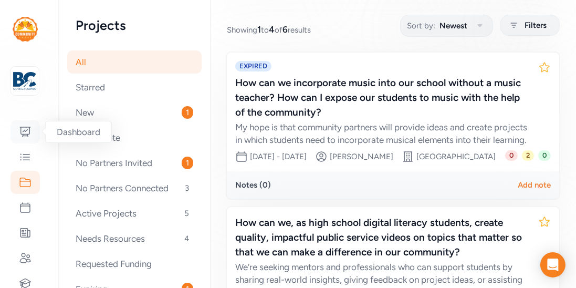
click at [26, 137] on icon at bounding box center [25, 132] width 13 height 13
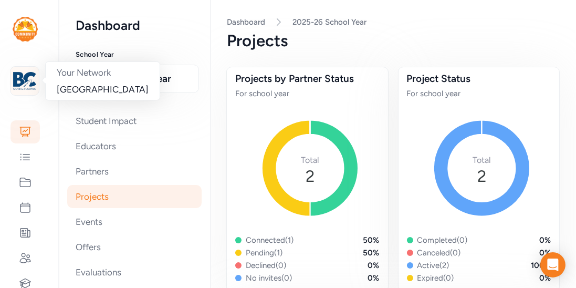
click at [24, 85] on img at bounding box center [24, 80] width 23 height 23
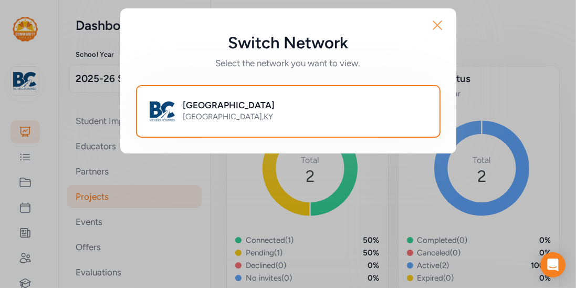
click at [438, 28] on icon "button" at bounding box center [437, 25] width 17 height 17
click at [427, 24] on button "Close" at bounding box center [438, 25] width 34 height 34
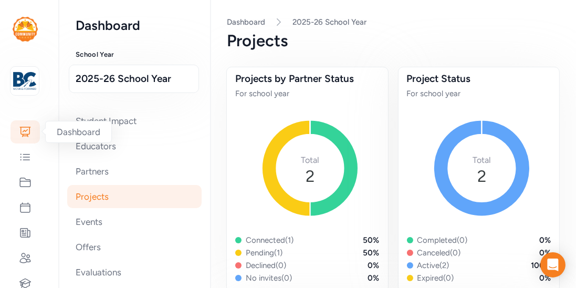
click at [29, 137] on icon at bounding box center [25, 132] width 13 height 13
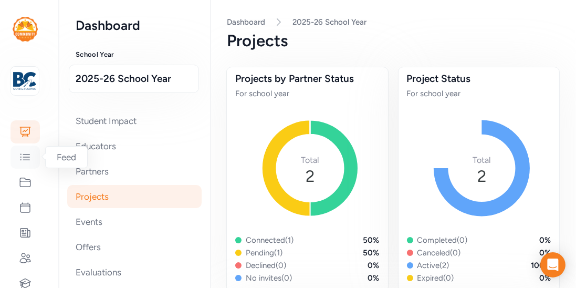
click at [29, 152] on icon at bounding box center [25, 157] width 13 height 13
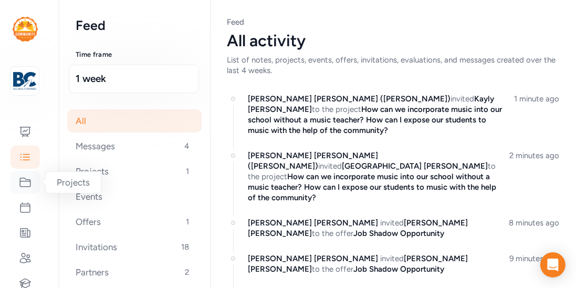
click at [24, 179] on icon at bounding box center [25, 182] width 13 height 13
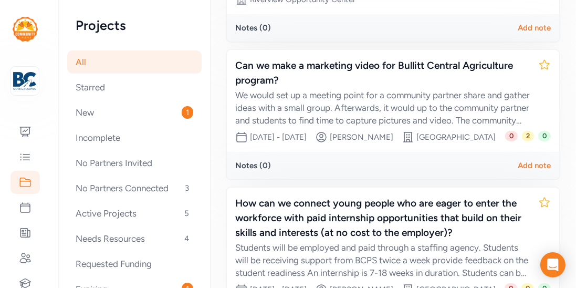
scroll to position [602, 0]
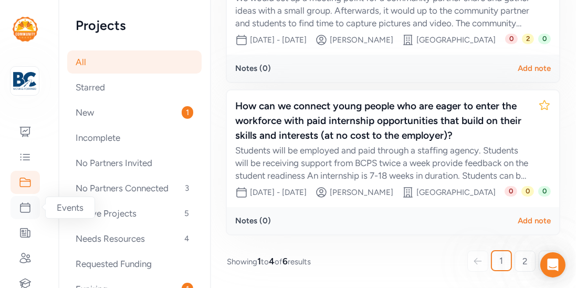
click at [38, 203] on div at bounding box center [25, 207] width 29 height 23
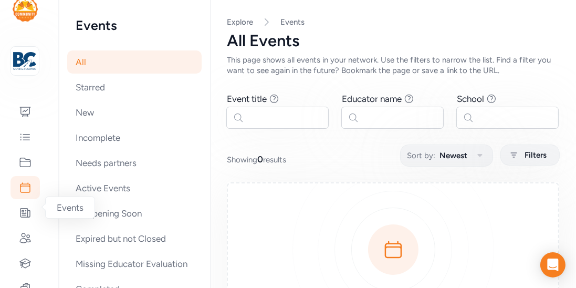
scroll to position [20, 0]
click at [30, 207] on icon at bounding box center [25, 212] width 13 height 13
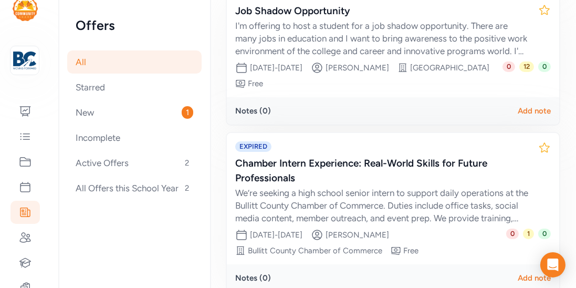
scroll to position [236, 0]
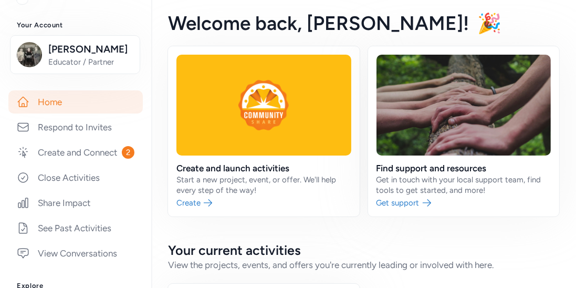
scroll to position [111, 0]
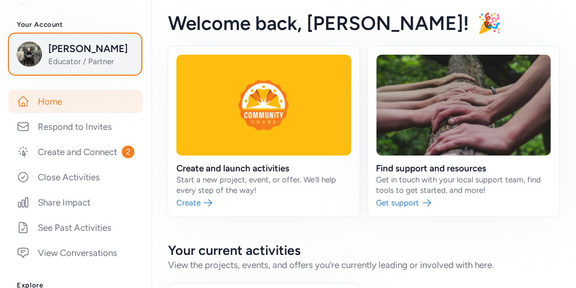
click at [103, 65] on span "Educator / Partner" at bounding box center [90, 61] width 85 height 11
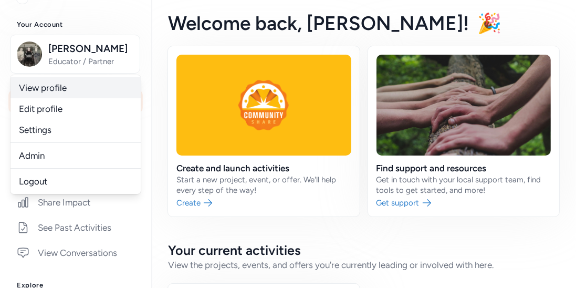
click at [79, 94] on link "View profile" at bounding box center [76, 87] width 130 height 21
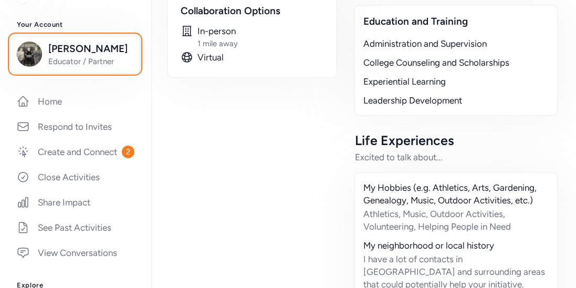
scroll to position [265, 0]
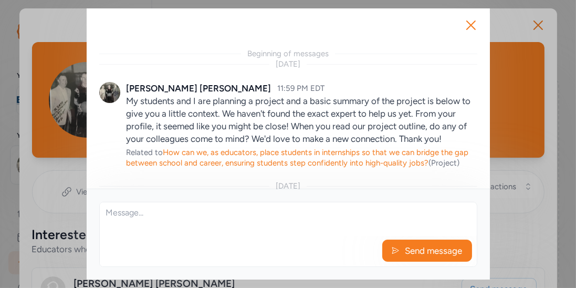
scroll to position [51, 0]
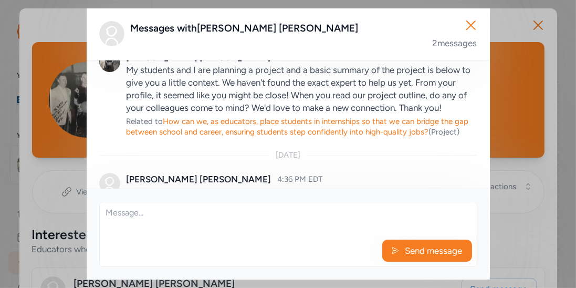
click at [270, 221] on textarea at bounding box center [288, 219] width 377 height 34
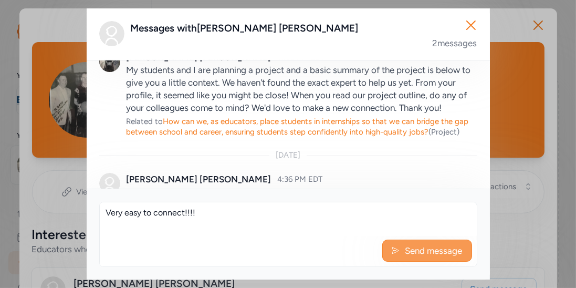
type textarea "Very easy to connect!!!!"
click at [415, 260] on button "Send message" at bounding box center [427, 251] width 90 height 22
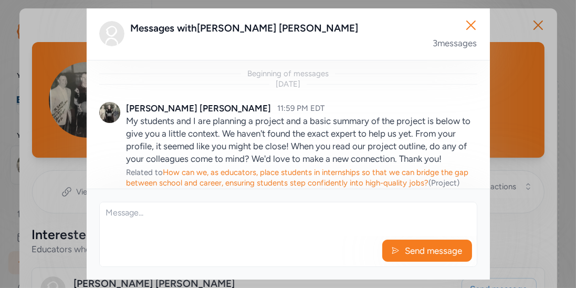
scroll to position [153, 0]
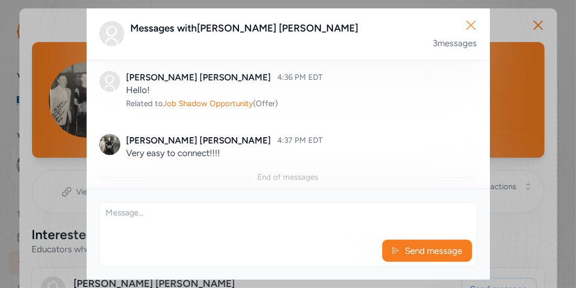
click at [474, 24] on icon "button" at bounding box center [471, 25] width 17 height 17
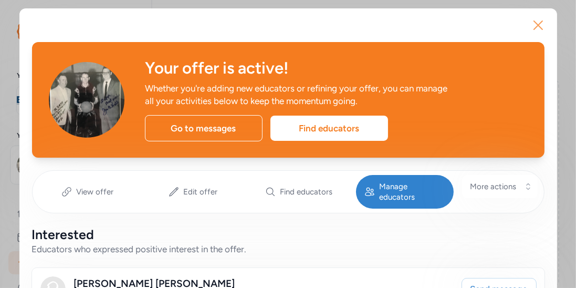
click at [536, 25] on icon "button" at bounding box center [538, 25] width 17 height 17
